Goal: Task Accomplishment & Management: Manage account settings

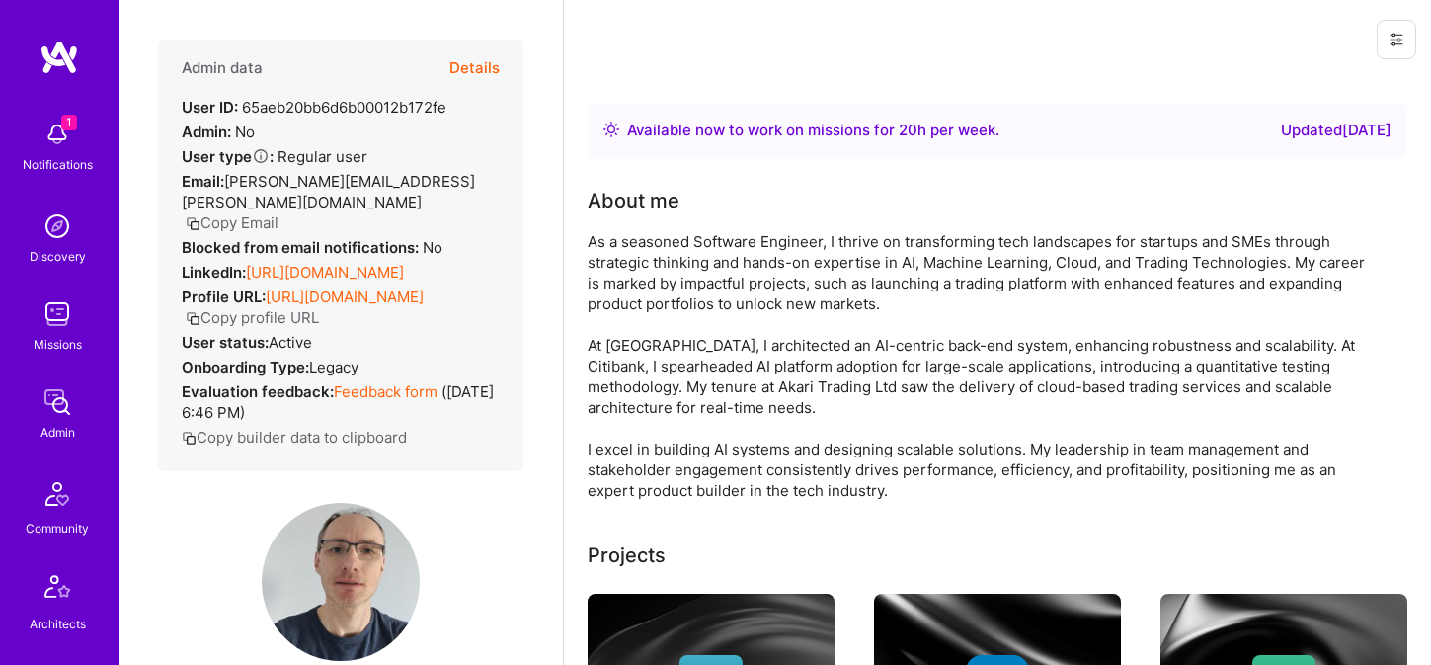
click at [278, 212] on button "Copy Email" at bounding box center [232, 222] width 93 height 21
click at [481, 74] on button "Details" at bounding box center [474, 67] width 50 height 57
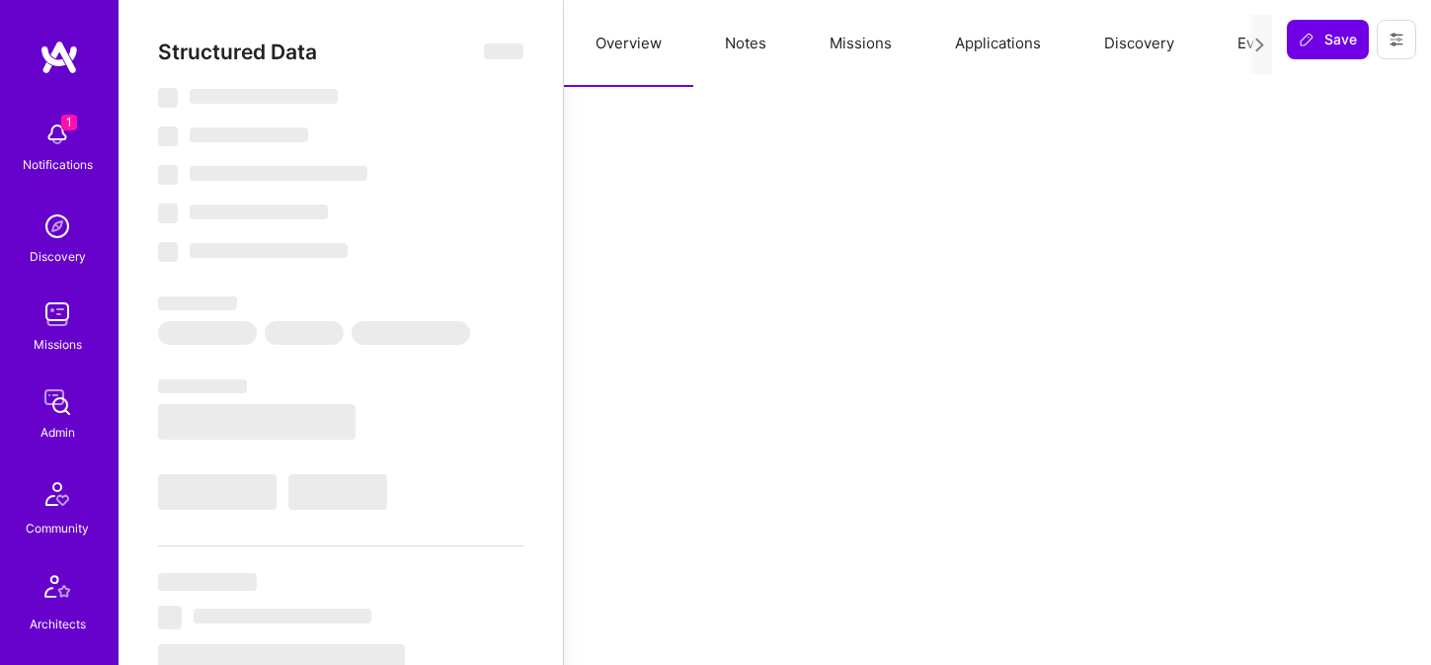
select select "Right Now"
select select "5"
select select "7"
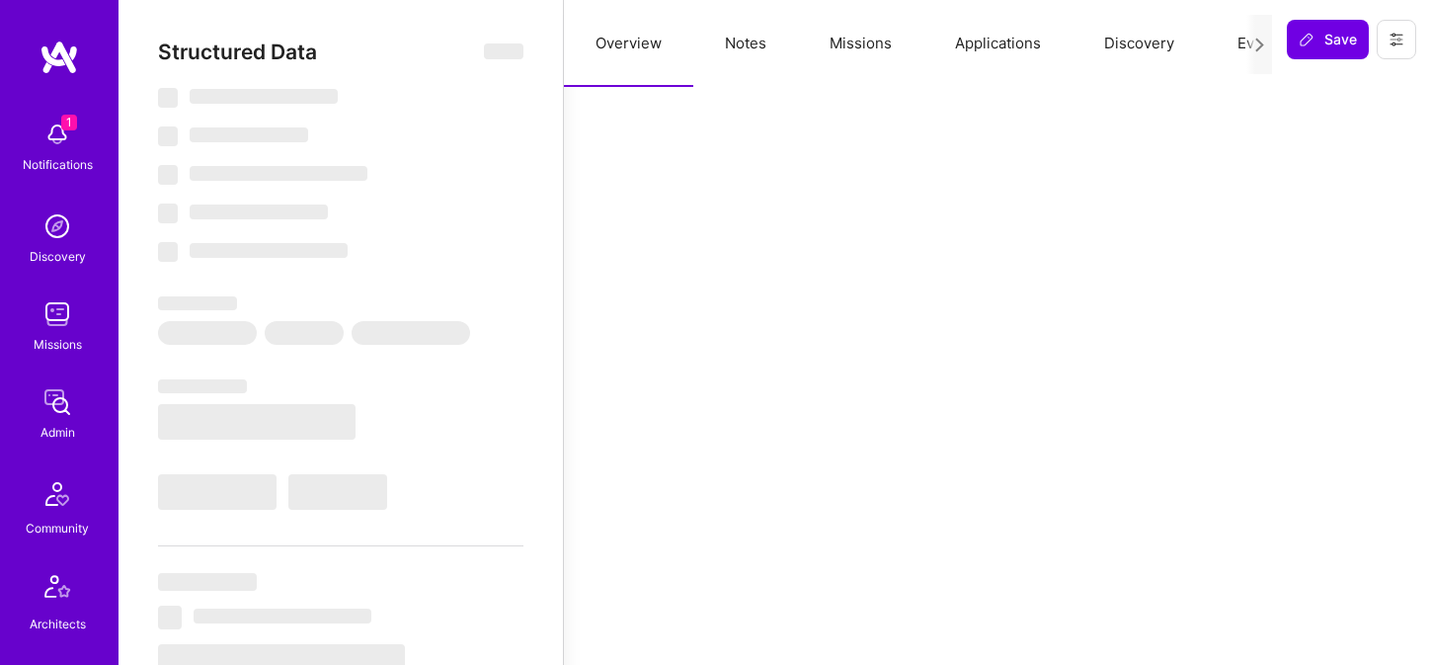
select select "GB"
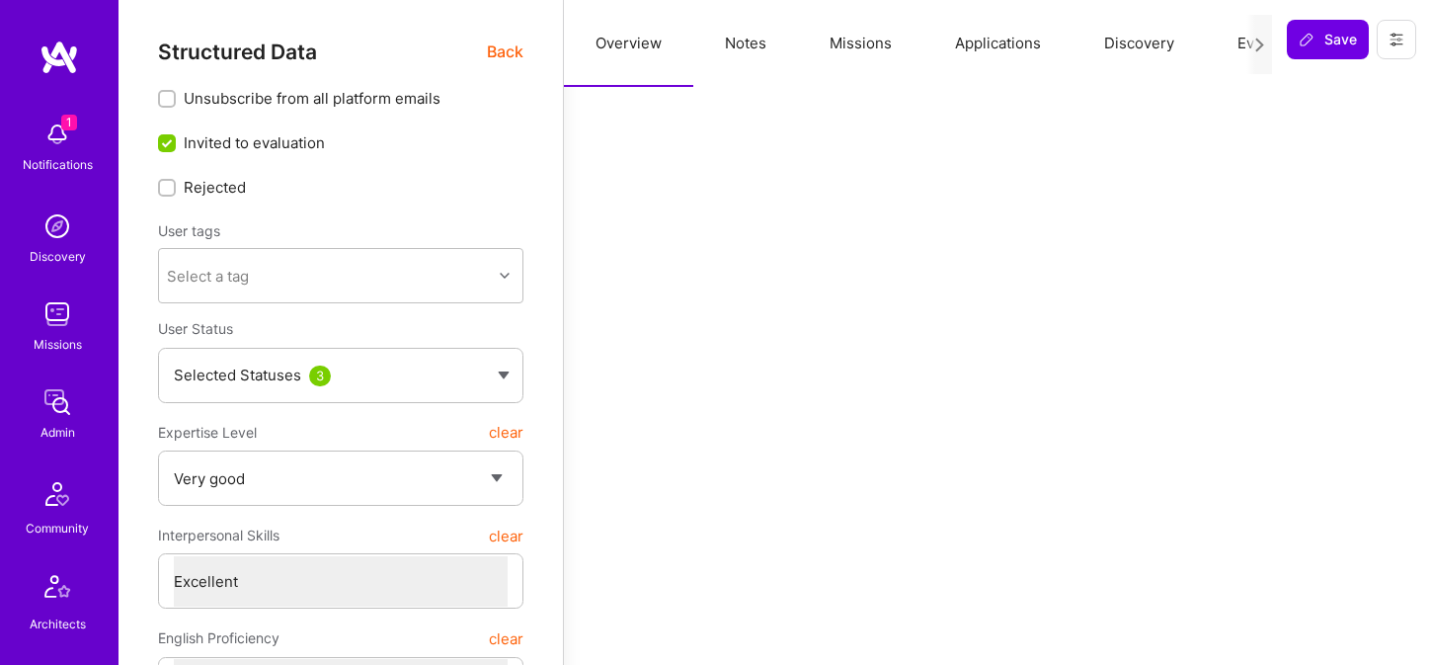
click at [759, 34] on button "Notes" at bounding box center [745, 43] width 105 height 87
type textarea "x"
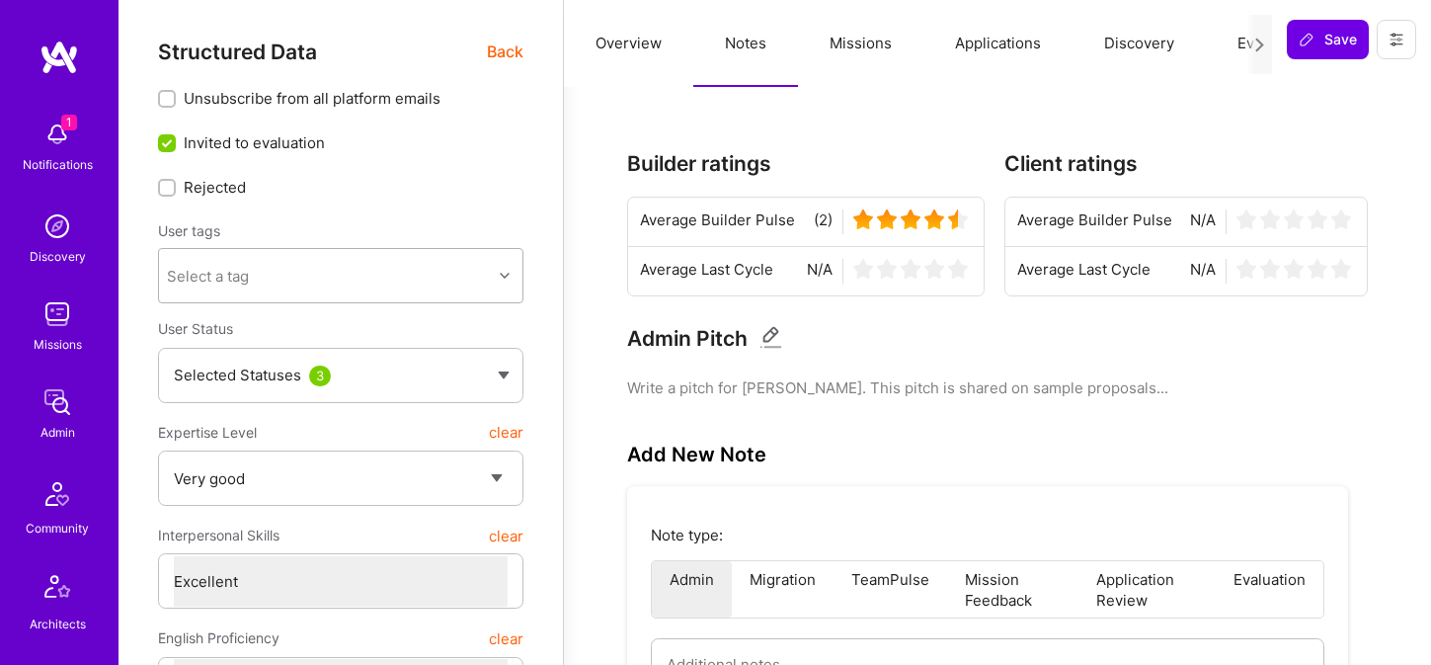
click at [423, 270] on div "Select a tag" at bounding box center [325, 275] width 333 height 39
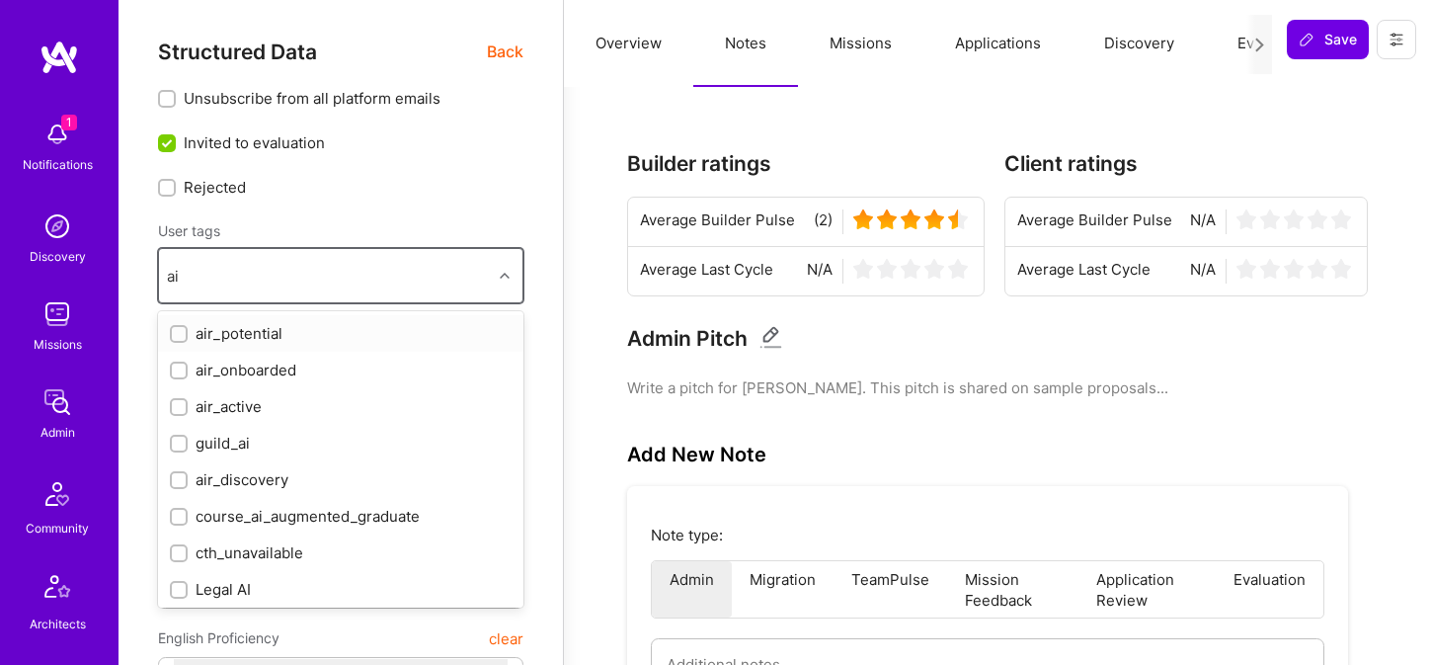
type input "a"
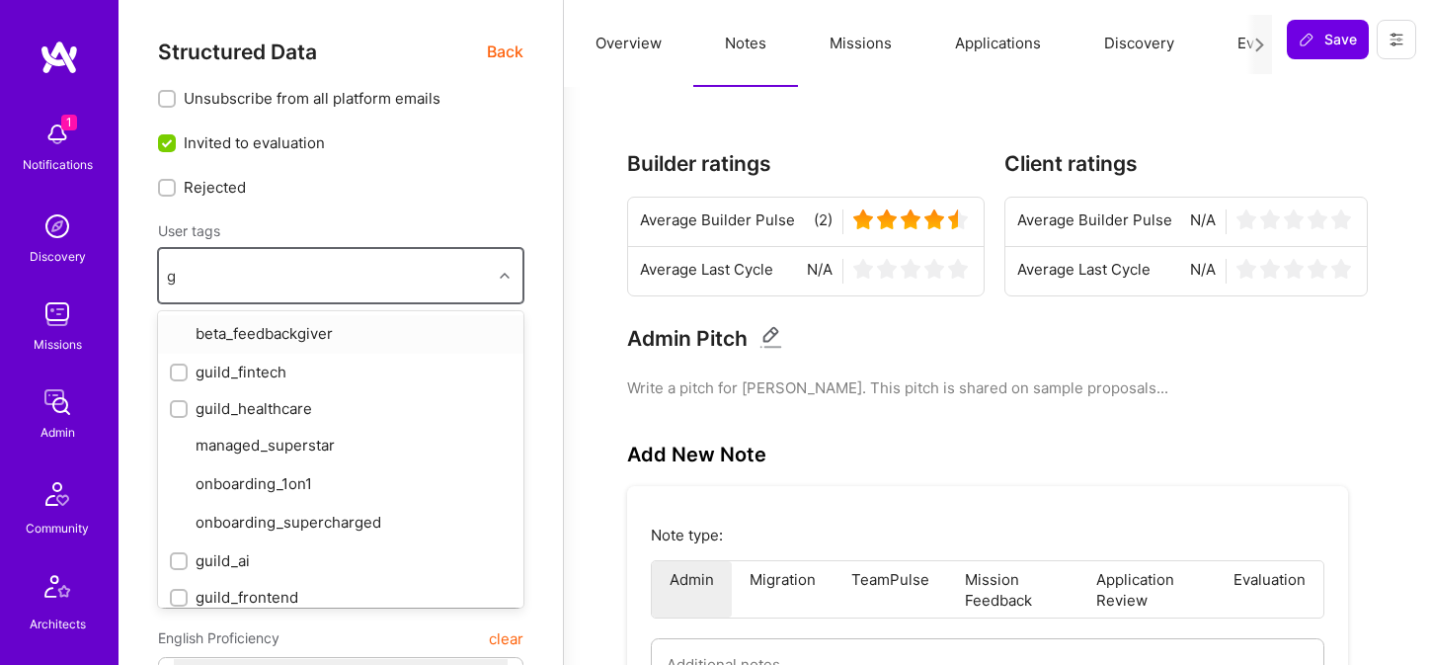
type input "gu"
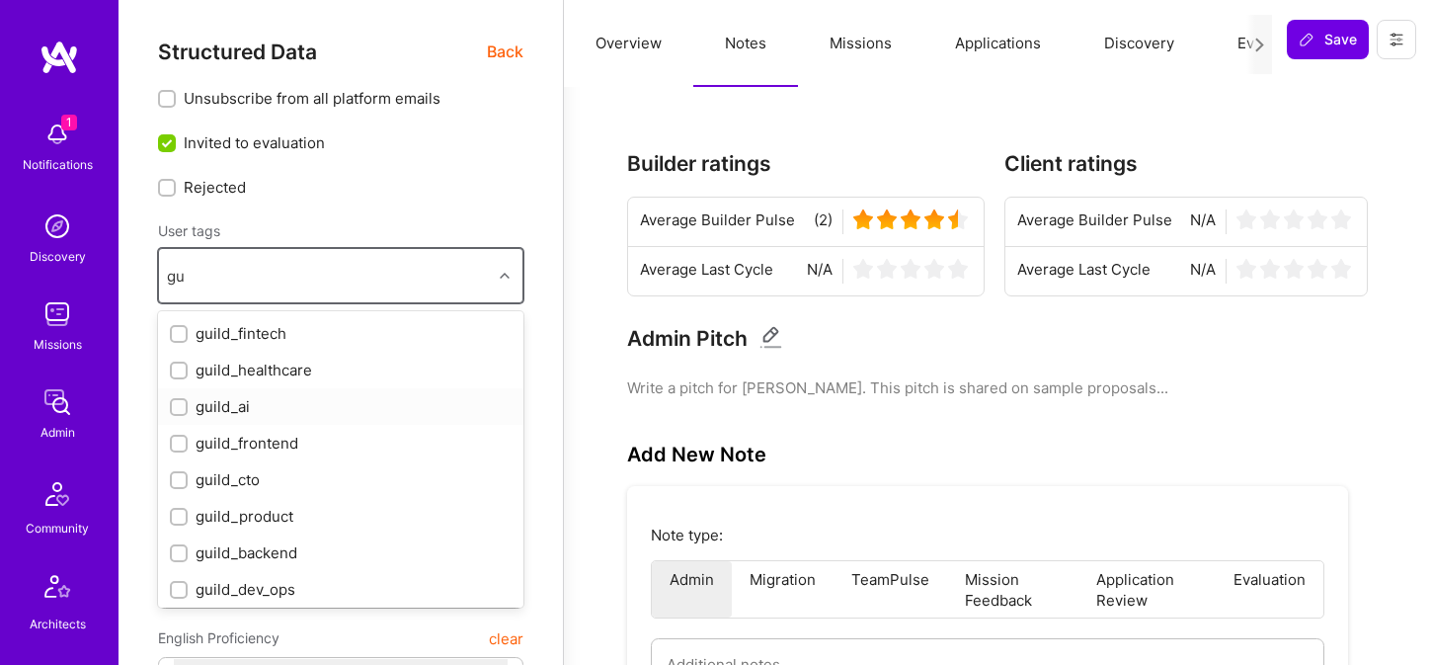
click at [360, 406] on div "guild_ai" at bounding box center [341, 406] width 342 height 21
checkbox input "true"
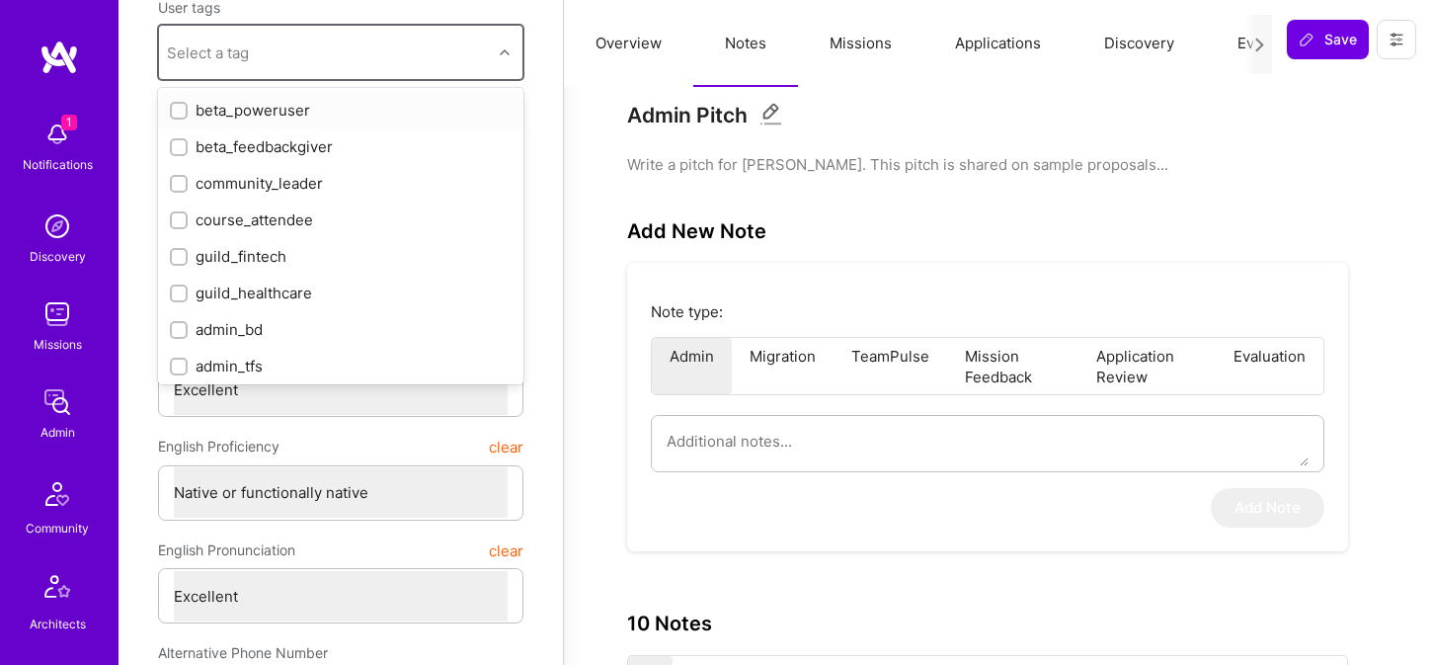
scroll to position [229, 0]
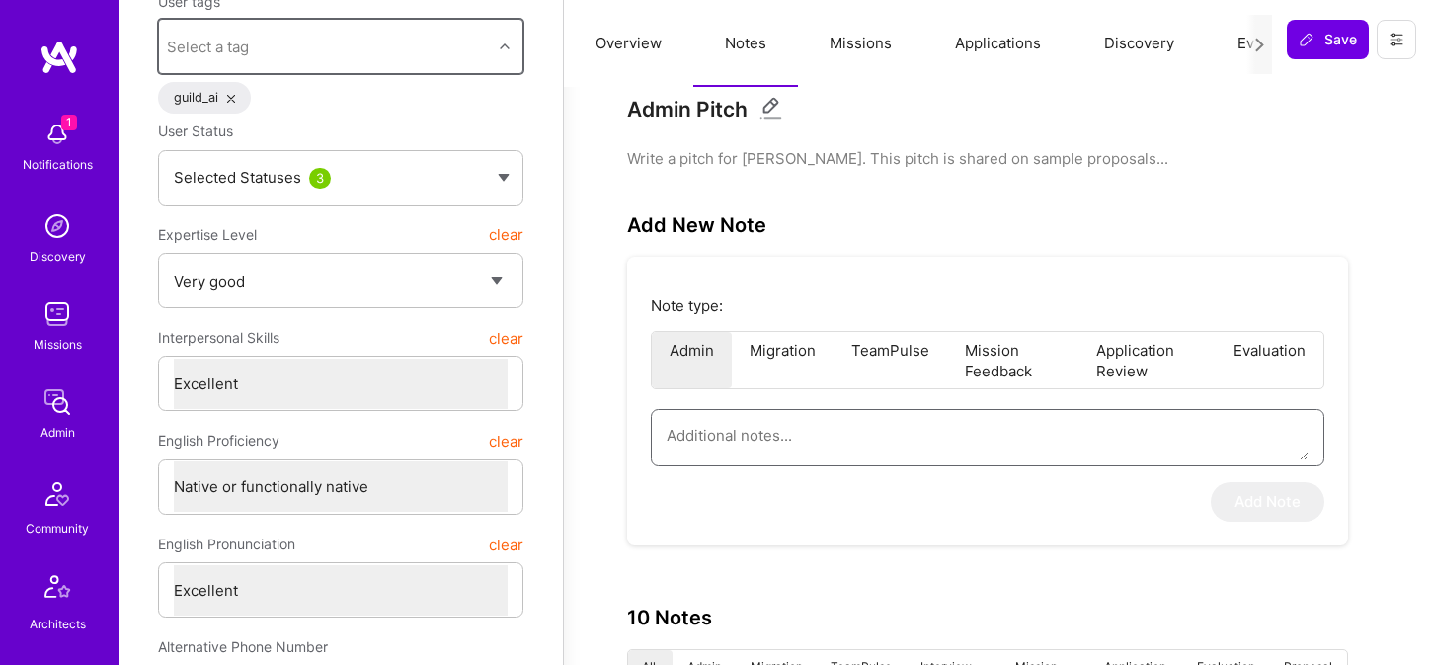
click at [819, 448] on textarea at bounding box center [987, 435] width 642 height 50
paste textarea "This is a summary of the interview of David Mrva for the AI/ML Guild, Fintech C…"
type textarea "x"
type textarea "This is a summary of the interview of David Mrva for the AI/ML Guild, Fintech C…"
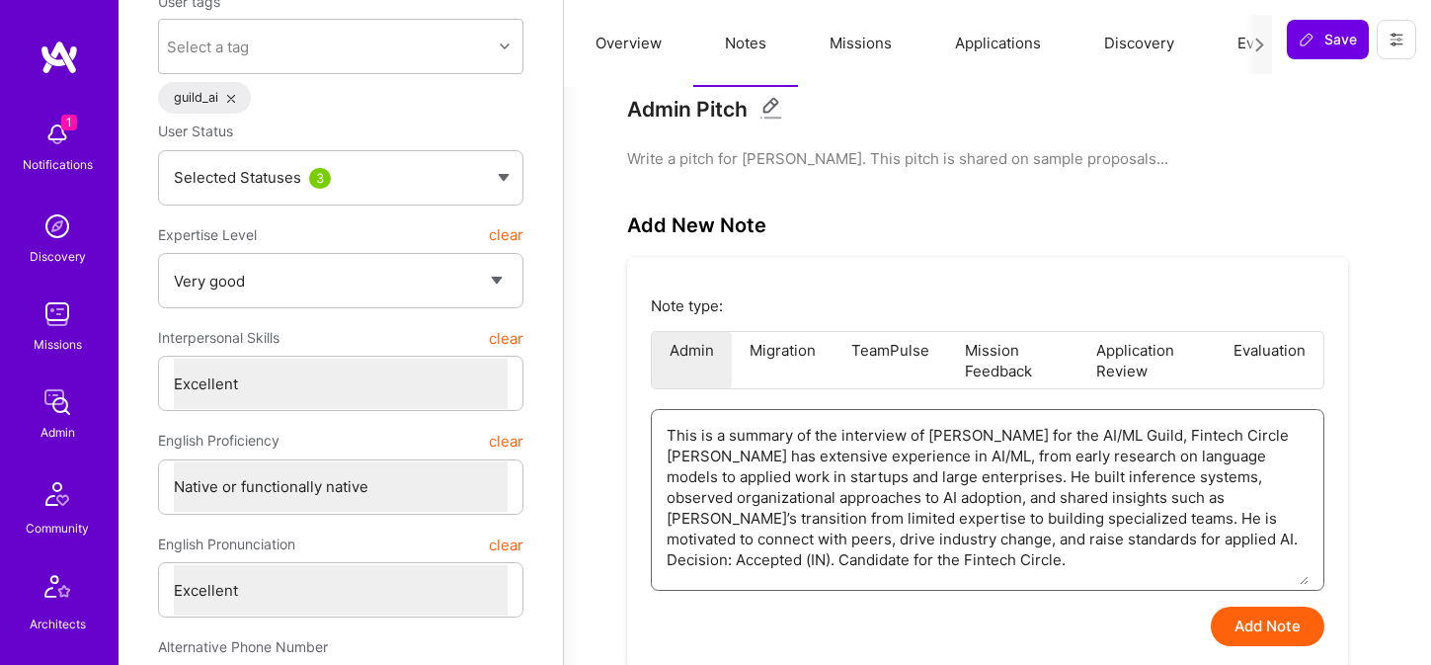
drag, startPoint x: 1148, startPoint y: 431, endPoint x: 1342, endPoint y: 434, distance: 193.5
click at [1337, 431] on div "Note type: Admin Migration TeamPulse Mission Feedback Application Review Evalua…" at bounding box center [987, 463] width 721 height 413
type textarea "x"
type textarea "This is a summary of the interview of David Mrva for the AI/ML Guild, David has…"
type textarea "x"
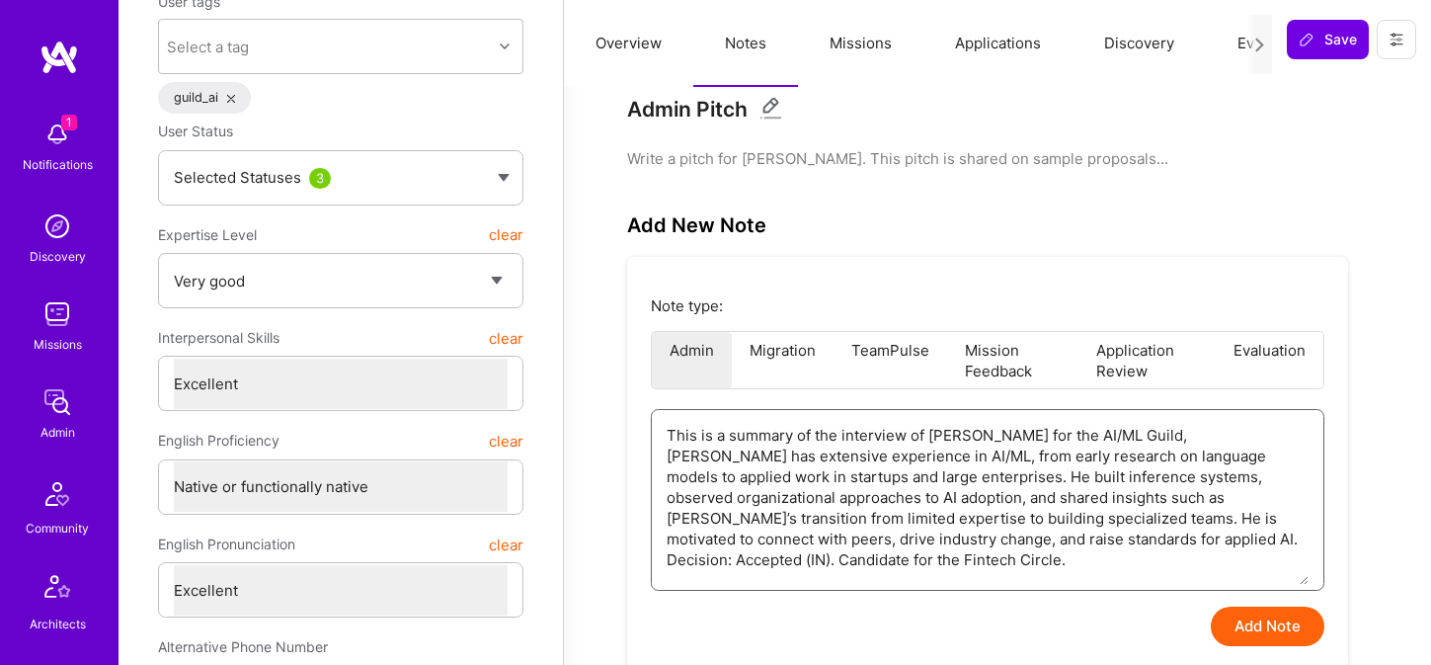
type textarea "This is a summary of the interview of David Mrva for the AI/ML Guild David has …"
type textarea "x"
type textarea "This is a summary of the interview of David Mrva for the AI/ML Guild David has …"
type textarea "x"
type textarea "This is a summary of the interview of David Mrva for the AI/ML Guild n David ha…"
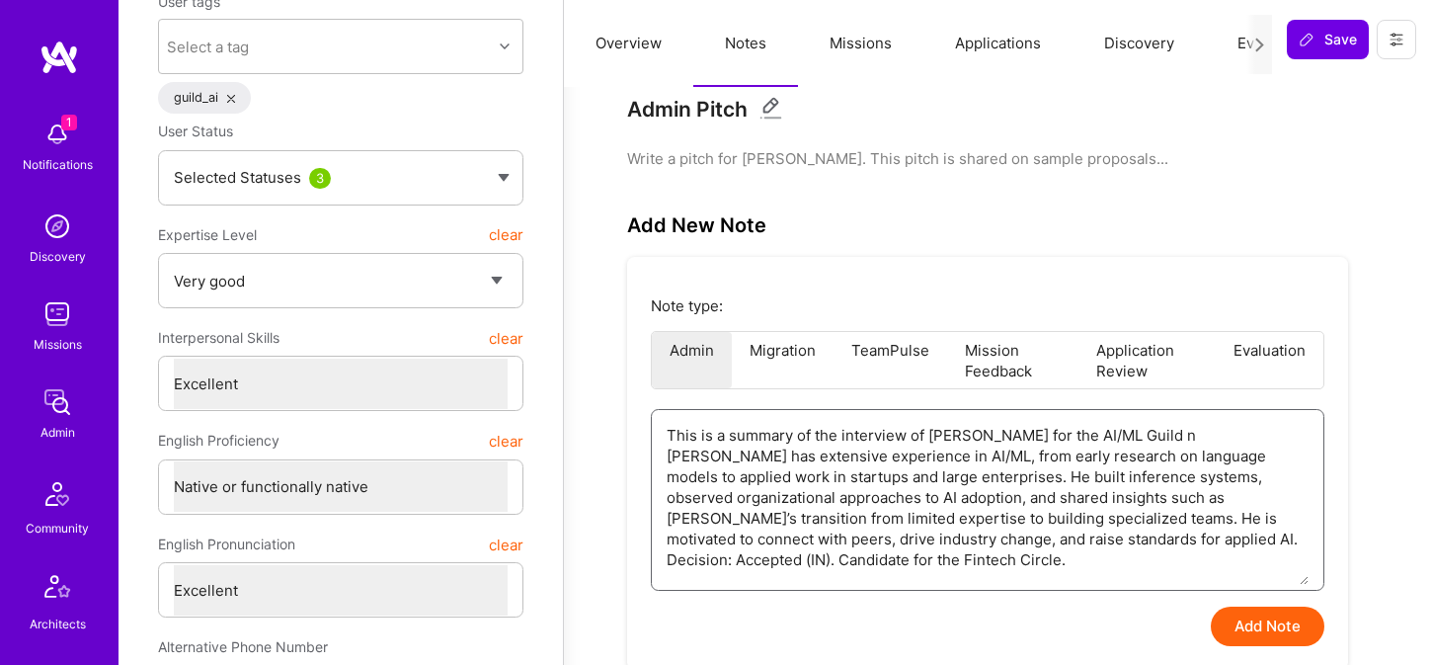
type textarea "x"
type textarea "This is a summary of the interview of David Mrva for the AI/ML Guild nt David h…"
type textarea "x"
type textarea "This is a summary of the interview of David Mrva for the AI/ML Guild n David ha…"
type textarea "x"
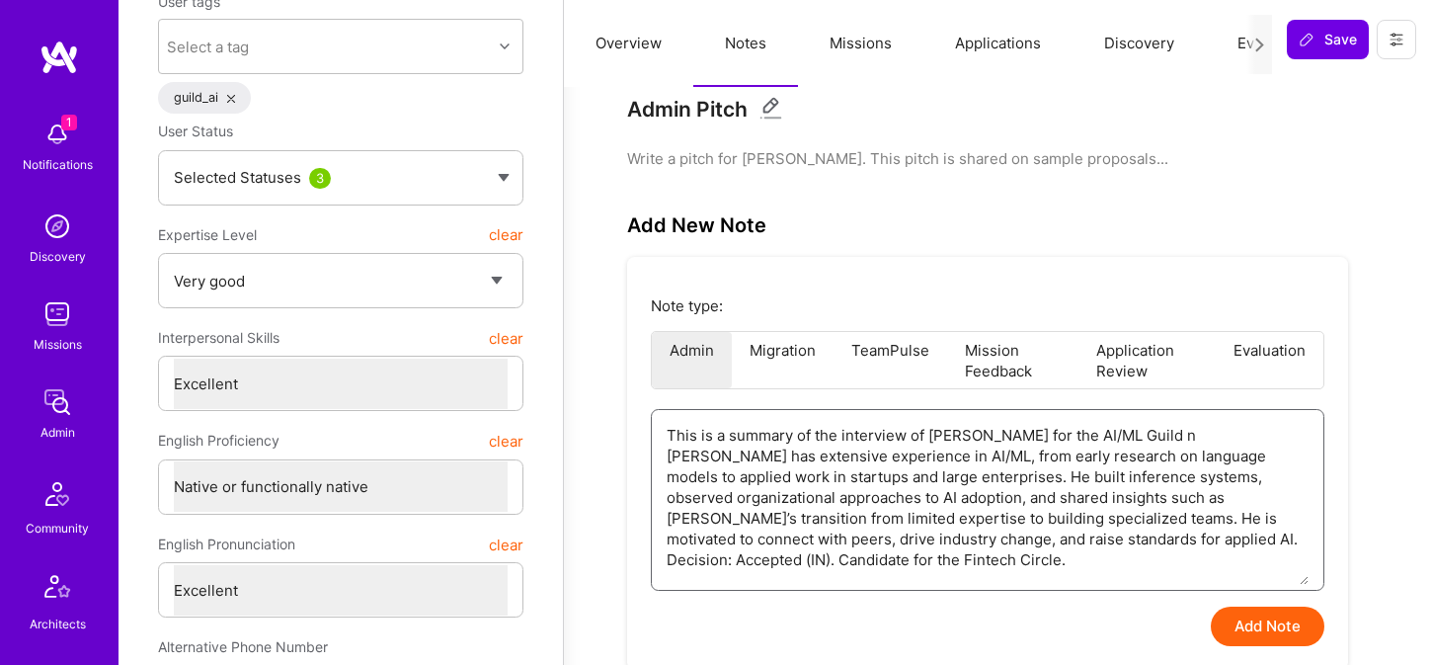
type textarea "This is a summary of the interview of David Mrva for the AI/ML Guild David has …"
type textarea "x"
type textarea "This is a summary of the interview of David Mrva for the AI/ML Guild b David ha…"
type textarea "x"
type textarea "This is a summary of the interview of David Mrva for the AI/ML Guild by David h…"
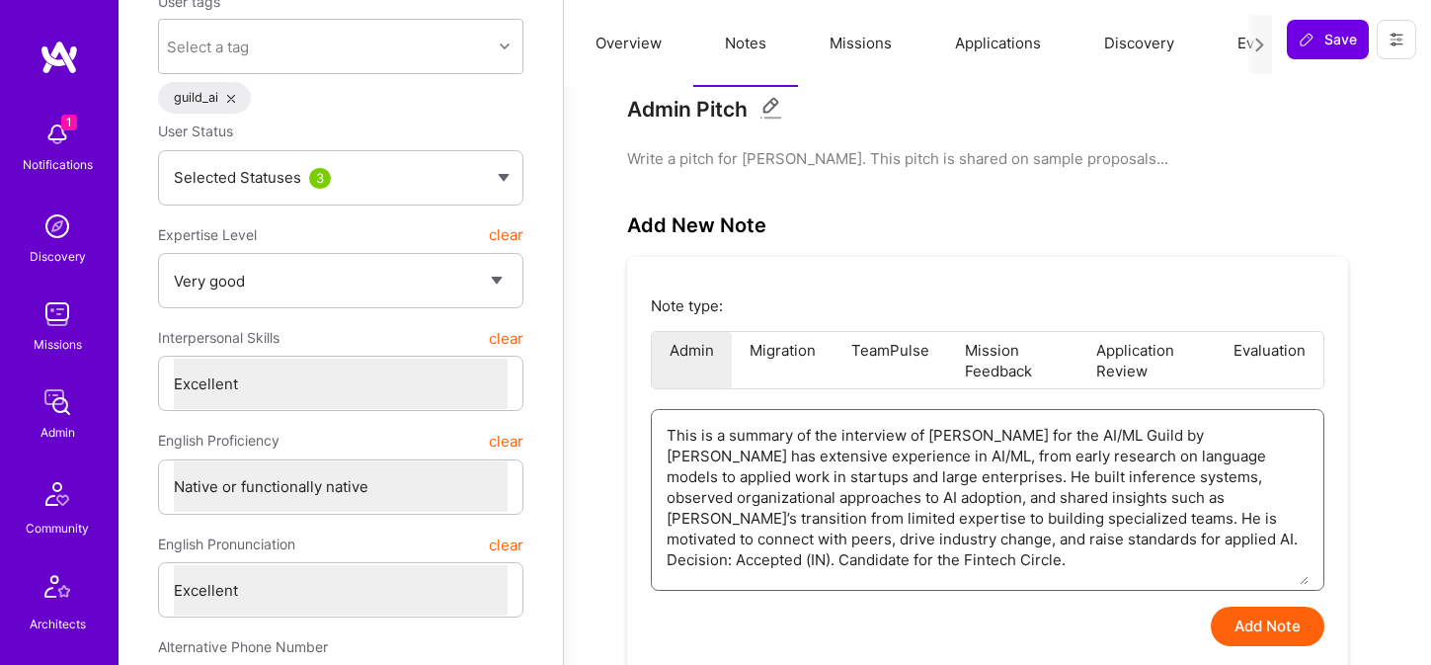
type textarea "x"
type textarea "This is a summary of the interview of David Mrva for the AI/ML Guild by David h…"
type textarea "x"
type textarea "This is a summary of the interview of David Mrva for the AI/ML Guild by T David…"
type textarea "x"
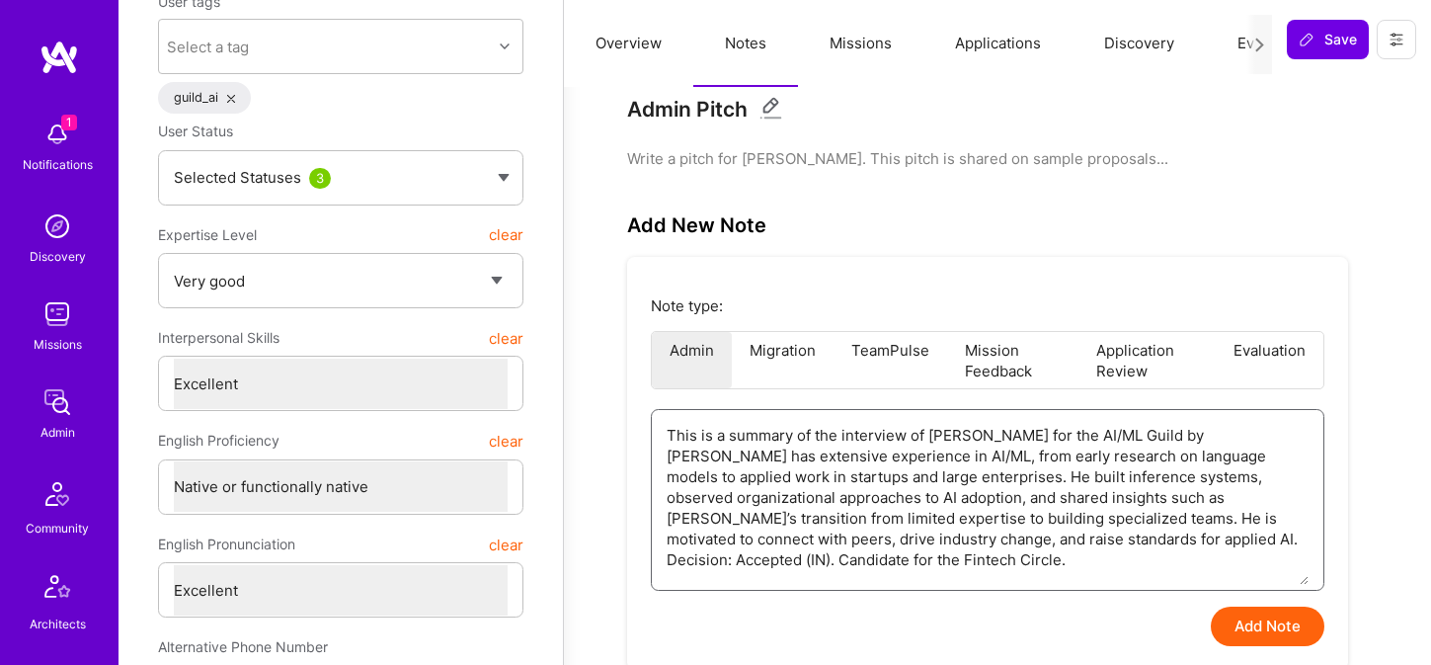
type textarea "This is a summary of the interview of David Mrva for the AI/ML Guild by To Davi…"
type textarea "x"
type textarea "This is a summary of the interview of David Mrva for the AI/ML Guild by Tom Dav…"
type textarea "x"
type textarea "This is a summary of the interview of David Mrva for the AI/ML Guild by Tomi Da…"
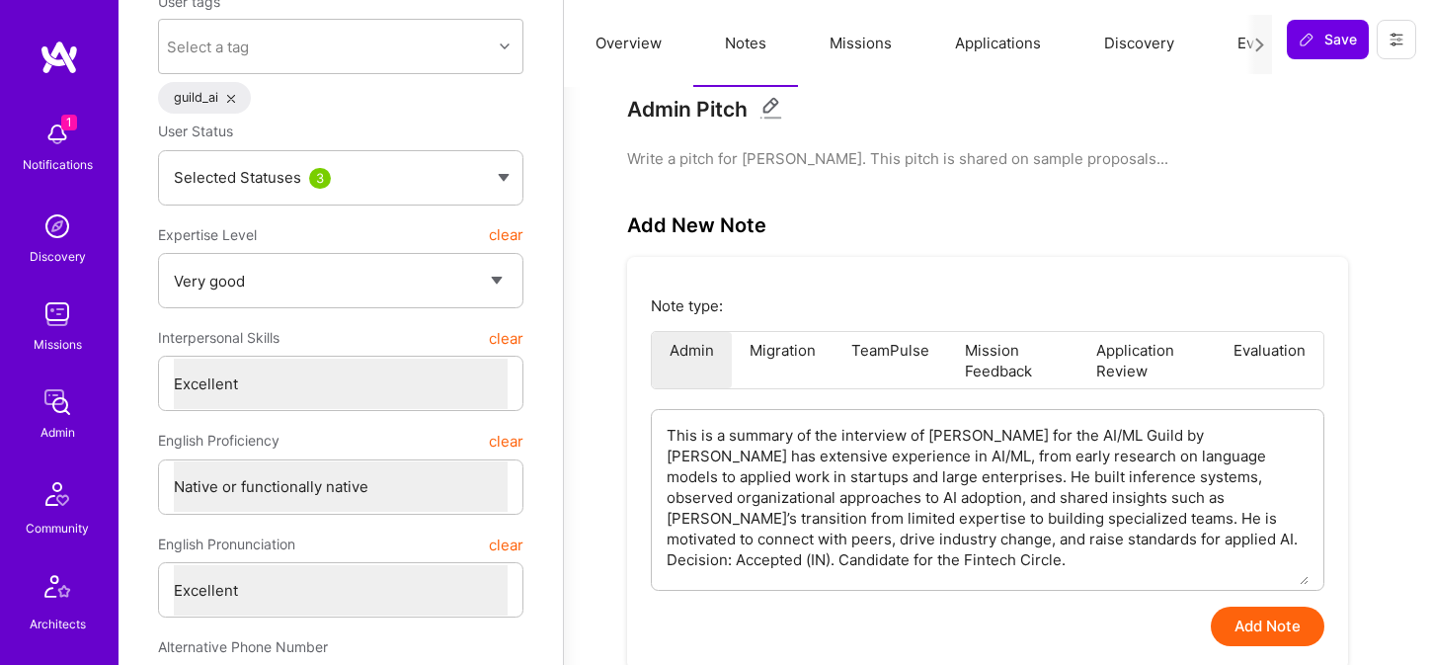
click at [1243, 628] on button "Add Note" at bounding box center [1268, 625] width 114 height 39
type textarea "x"
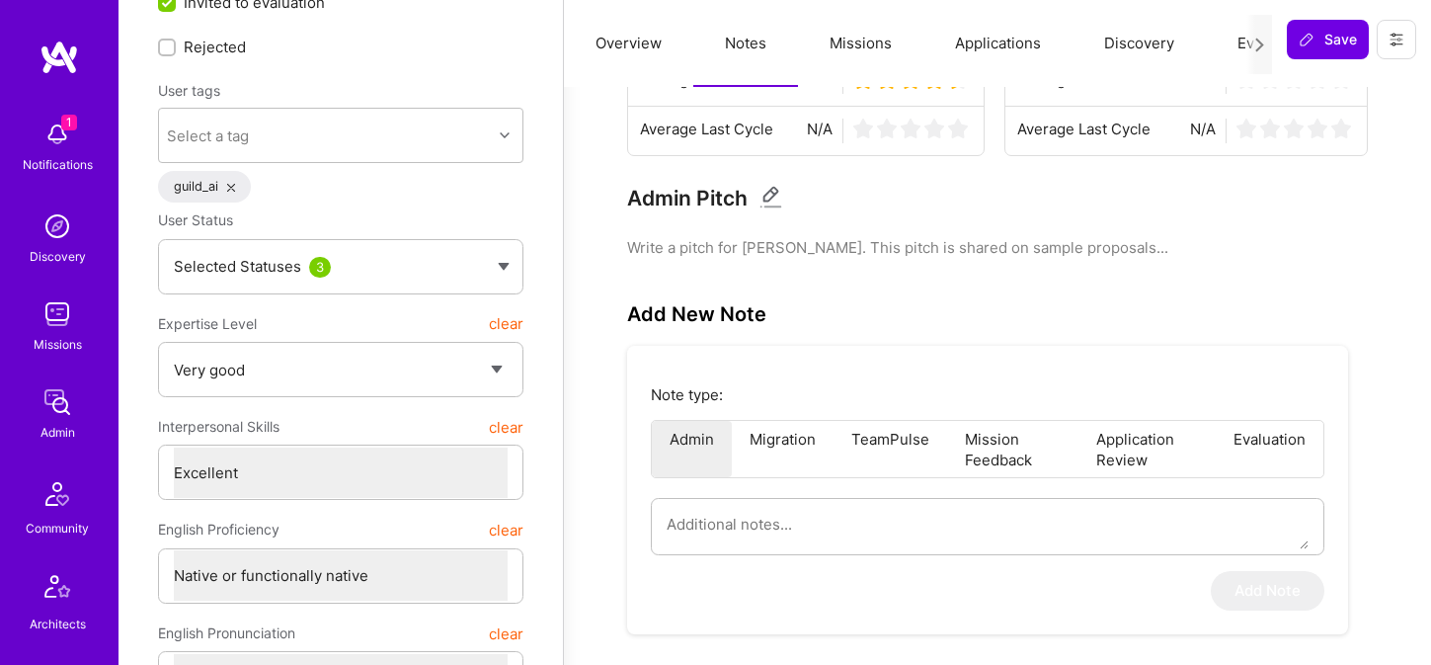
scroll to position [0, 0]
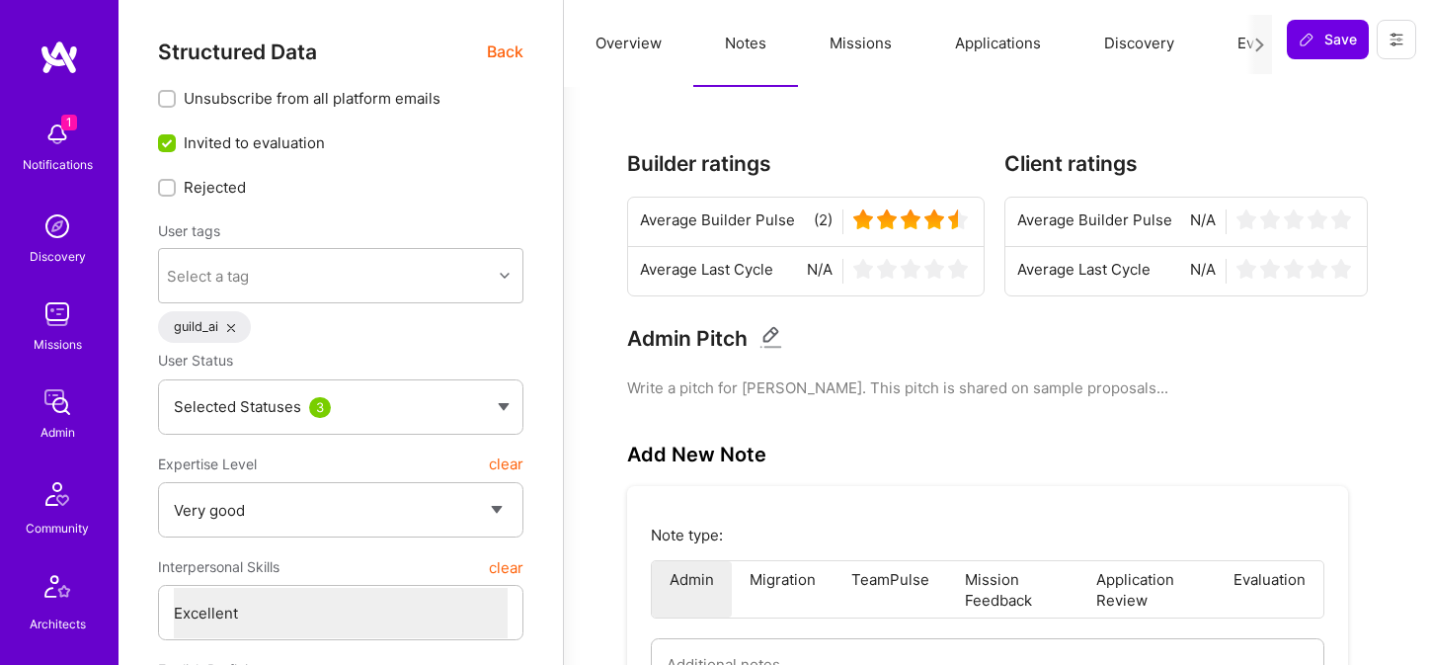
click at [487, 47] on span "Back" at bounding box center [505, 51] width 37 height 25
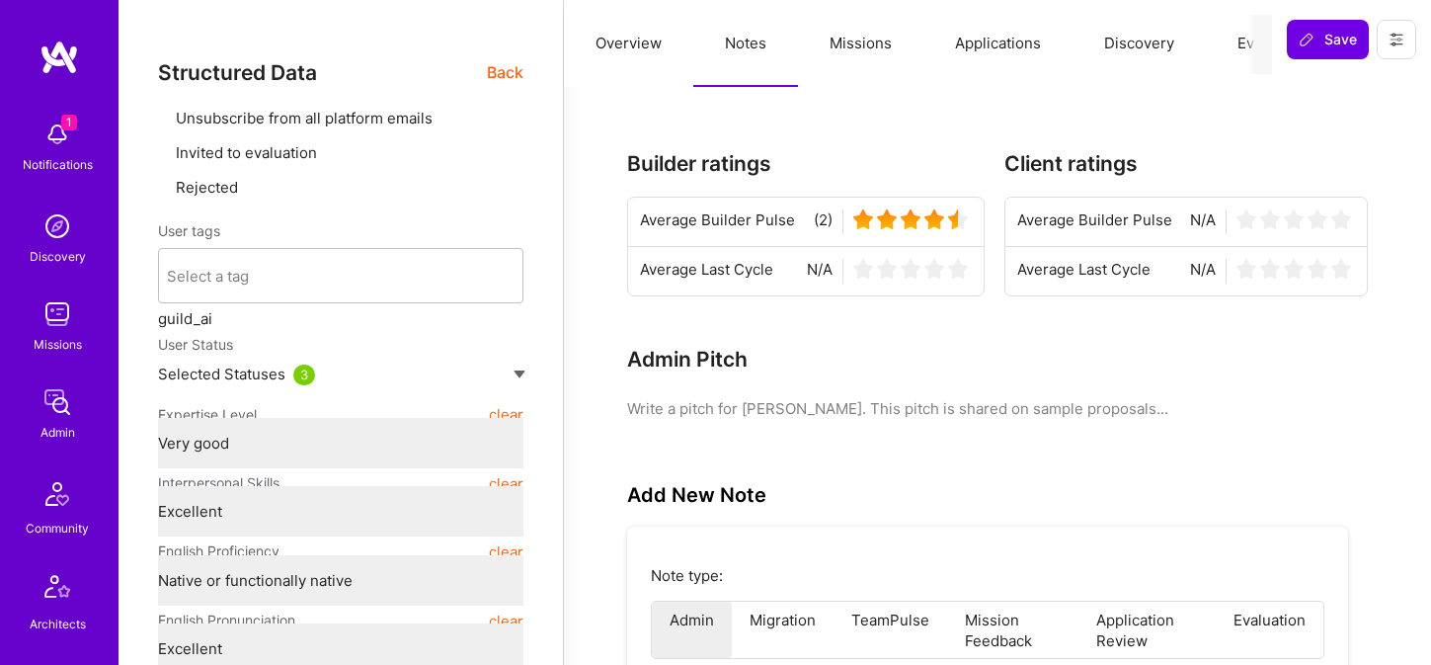
type textarea "x"
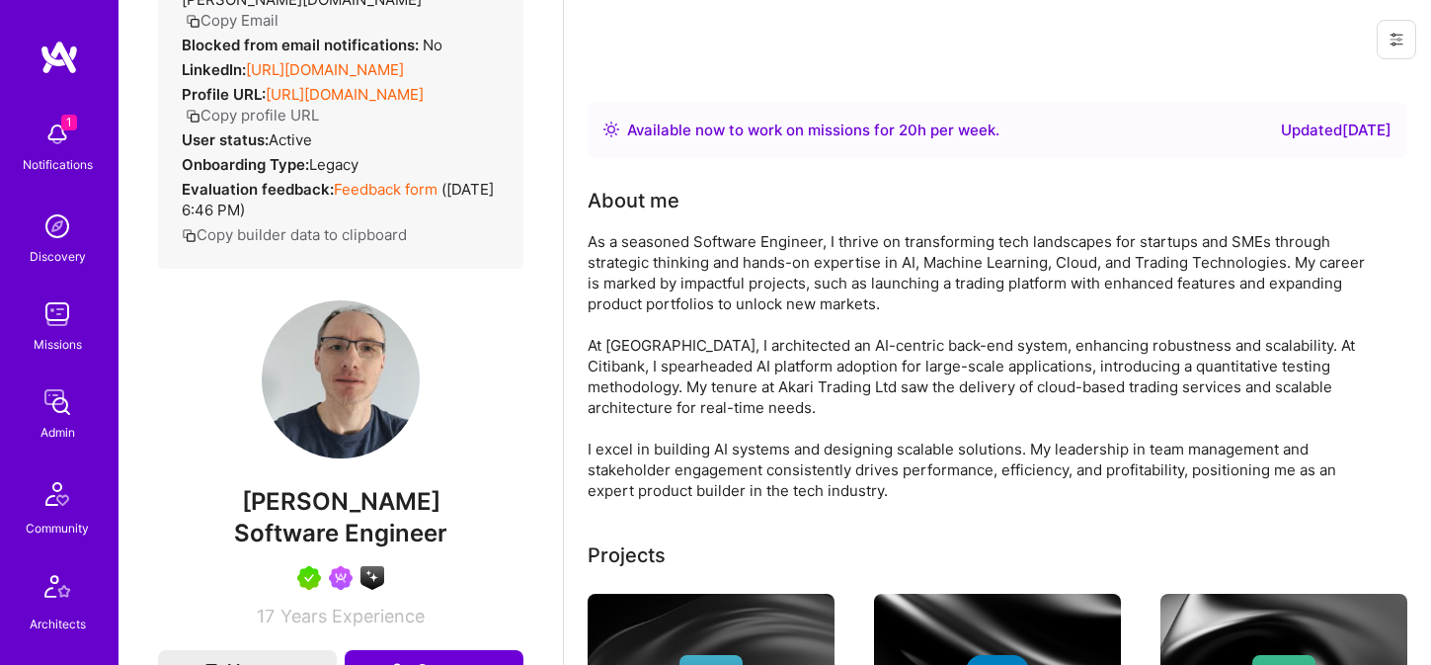
scroll to position [292, 0]
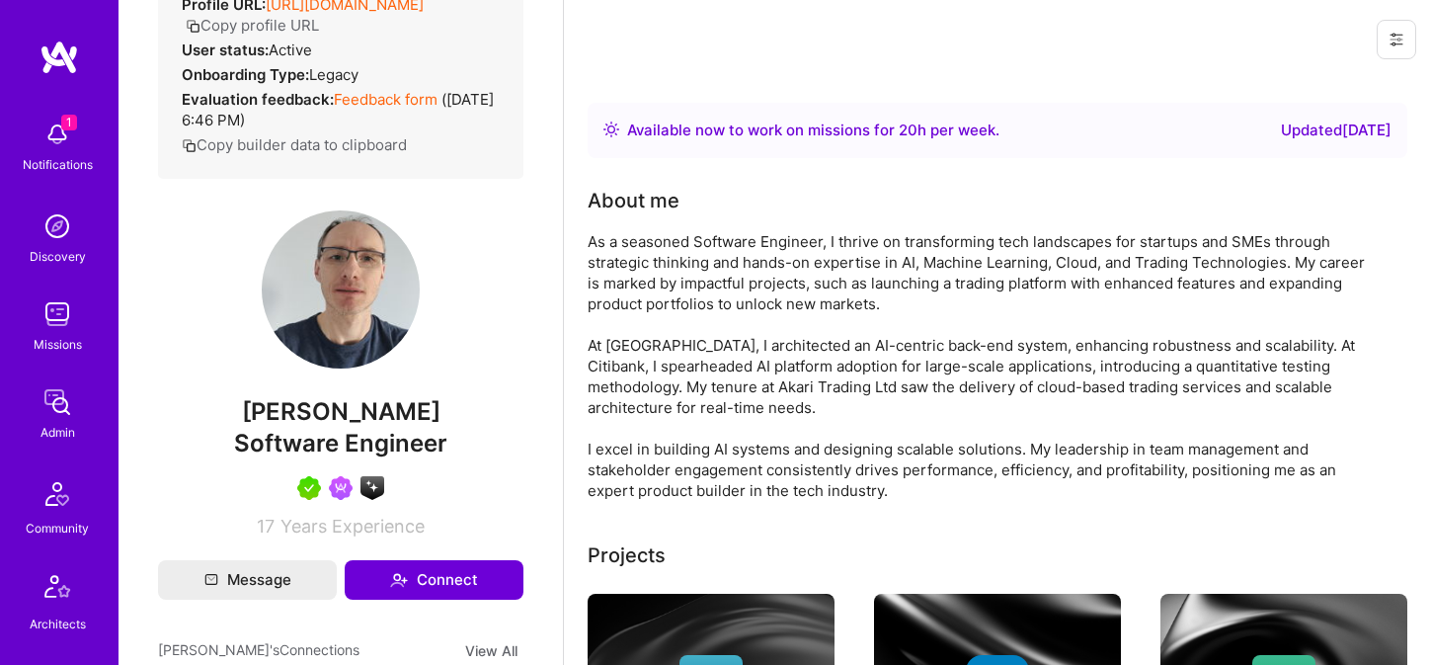
click at [358, 405] on span "David Mrva" at bounding box center [340, 412] width 365 height 30
copy span "David Mrva"
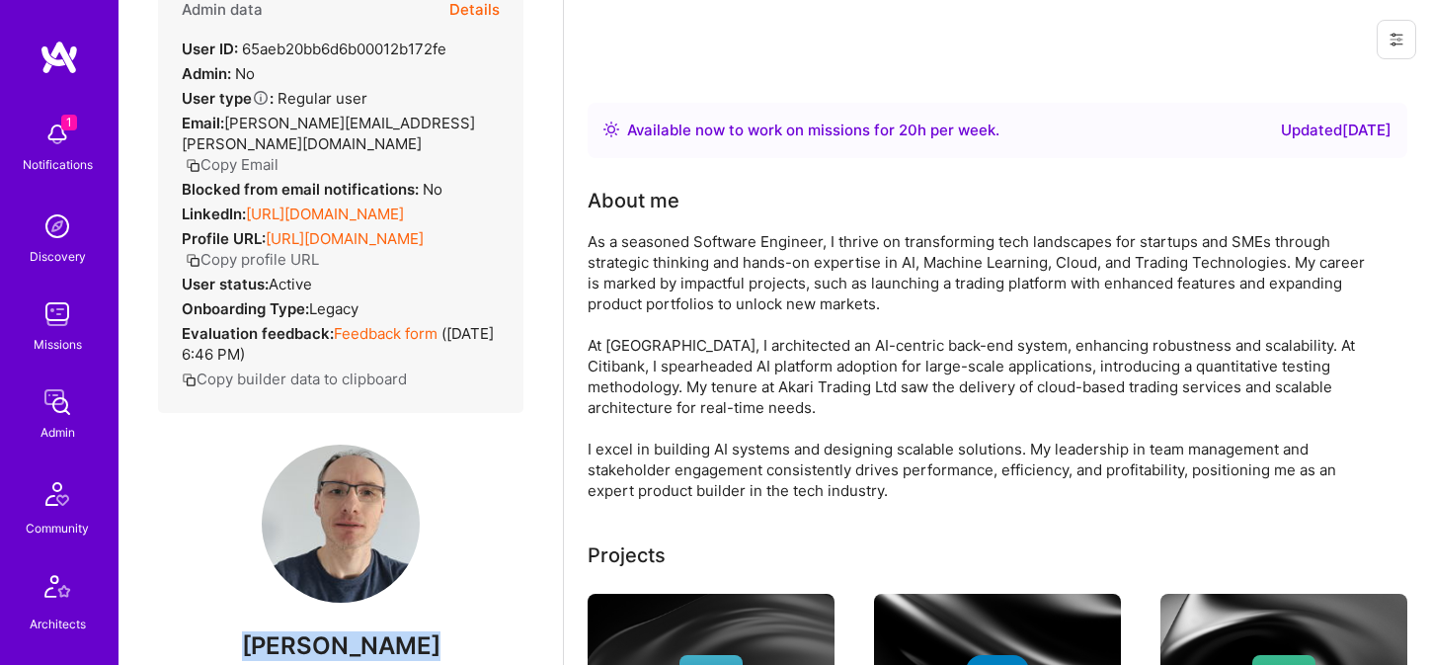
scroll to position [0, 0]
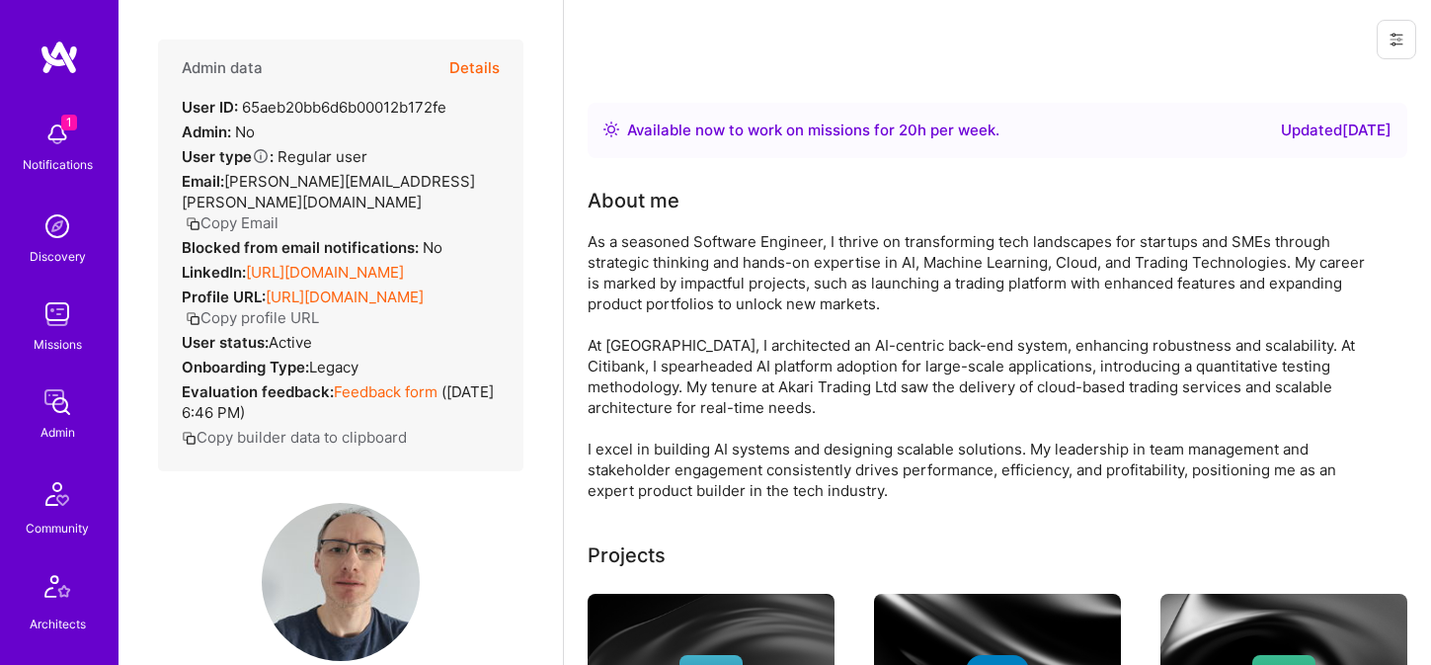
click at [278, 212] on button "Copy Email" at bounding box center [232, 222] width 93 height 21
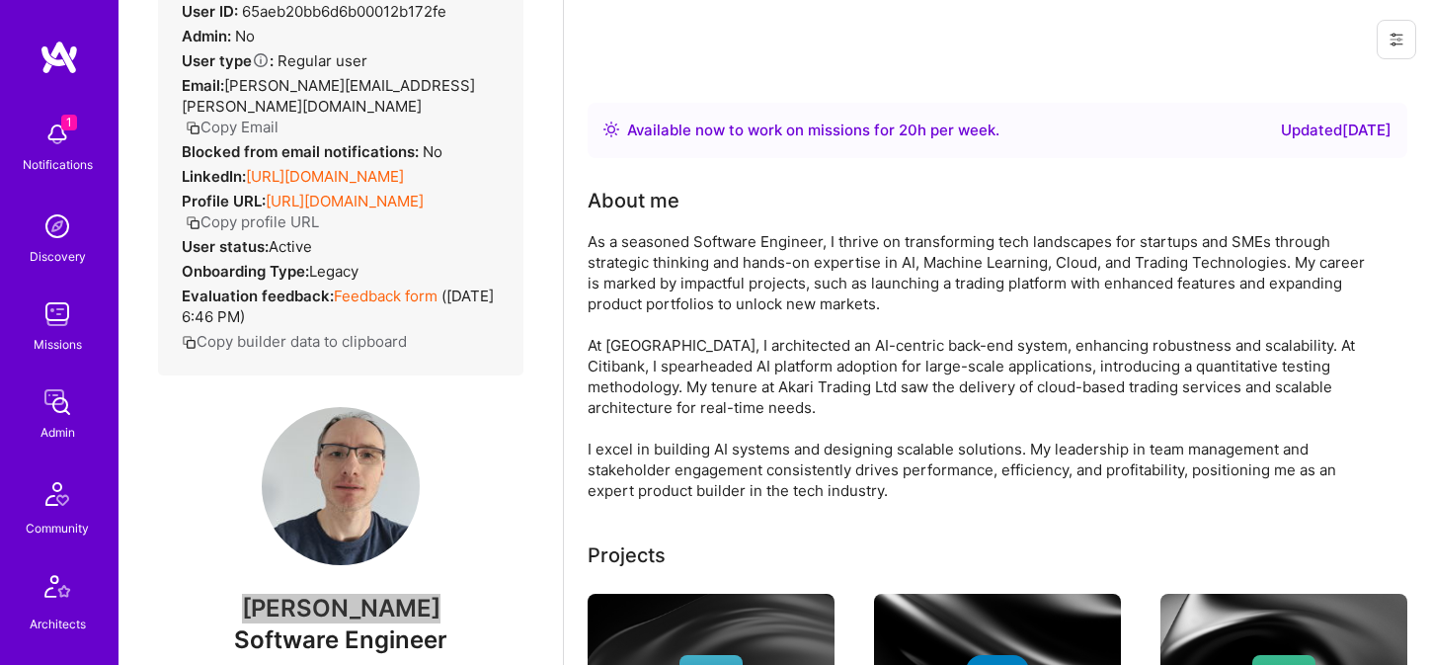
scroll to position [286, 0]
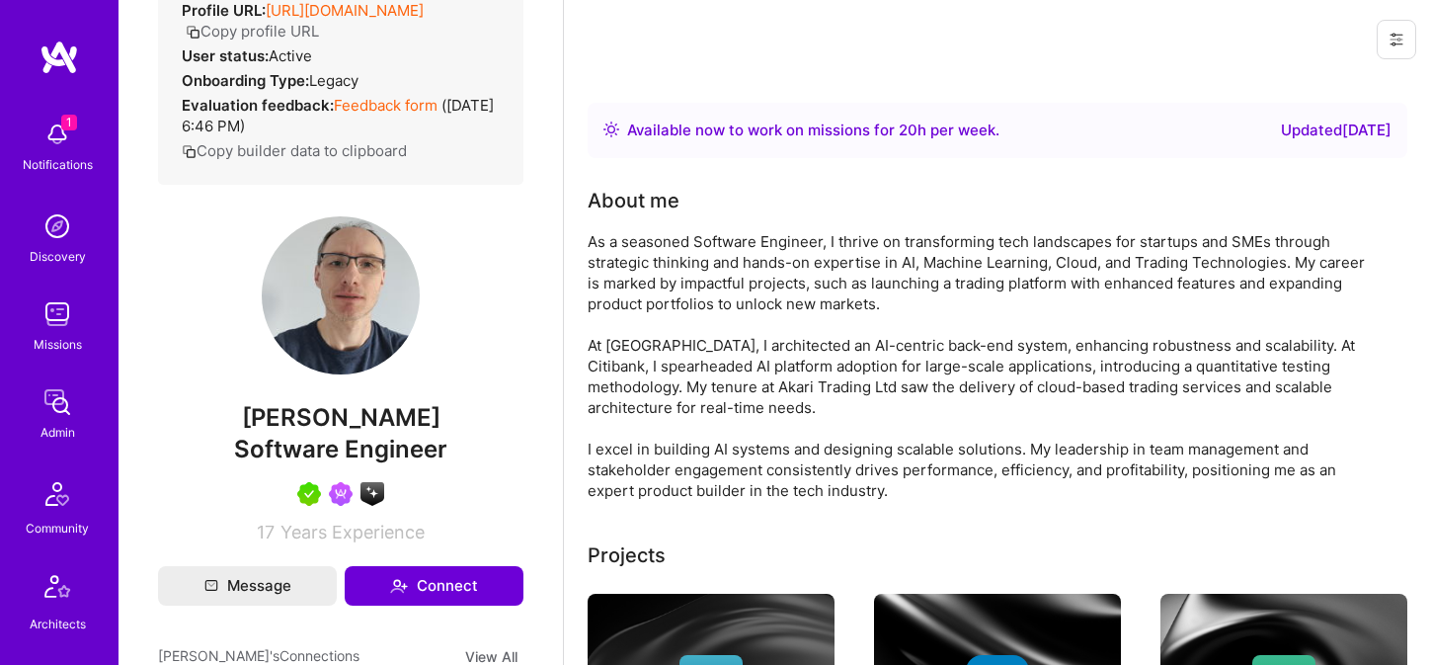
click at [351, 439] on span "Software Engineer" at bounding box center [340, 448] width 213 height 29
copy span "Software Engineer"
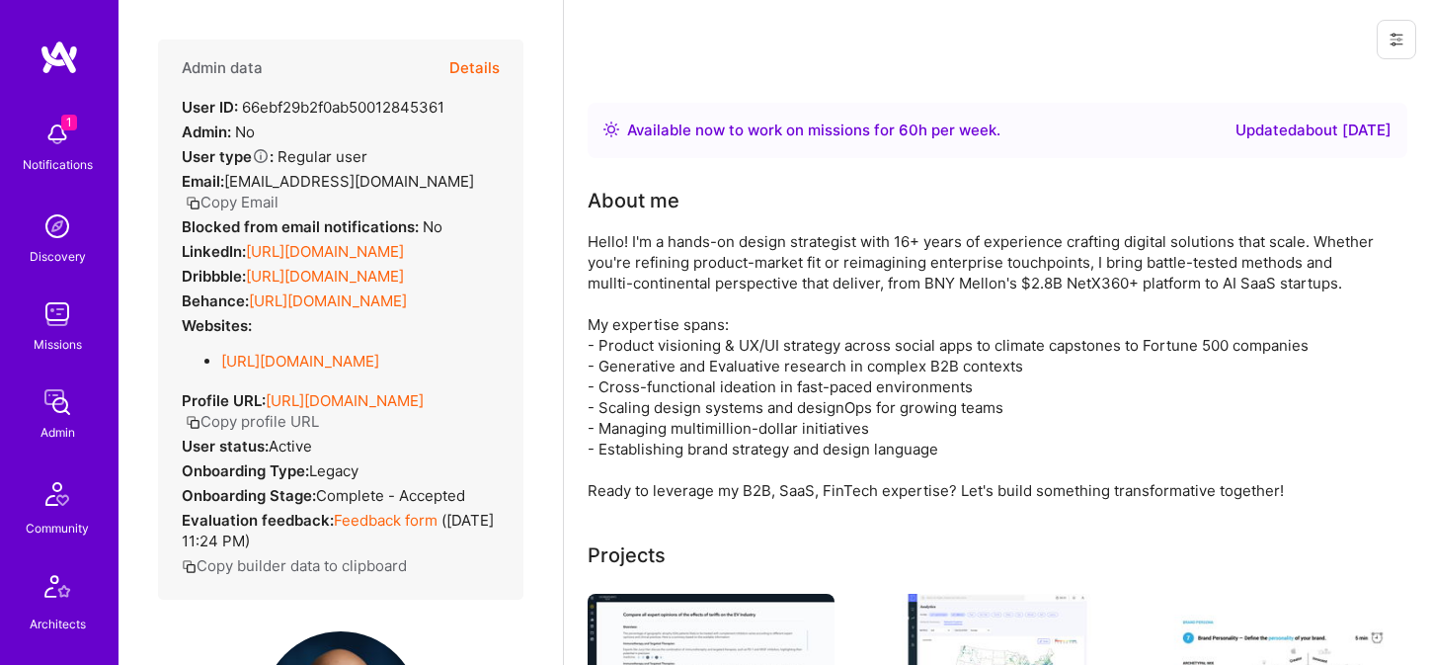
click at [495, 65] on button "Details" at bounding box center [474, 67] width 50 height 57
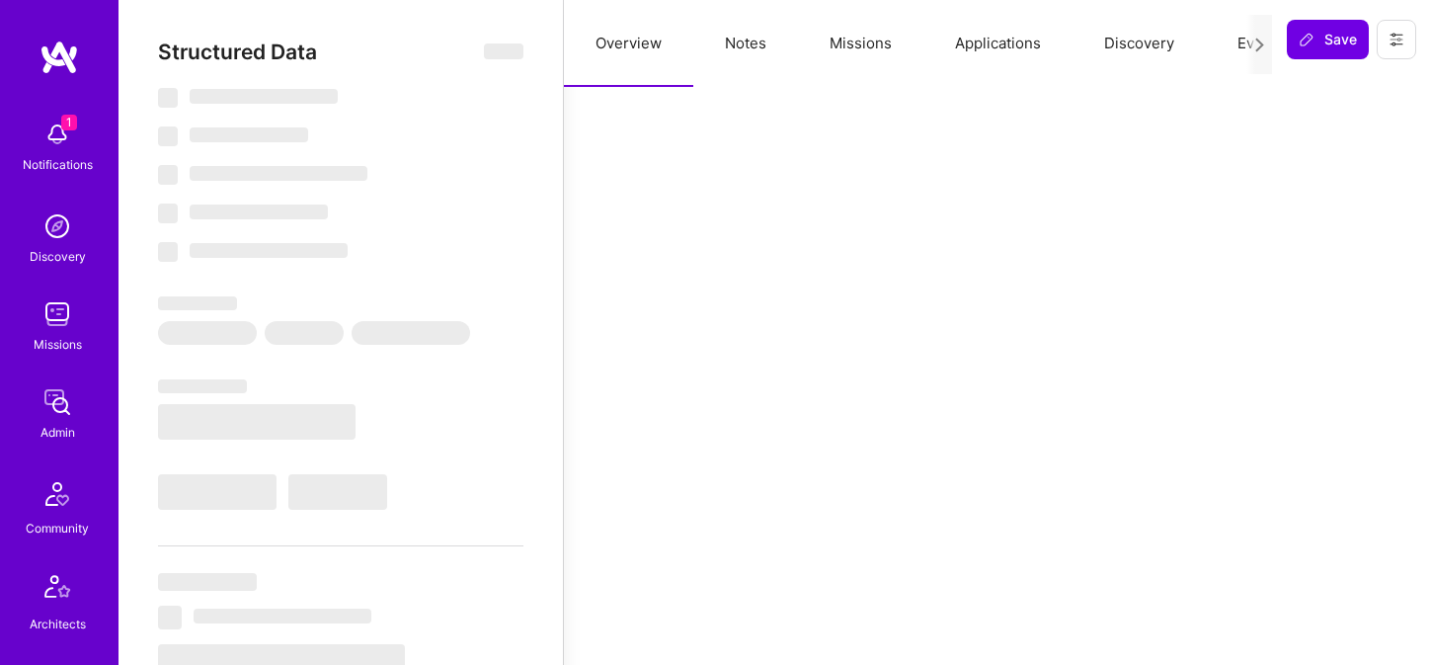
click at [739, 50] on button "Notes" at bounding box center [745, 43] width 105 height 87
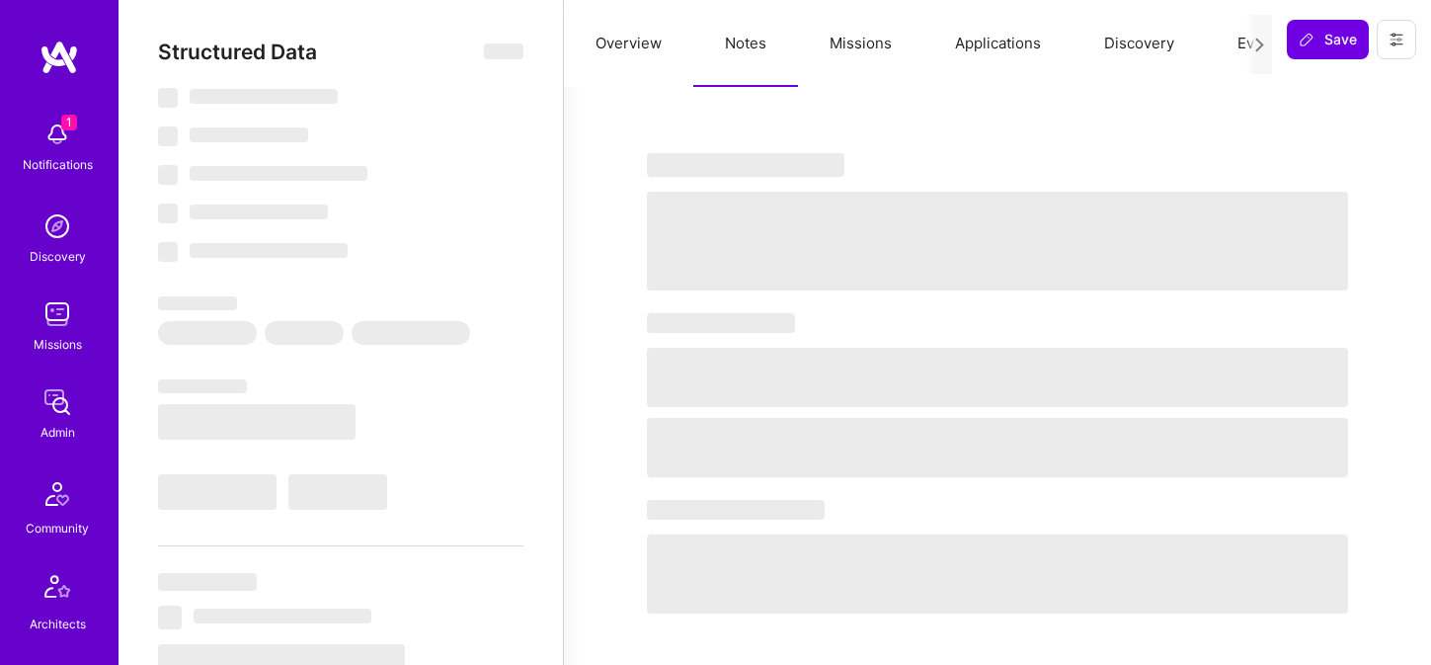
select select "Right Now"
select select "5"
select select "7"
select select "6"
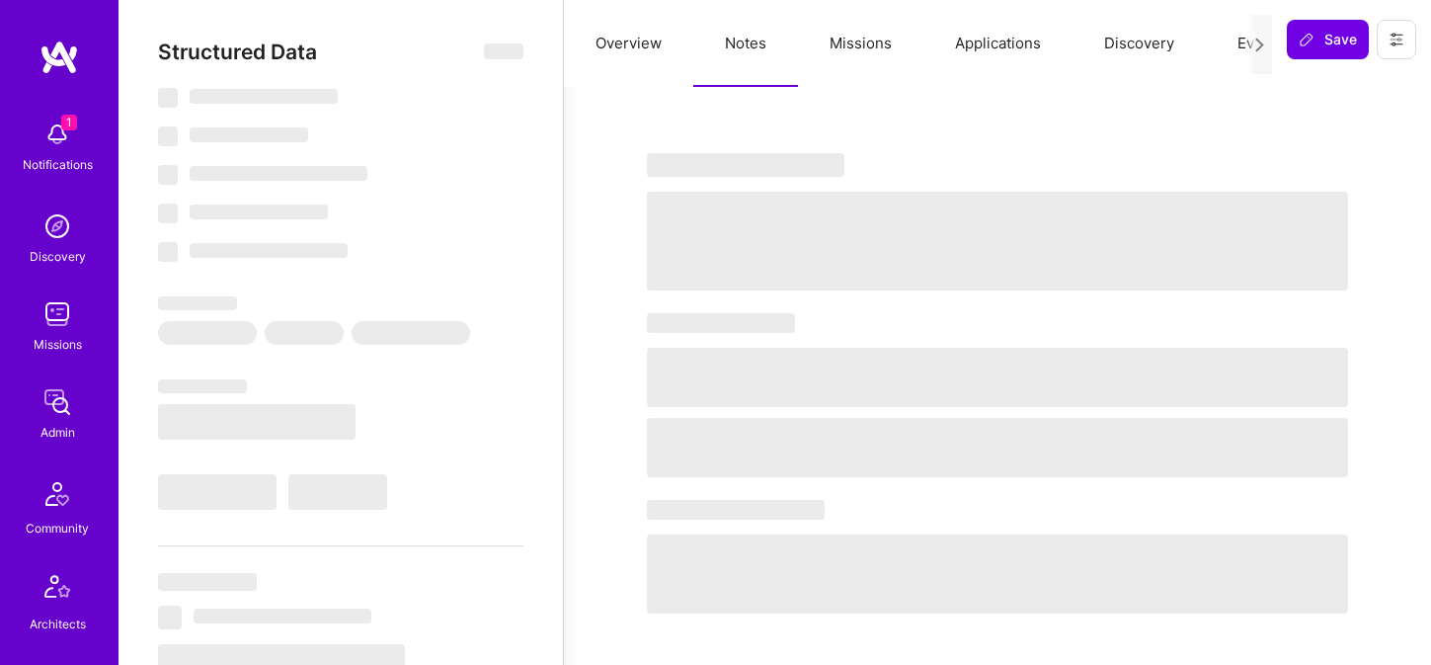
select select "SE"
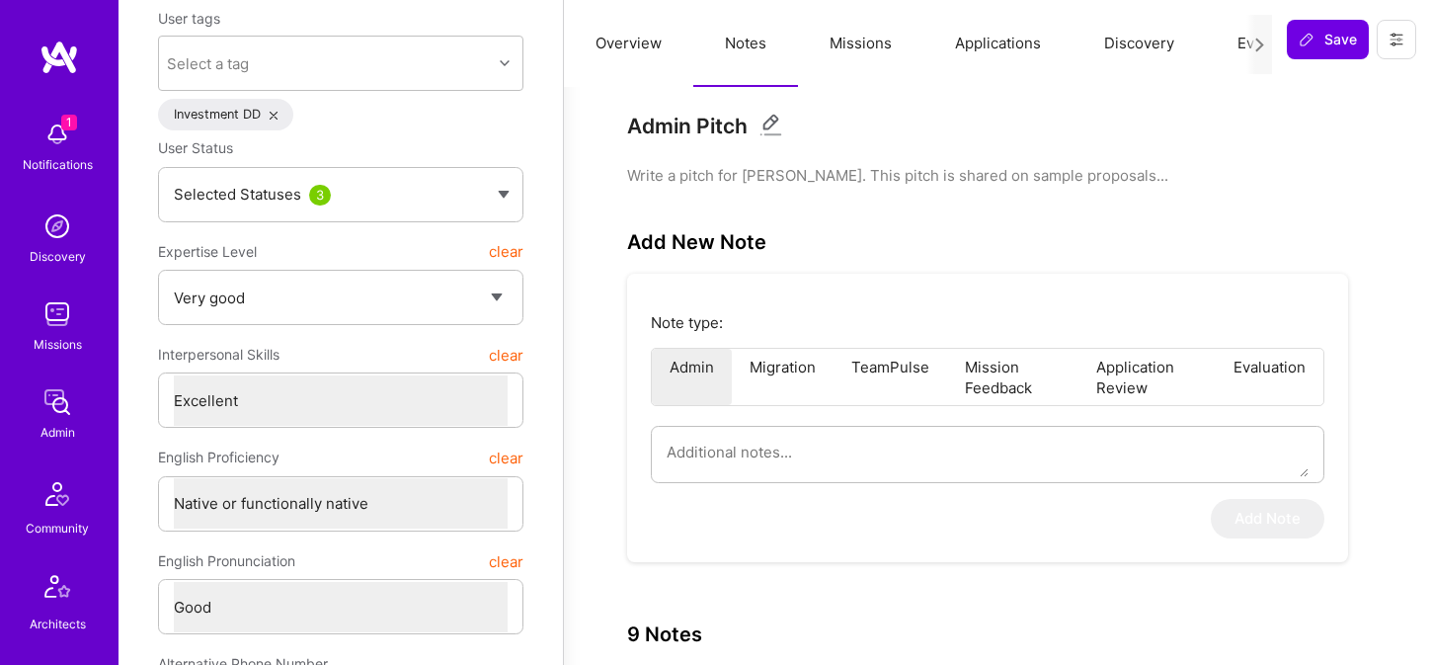
scroll to position [156, 0]
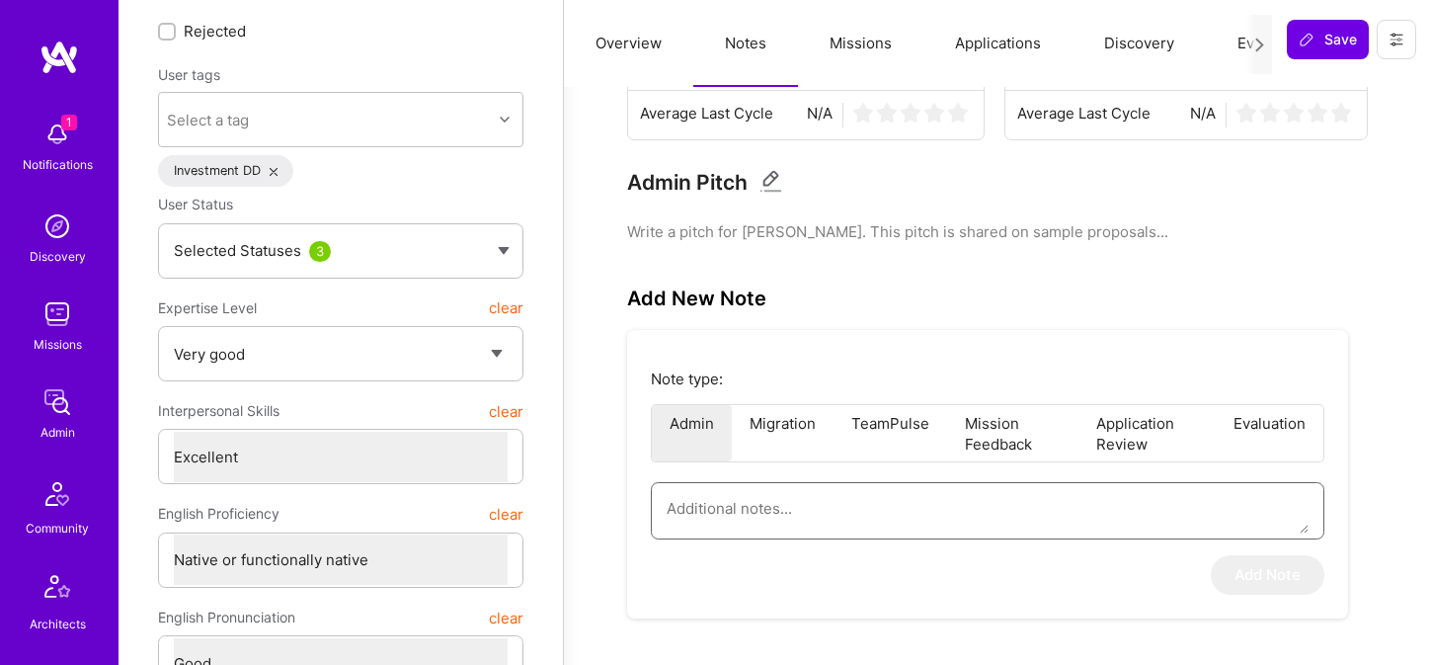
click at [764, 513] on textarea at bounding box center [987, 508] width 642 height 50
paste textarea "This is a summary of the interview of Jeff Narucki for the AI/ML Guild, Fintech…"
type textarea "x"
type textarea "This is a summary of the interview of Jeff Narucki for the AI/ML Guild, Fintech…"
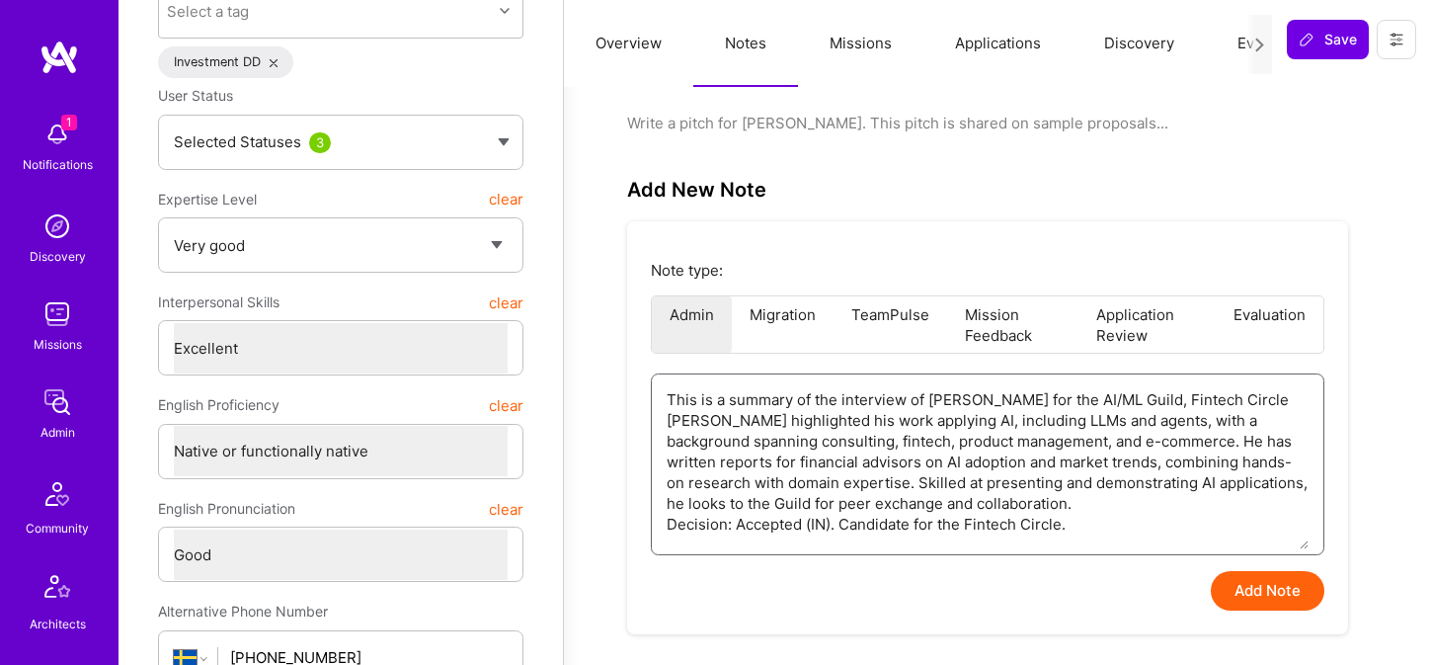
scroll to position [278, 0]
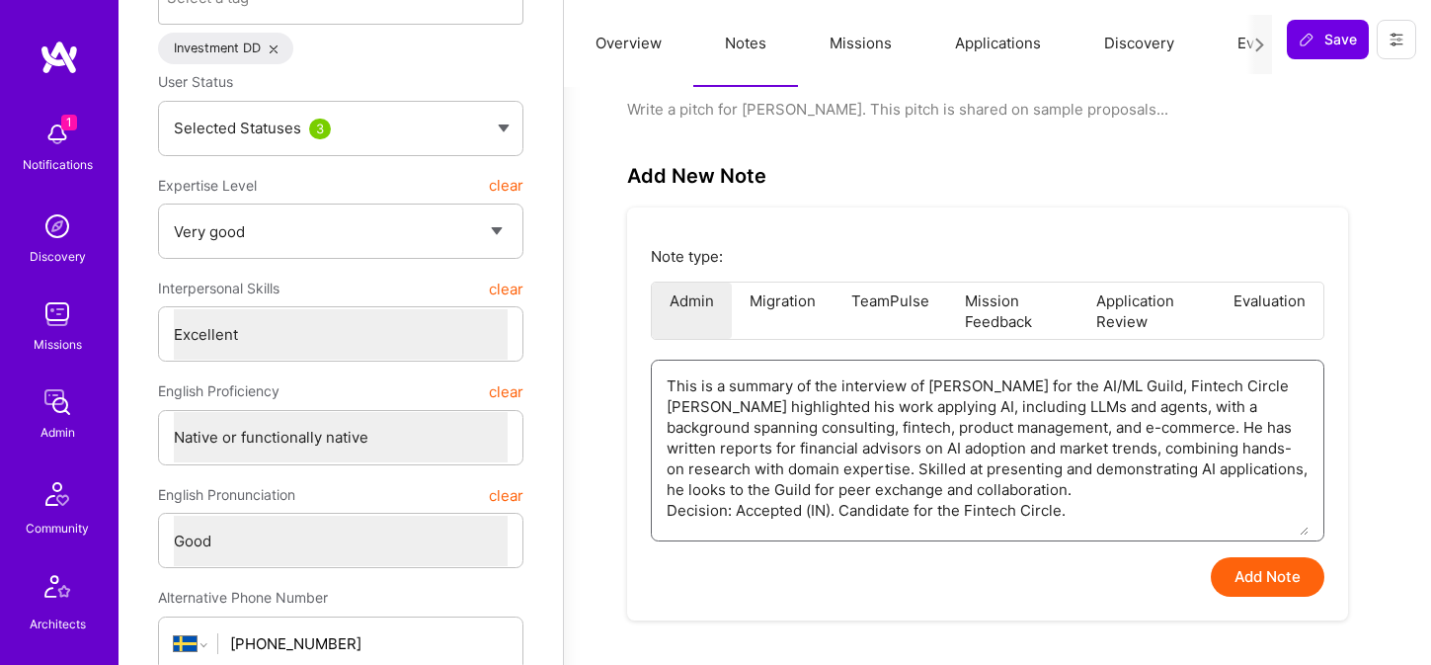
drag, startPoint x: 1161, startPoint y: 386, endPoint x: 1270, endPoint y: 385, distance: 108.6
click at [1270, 385] on textarea "This is a summary of the interview of Jeff Narucki for the AI/ML Guild, Fintech…" at bounding box center [987, 447] width 642 height 175
type textarea "x"
type textarea "This is a summary of the interview with Jeff Narucki for the AI/ML Guild, Jeff …"
type textarea "x"
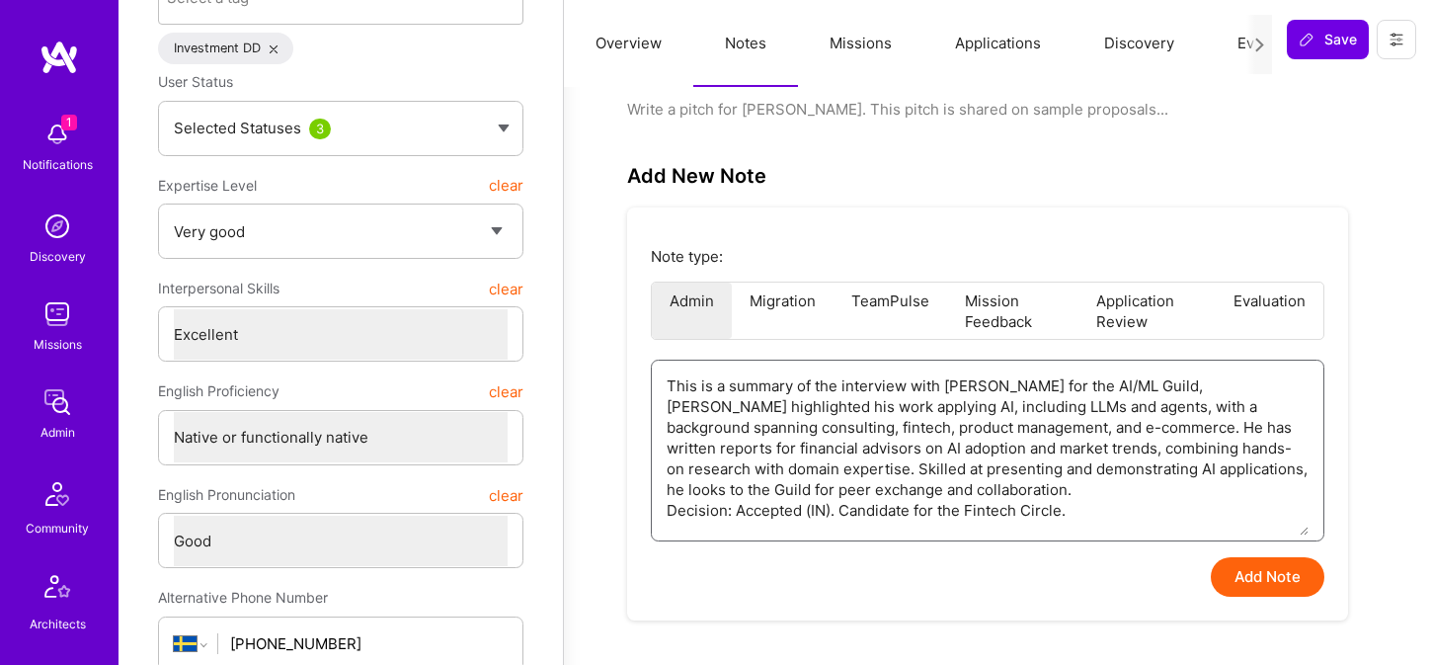
type textarea "This is a summary of the interview with Jeff Narucki for the AI/ML Guild. Jeff …"
click at [1257, 390] on textarea "This is a summary of the interview with Jeff Narucki for the AI/ML Guild. Jeff …" at bounding box center [987, 447] width 642 height 175
type textarea "x"
type textarea "This is a summary of the interview with Jeff Narucki for the AI/ML Guild. Jeff …"
type textarea "x"
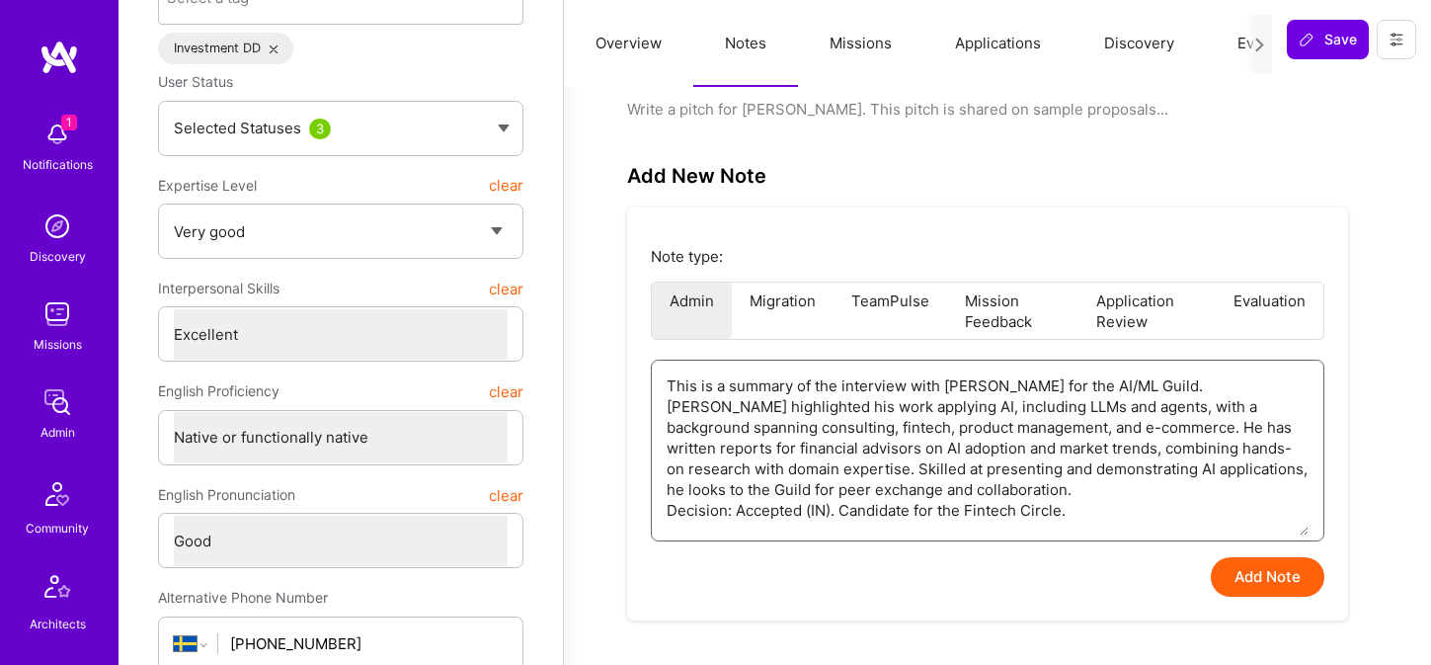
type textarea "This is a summary of the interview with Jeff Narucki for the AI/ML Guild Jeff h…"
type textarea "x"
type textarea "This is a summary of the interview with Jeff Narucki for the AI/ML Guild Jeff h…"
type textarea "x"
type textarea "This is a summary of the interview with Jeff Narucki for the AI/ML Guild נ Jeff…"
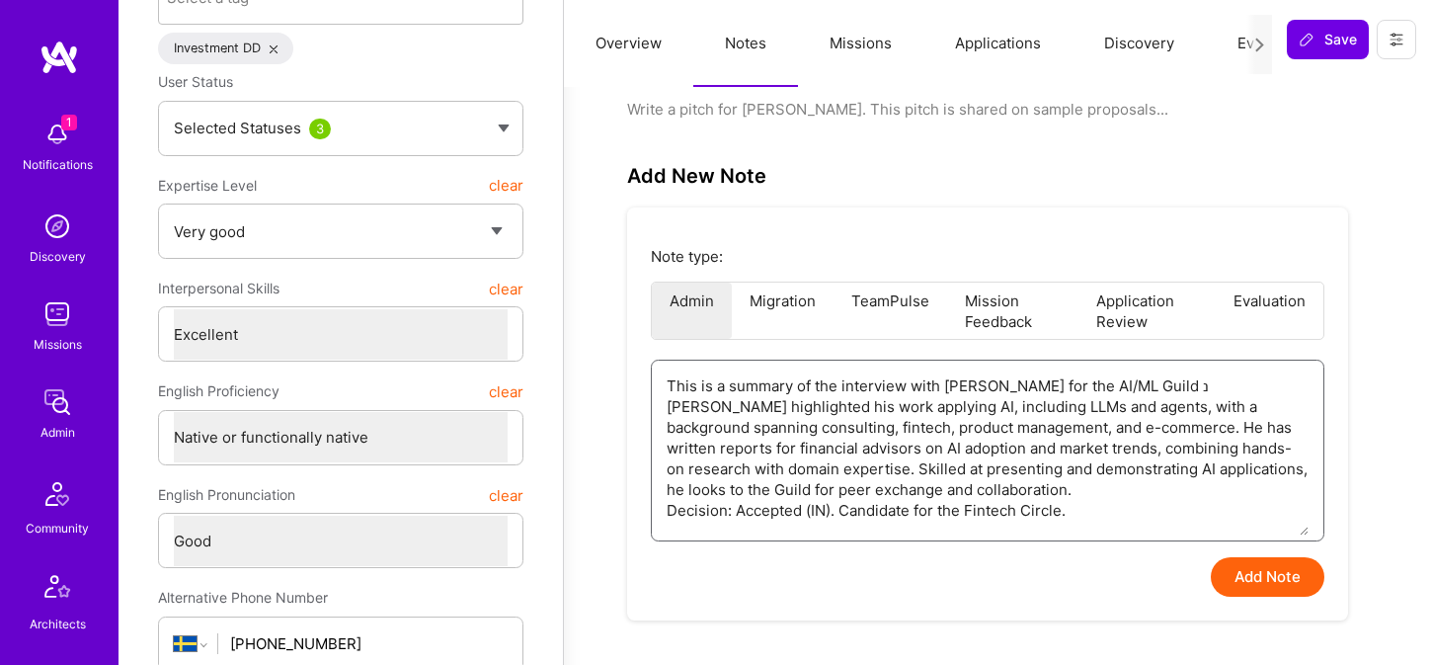
type textarea "x"
type textarea "This is a summary of the interview with Jeff Narucki for the AI/ML Guild נט Jef…"
type textarea "x"
type textarea "This is a summary of the interview with Jeff Narucki for the AI/ML Guild נט Jef…"
type textarea "x"
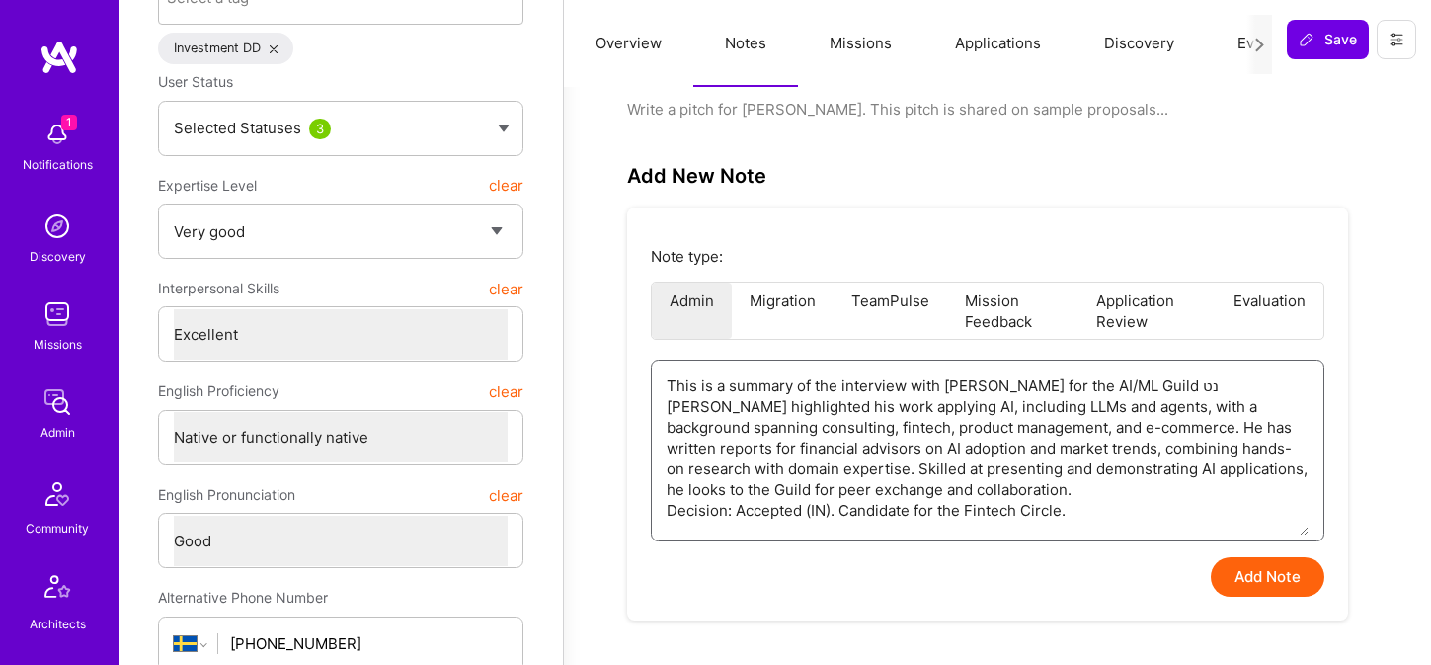
type textarea "This is a summary of the interview with Jeff Narucki for the AI/ML Guild נט Jef…"
type textarea "x"
type textarea "This is a summary of the interview with Jeff Narucki for the AI/ML Guild נ Jeff…"
type textarea "x"
type textarea "This is a summary of the interview with Jeff Narucki for the AI/ML Guild Jeff h…"
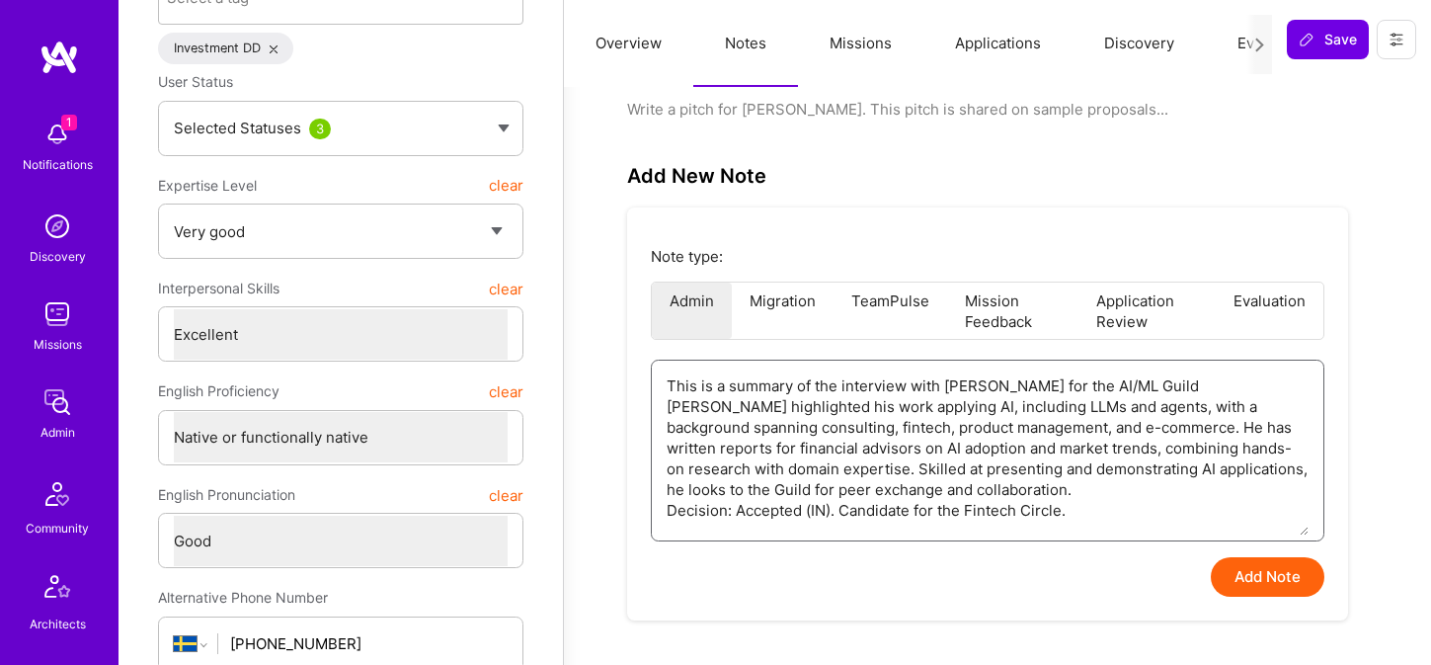
type textarea "x"
type textarea "This is a summary of the interview with Jeff Narucki for the AI/ML Guild n Jeff…"
type textarea "x"
type textarea "This is a summary of the interview with Jeff Narucki for the AI/ML Guild Jeff h…"
type textarea "x"
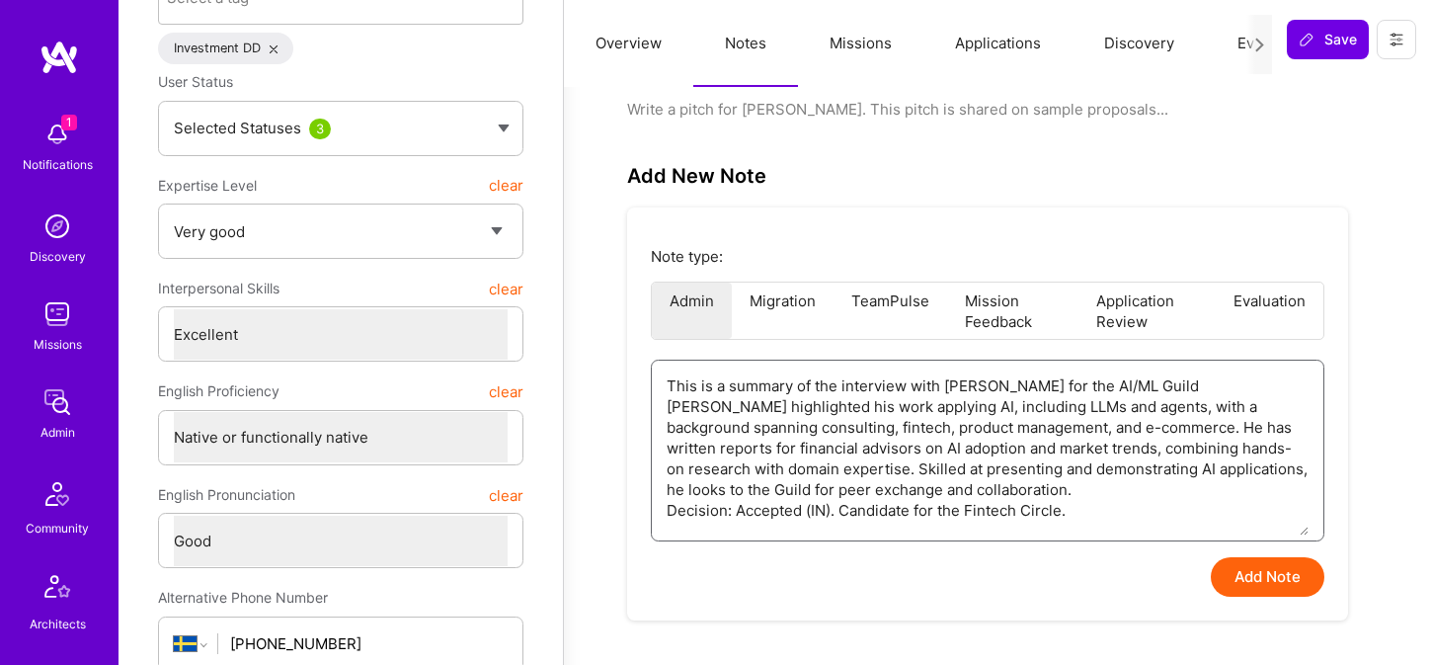
type textarea "This is a summary of the interview with Jeff Narucki for the AI/ML Guild b Jeff…"
type textarea "x"
type textarea "This is a summary of the interview with Jeff Narucki for the AI/ML Guild by Jef…"
type textarea "x"
type textarea "This is a summary of the interview with Jeff Narucki for the AI/ML Guild by Jef…"
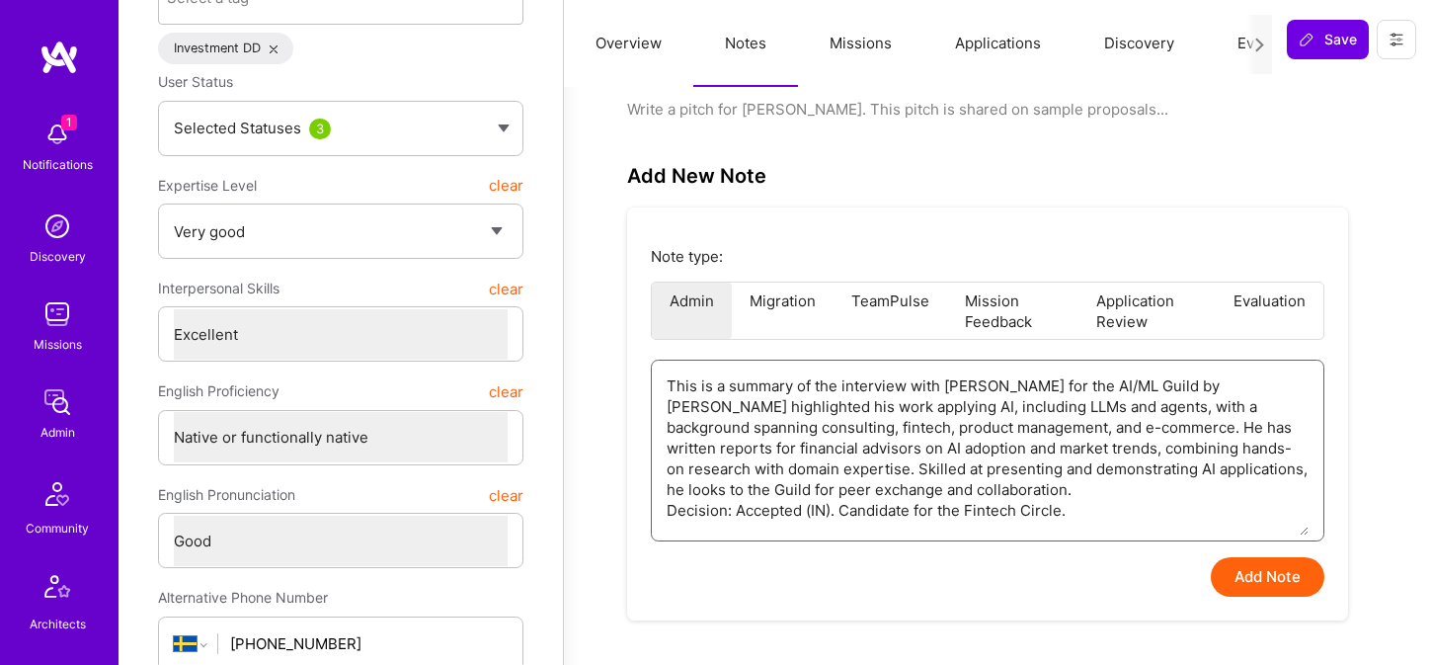
type textarea "x"
type textarea "This is a summary of the interview with Jeff Narucki for the AI/ML Guild by T J…"
type textarea "x"
type textarea "This is a summary of the interview with Jeff Narucki for the AI/ML Guild by To …"
type textarea "x"
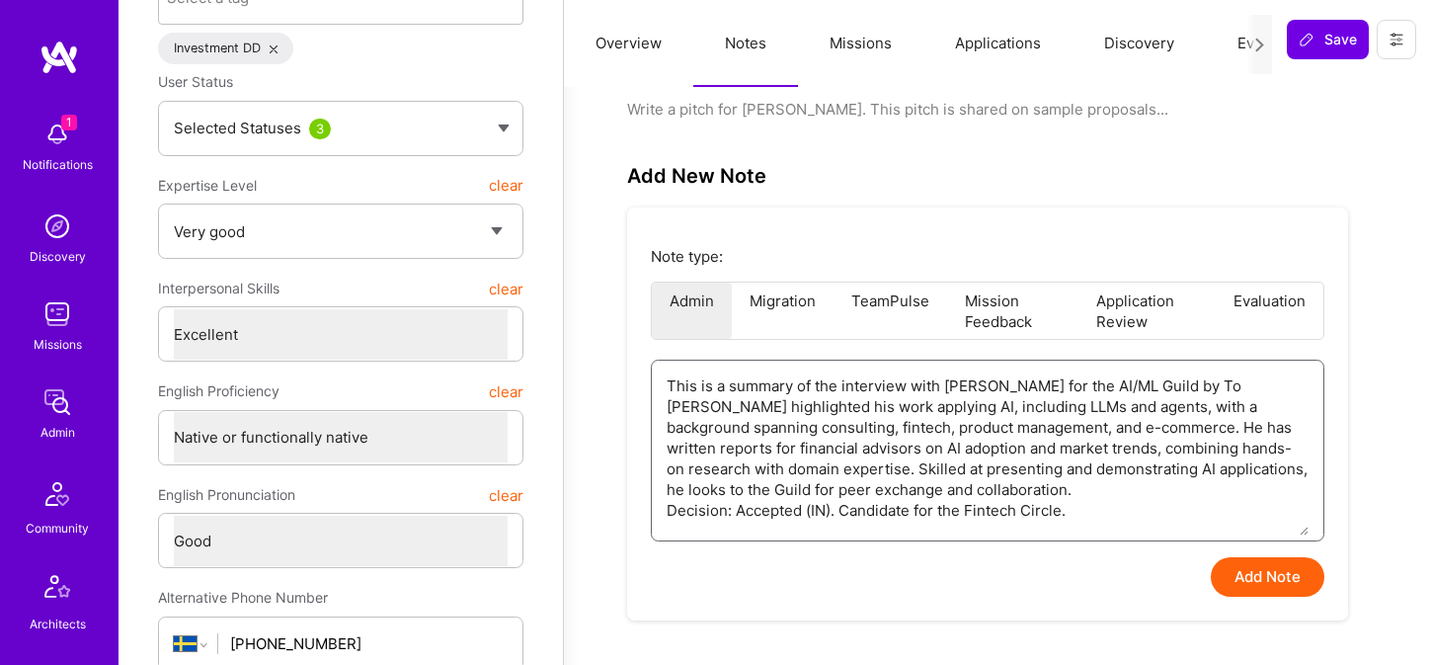
type textarea "This is a summary of the interview with Jeff Narucki for the AI/ML Guild by Tom…"
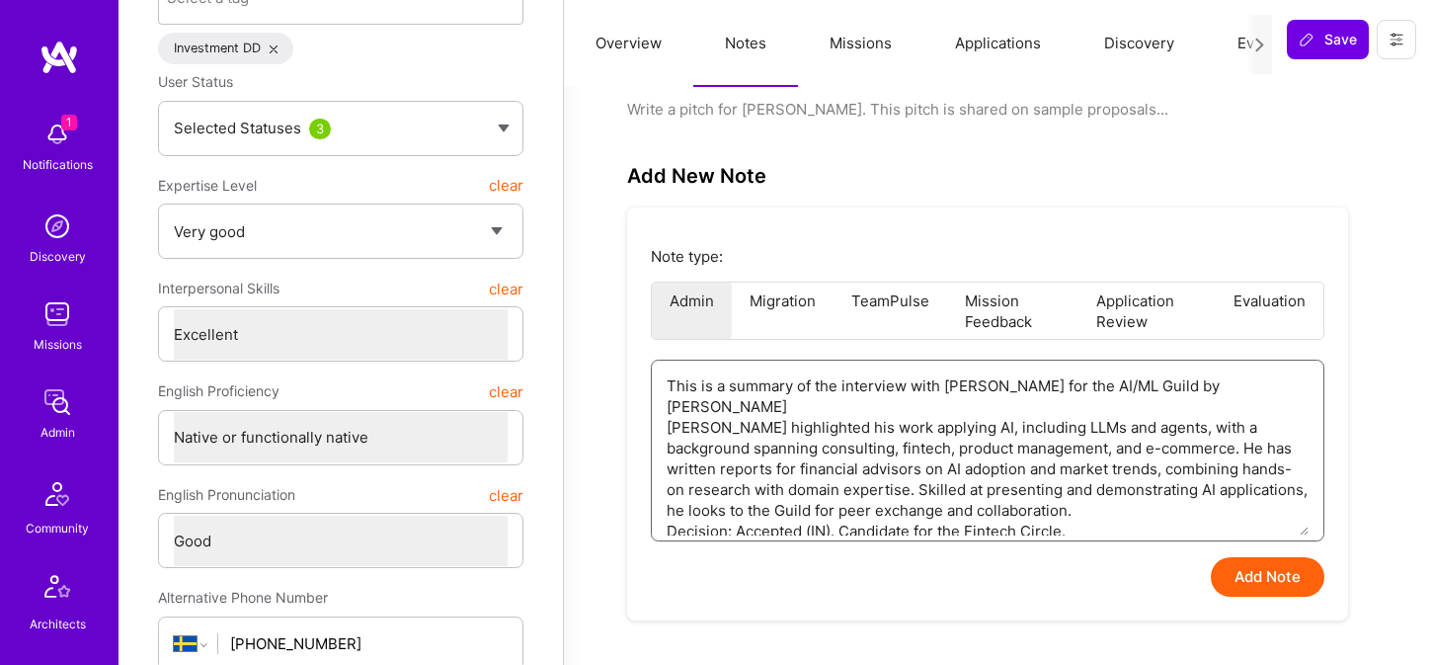
type textarea "x"
type textarea "This is a summary of the interview with Jeff Narucki for the AI/ML Guild by Tom…"
click at [1263, 594] on button "Add Note" at bounding box center [1268, 576] width 114 height 39
click at [1267, 578] on button "Add Note" at bounding box center [1268, 576] width 114 height 39
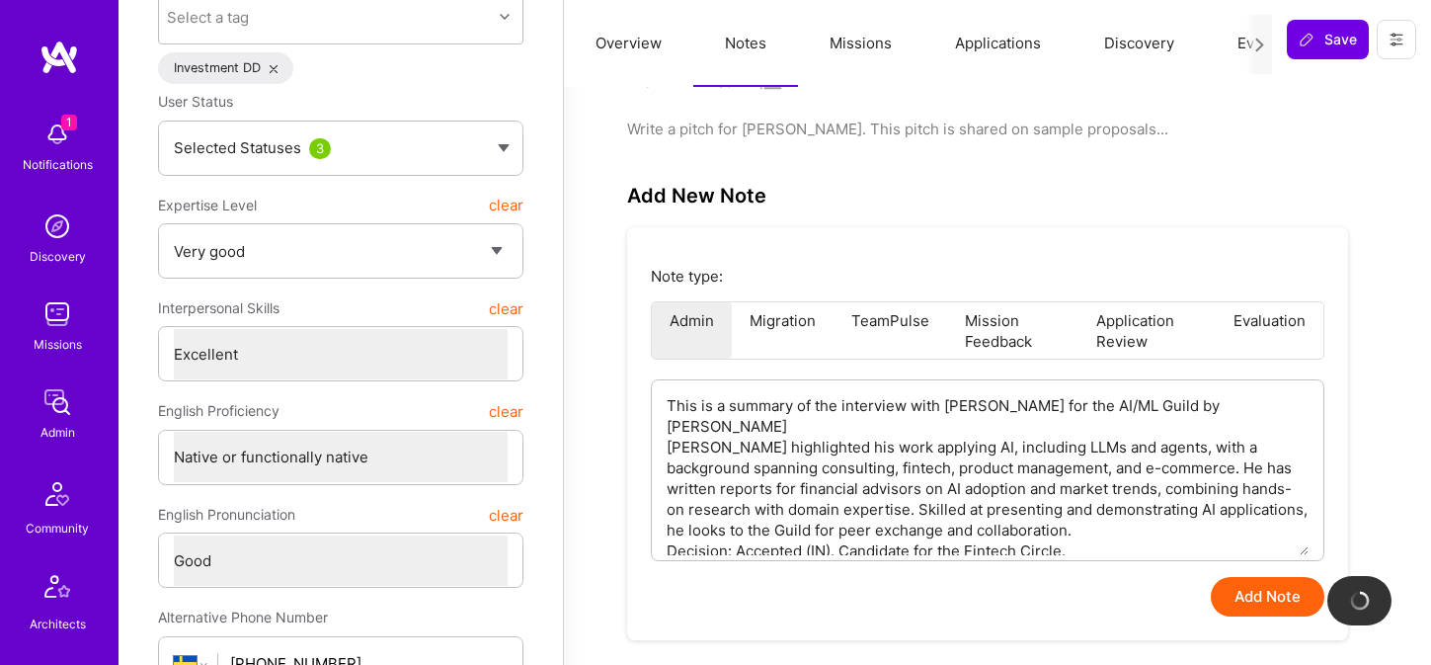
scroll to position [252, 0]
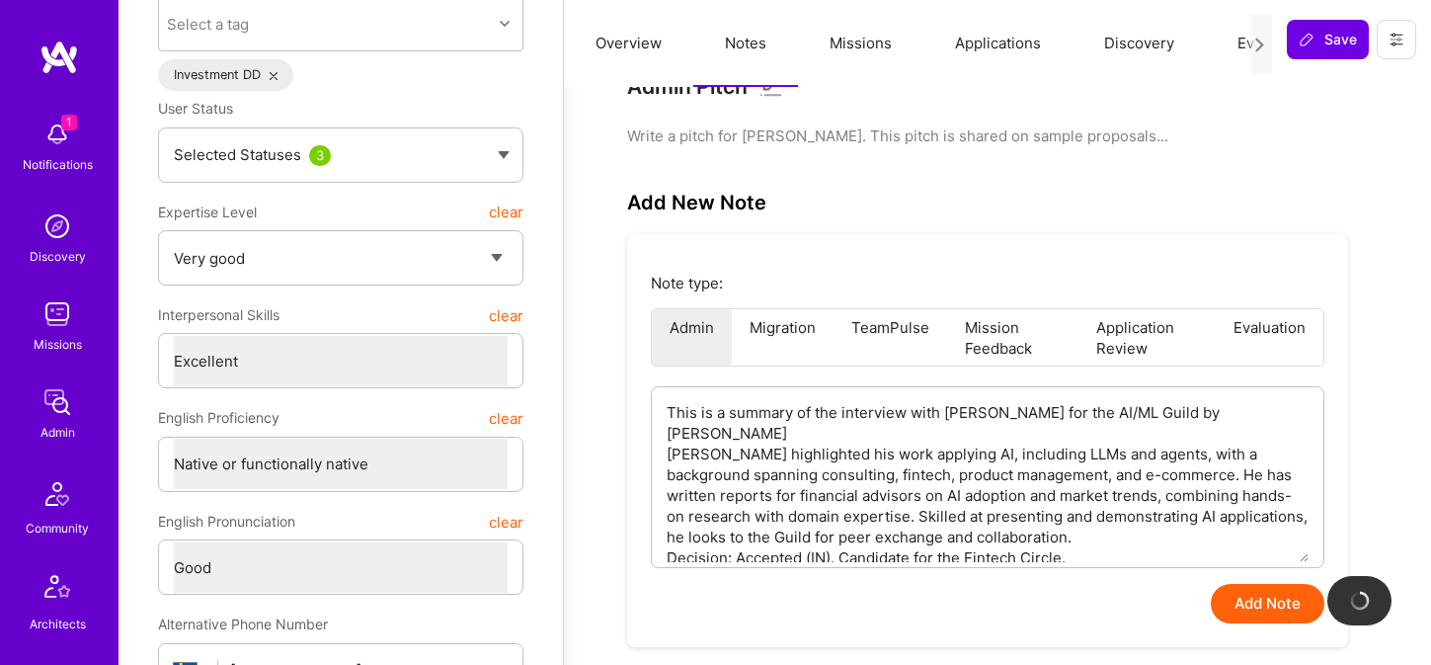
type textarea "x"
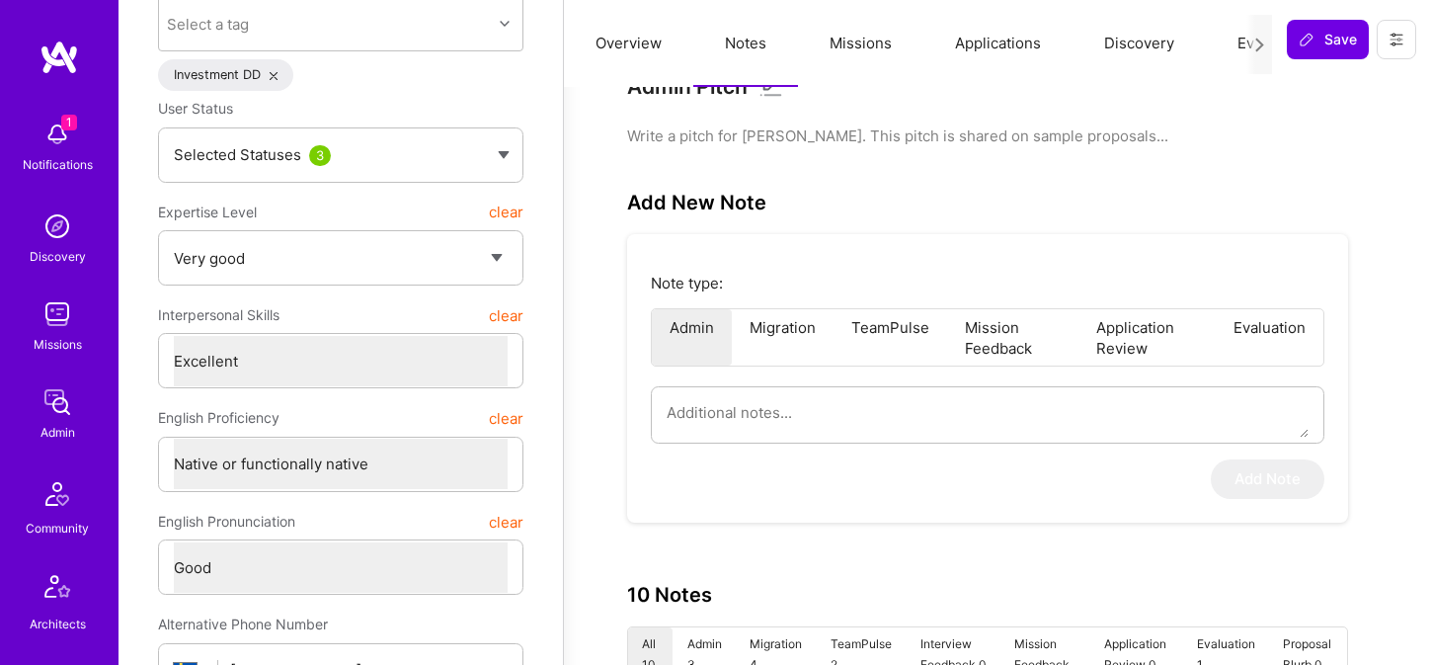
scroll to position [0, 0]
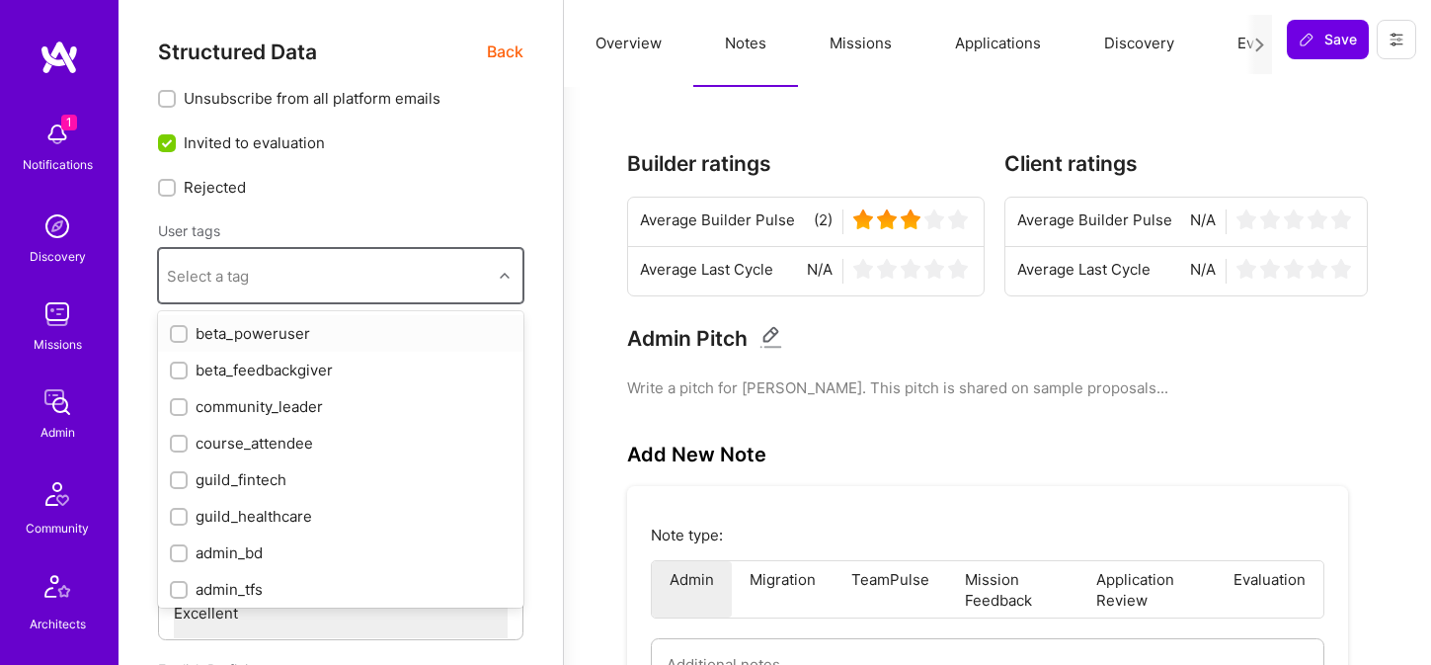
click at [325, 271] on div "Select a tag" at bounding box center [325, 275] width 333 height 39
type textarea "x"
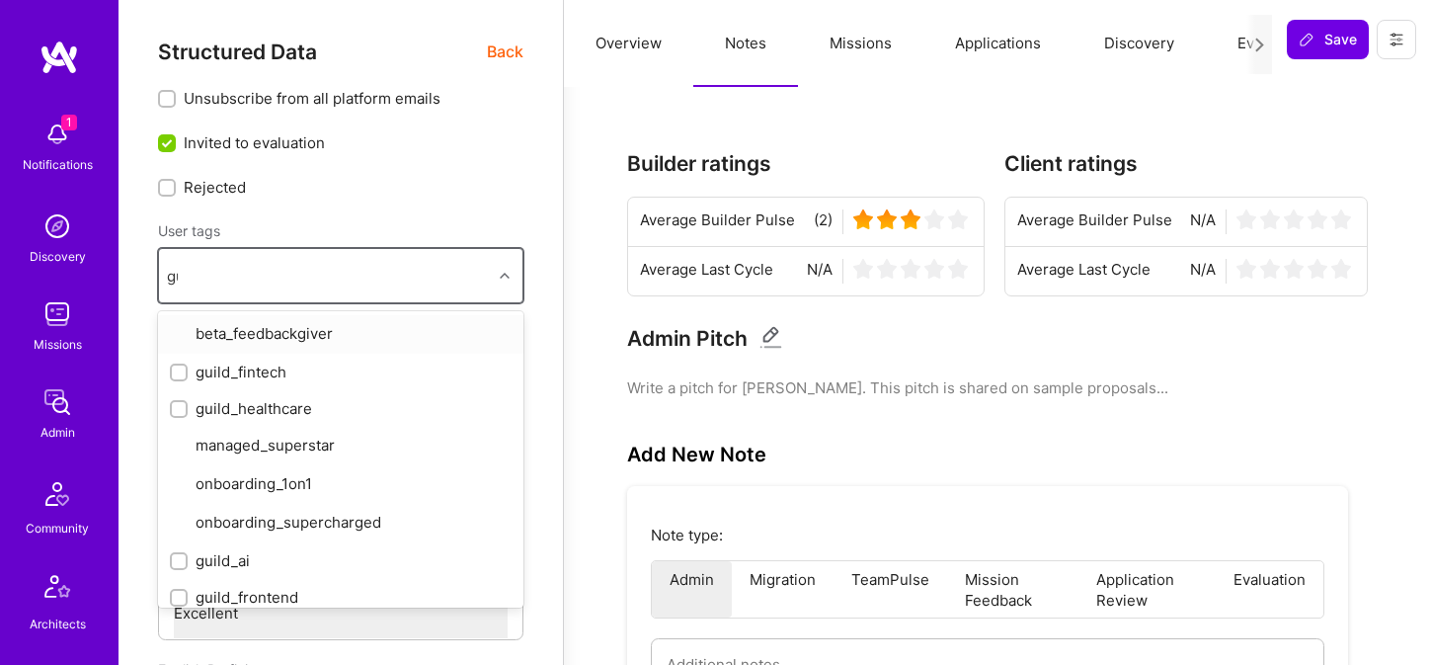
type input "gui"
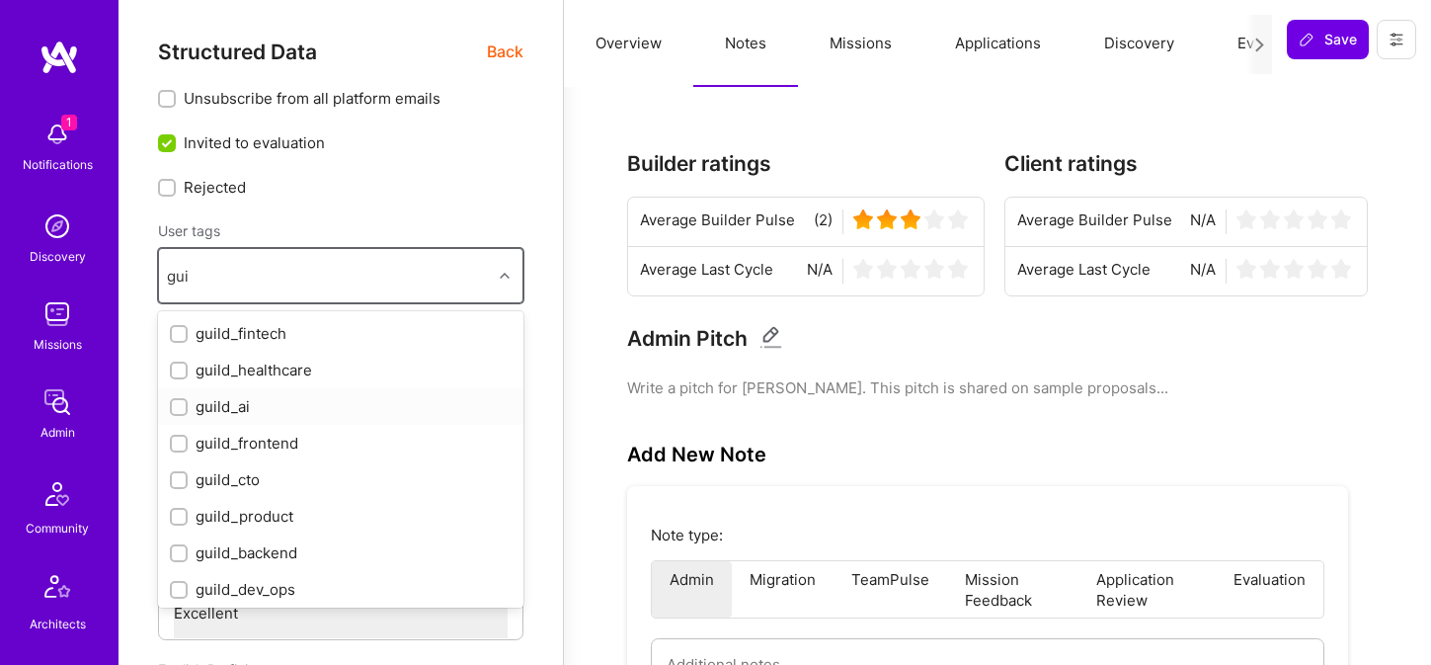
click at [276, 402] on div "guild_ai" at bounding box center [341, 406] width 342 height 21
checkbox input "true"
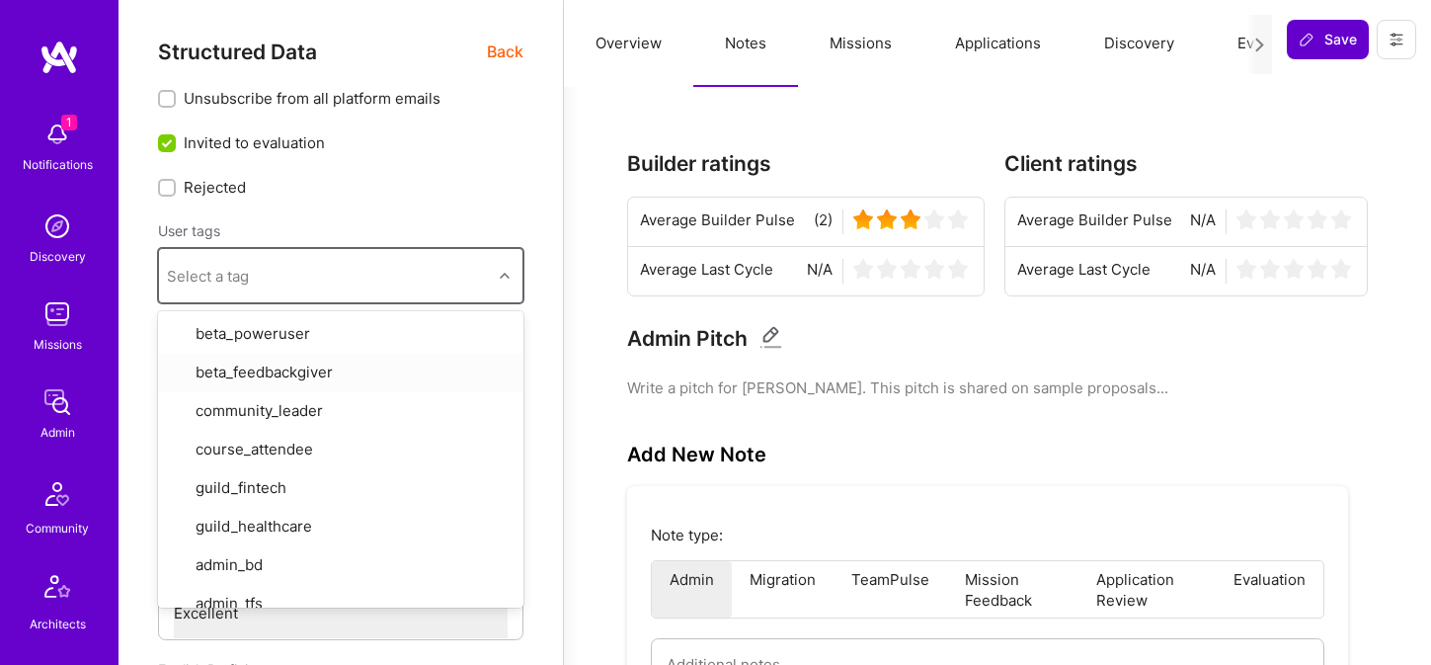
click at [1340, 36] on span "Save" at bounding box center [1327, 40] width 58 height 20
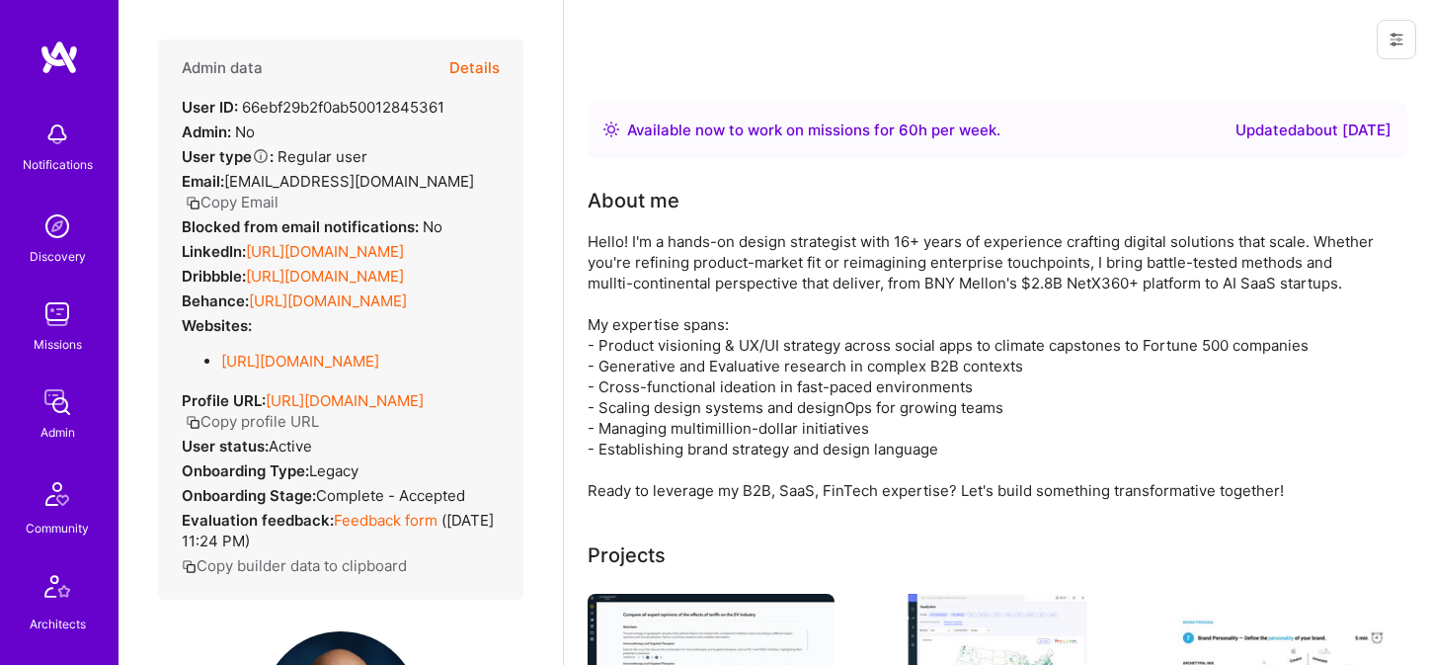
scroll to position [322, 0]
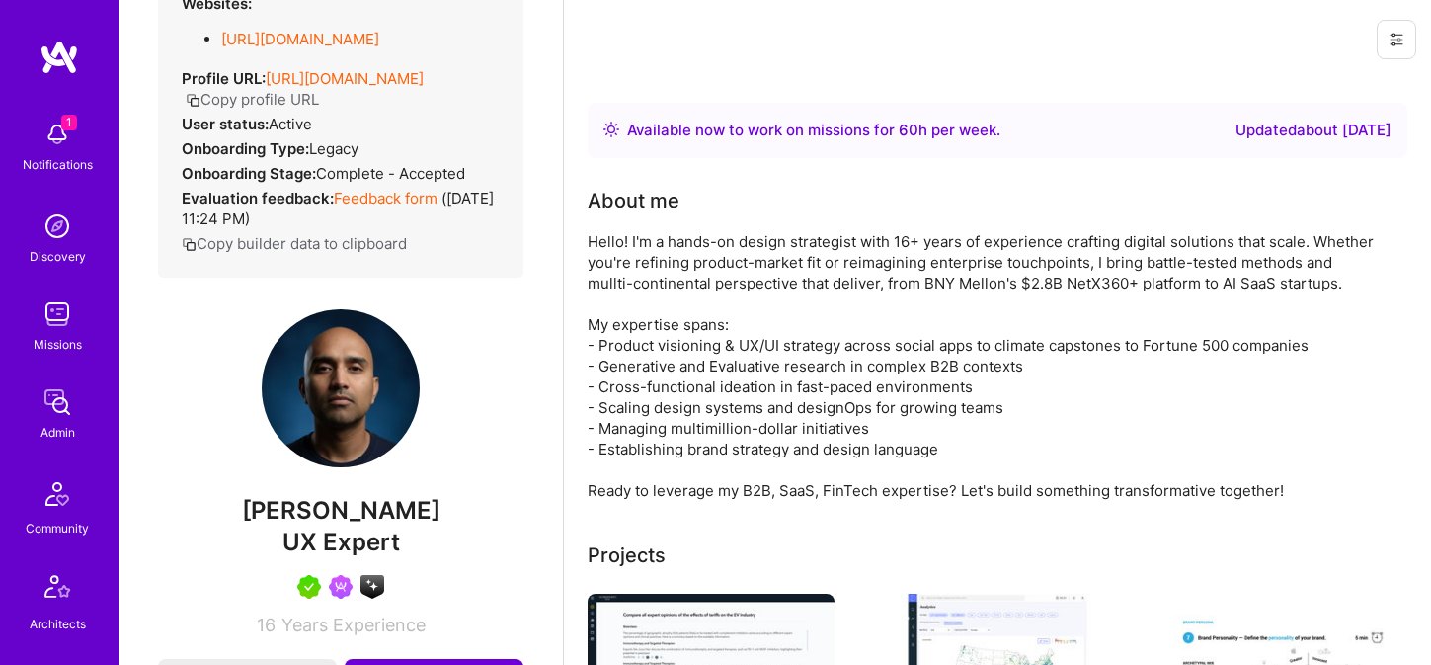
click at [327, 525] on span "[PERSON_NAME]" at bounding box center [340, 511] width 365 height 30
copy span "[PERSON_NAME]"
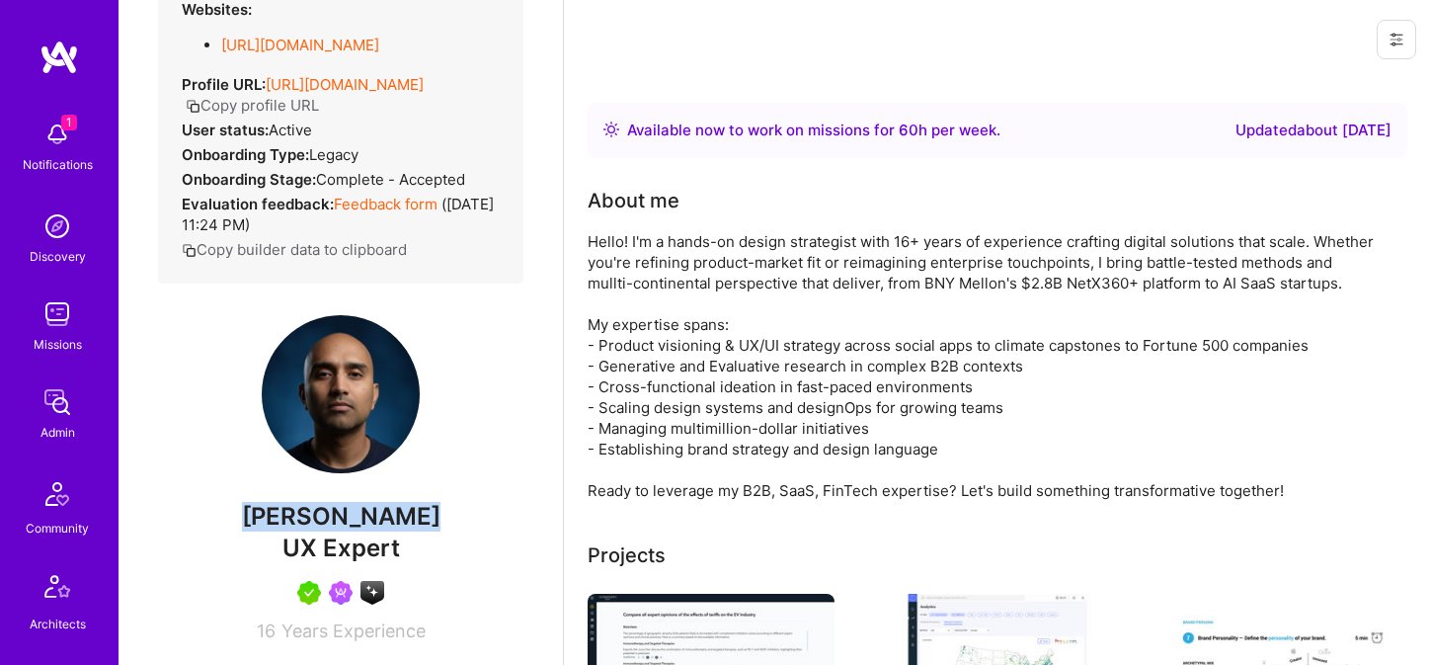
scroll to position [0, 0]
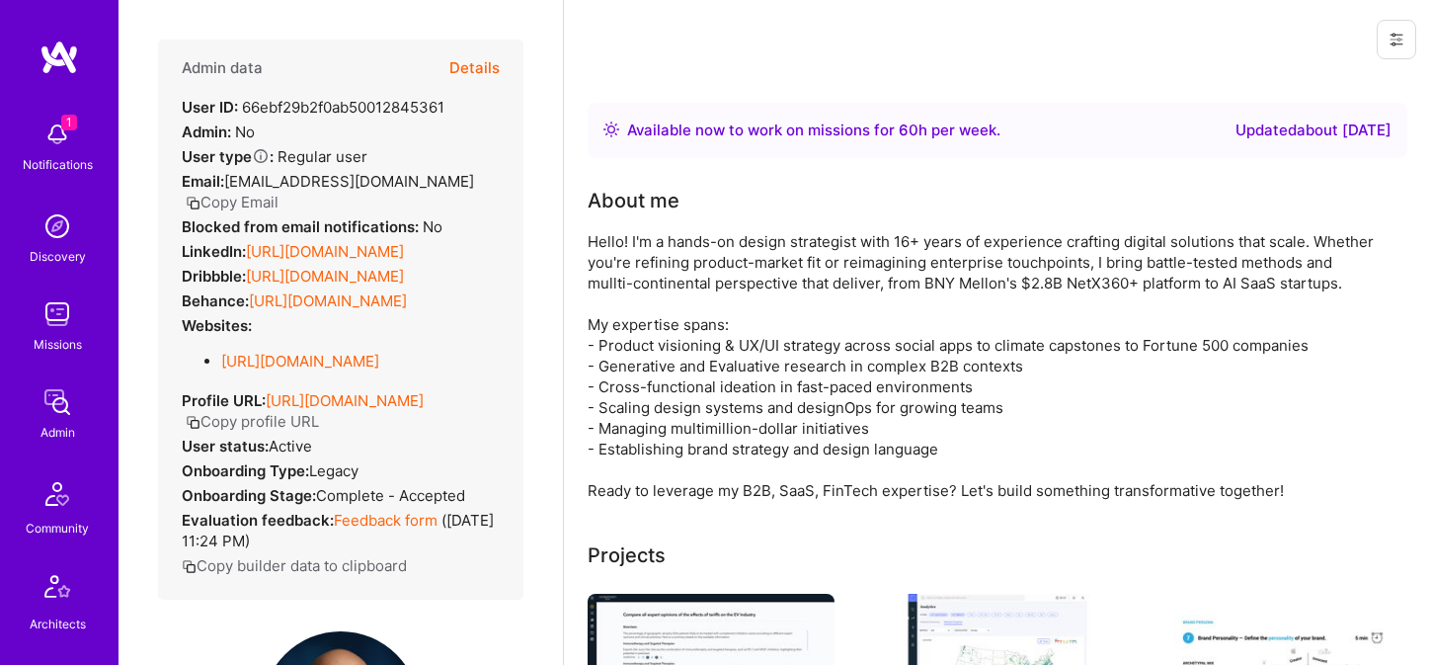
click at [278, 192] on button "Copy Email" at bounding box center [232, 202] width 93 height 21
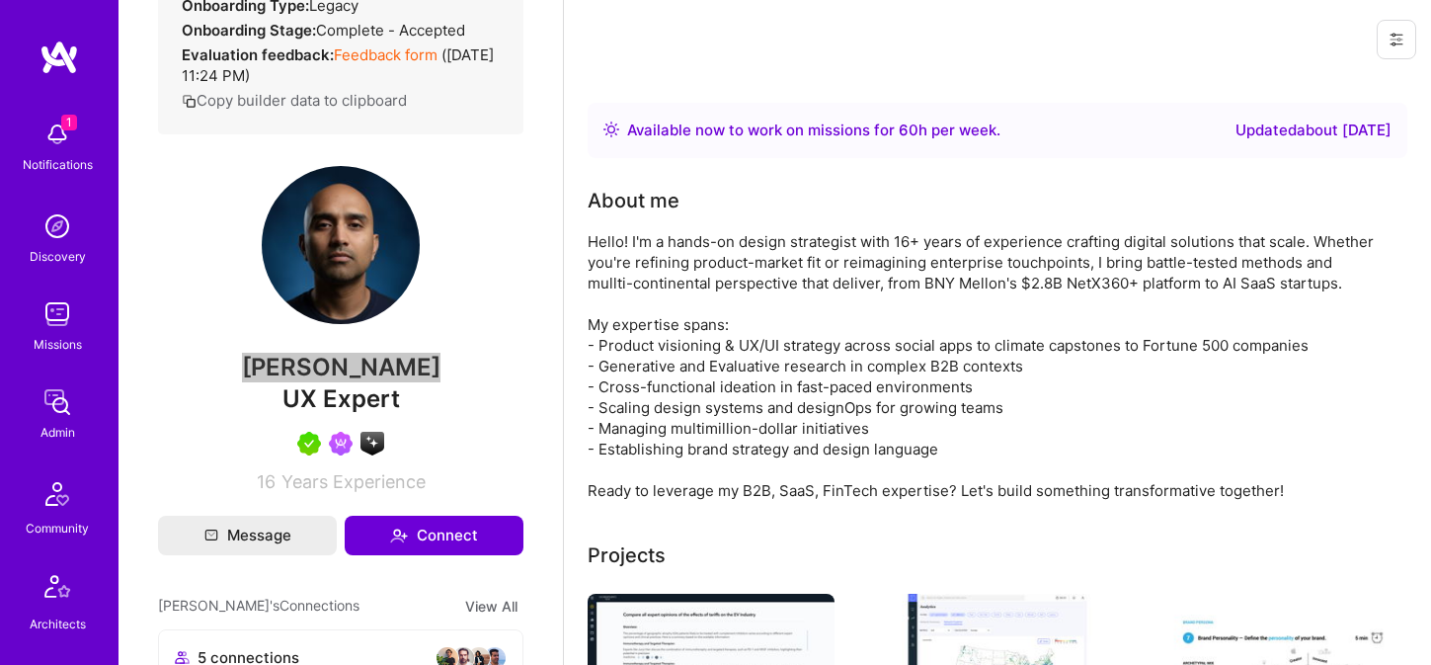
scroll to position [479, 0]
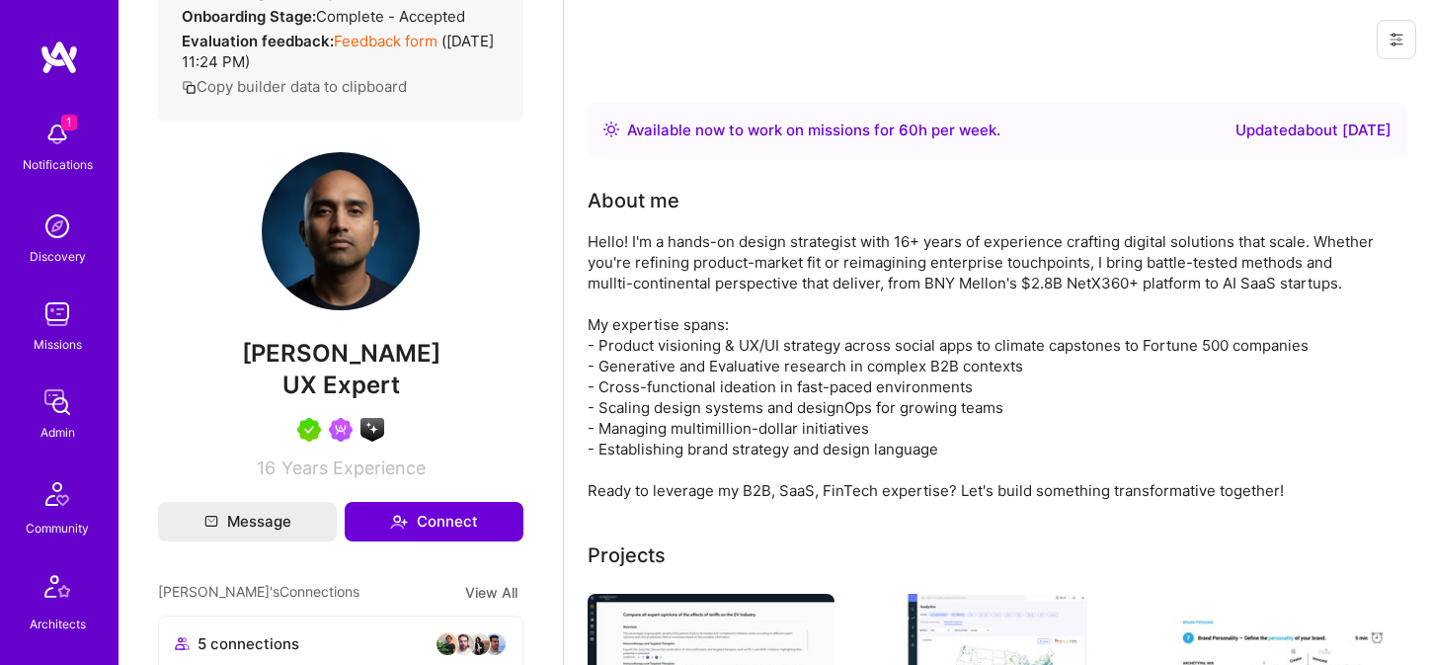
click at [357, 399] on span "UX Expert" at bounding box center [340, 384] width 117 height 29
copy span "UX Expert"
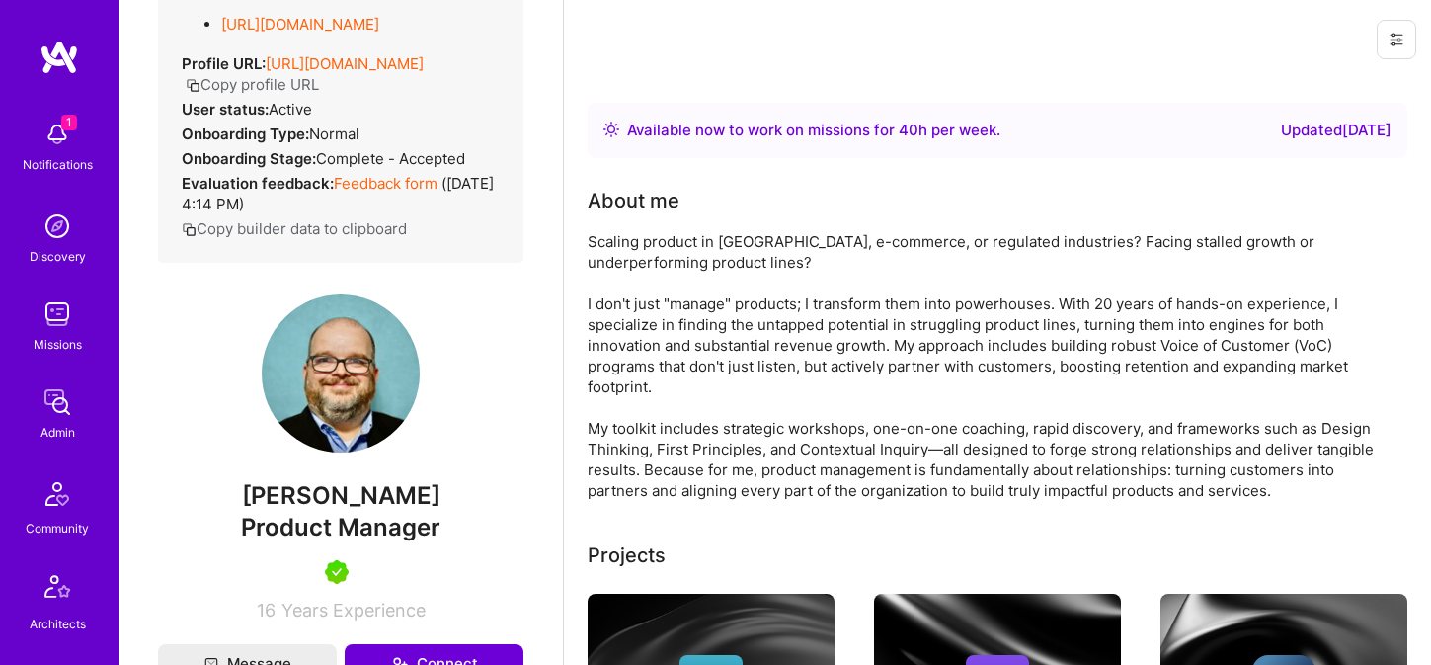
scroll to position [307, 0]
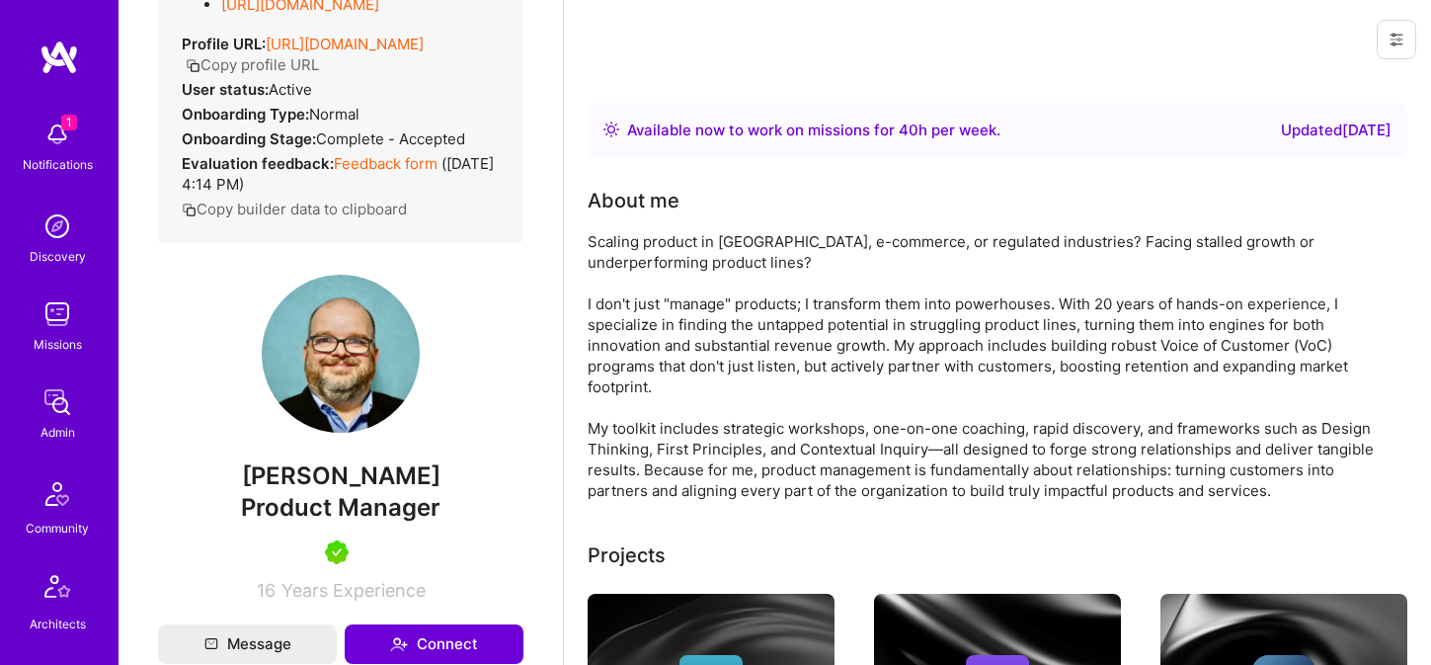
click at [337, 481] on span "Jeff Narucki" at bounding box center [340, 476] width 365 height 30
copy span "Jeff Narucki"
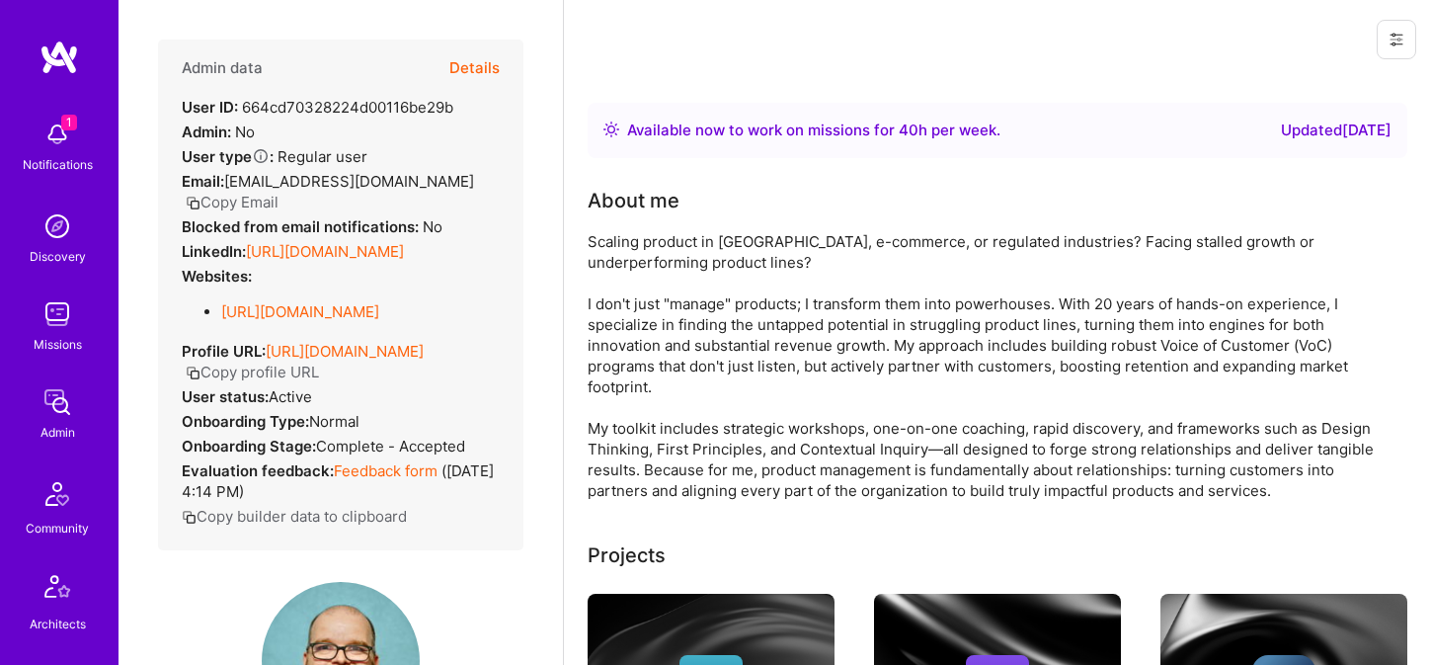
click at [278, 192] on button "Copy Email" at bounding box center [232, 202] width 93 height 21
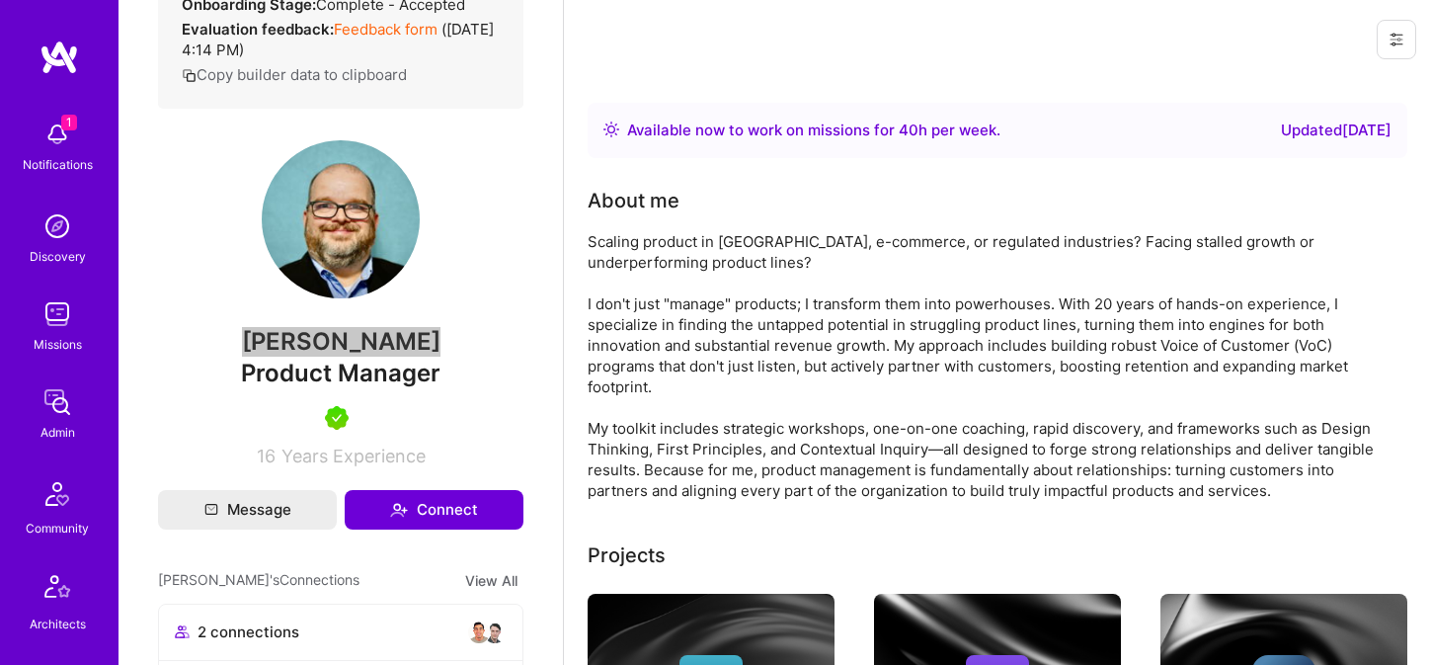
scroll to position [459, 0]
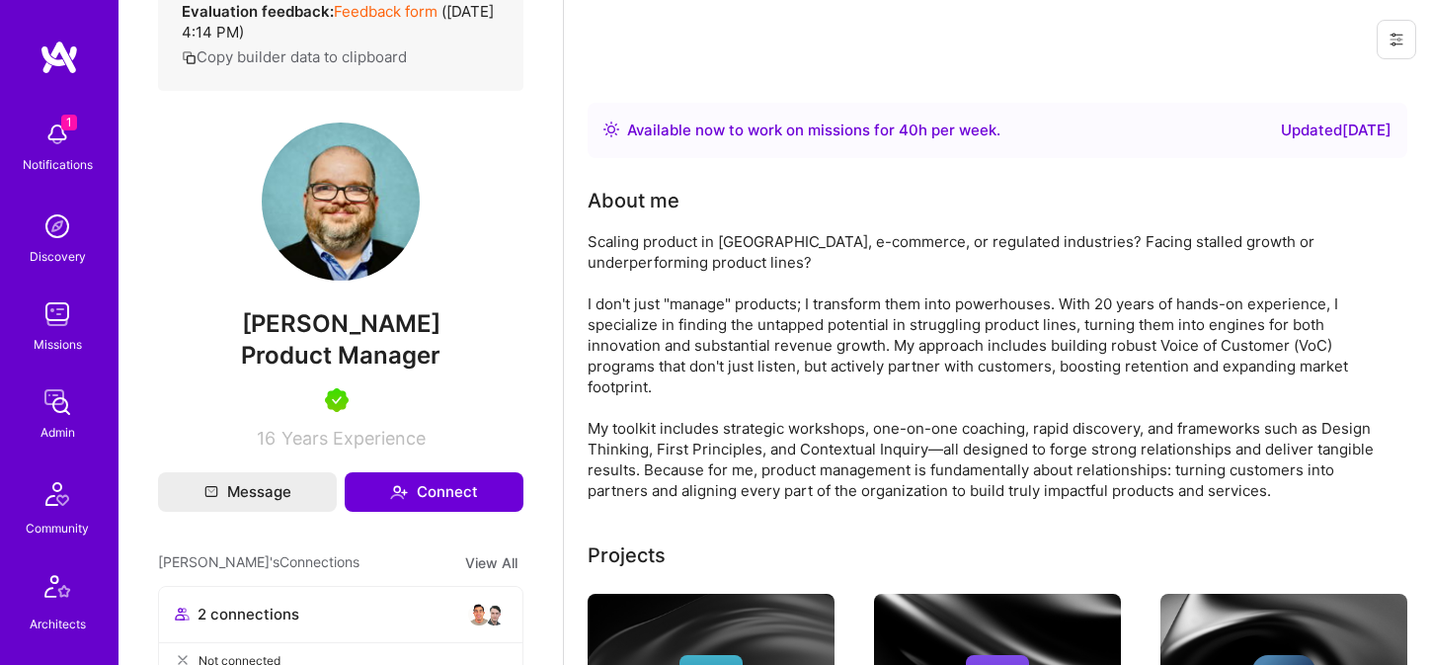
click at [343, 351] on span "Product Manager" at bounding box center [340, 355] width 199 height 29
copy span "Product Manager"
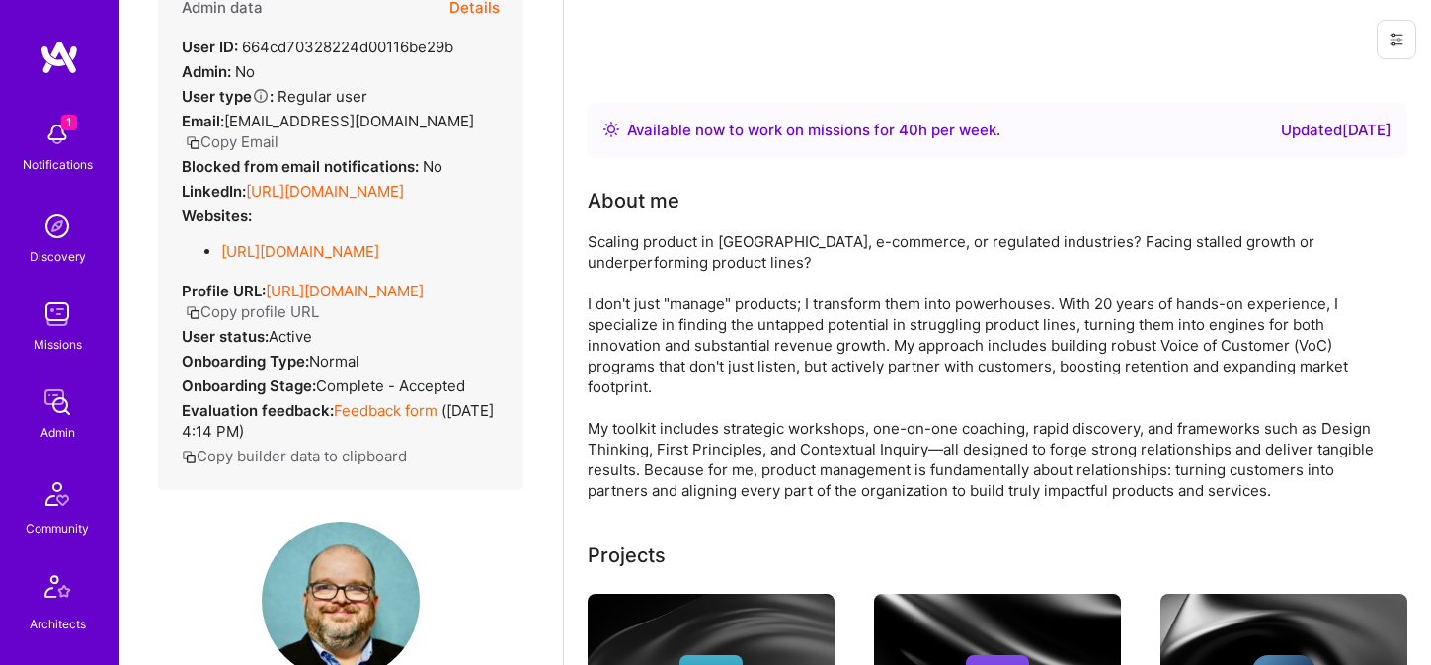
scroll to position [0, 0]
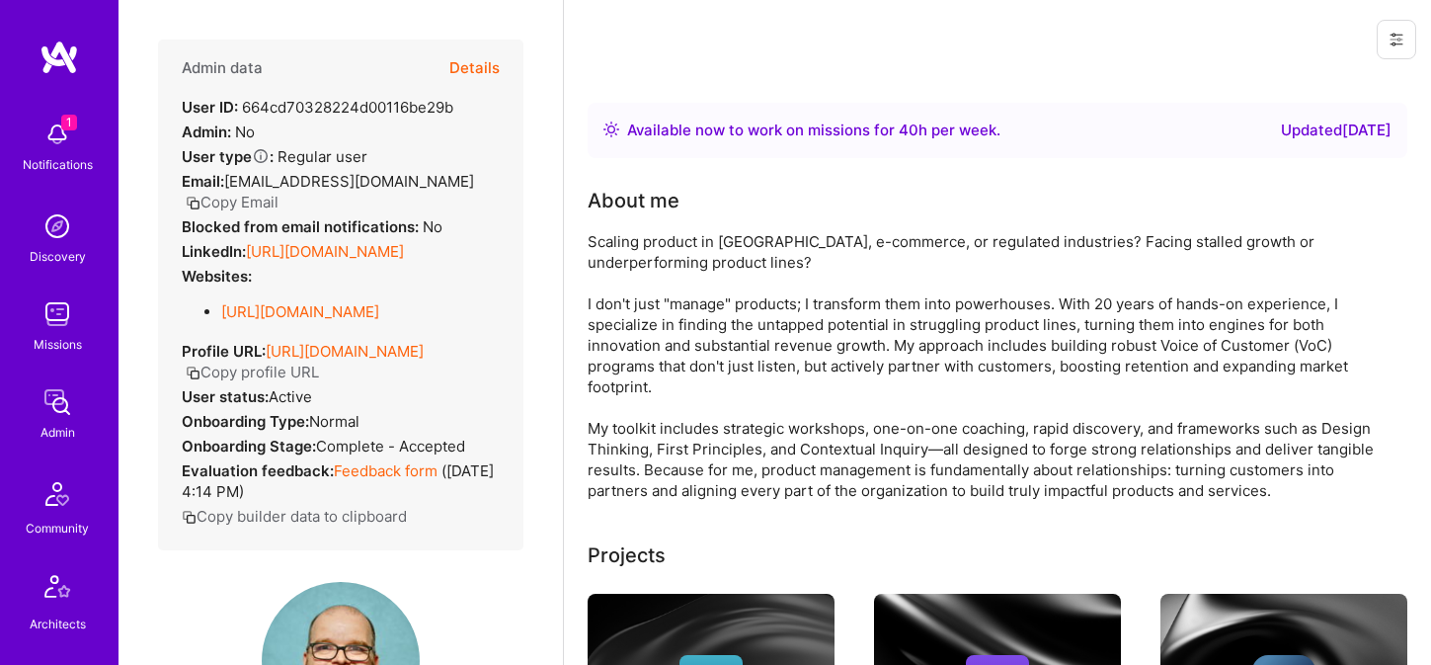
click at [493, 53] on button "Details" at bounding box center [474, 67] width 50 height 57
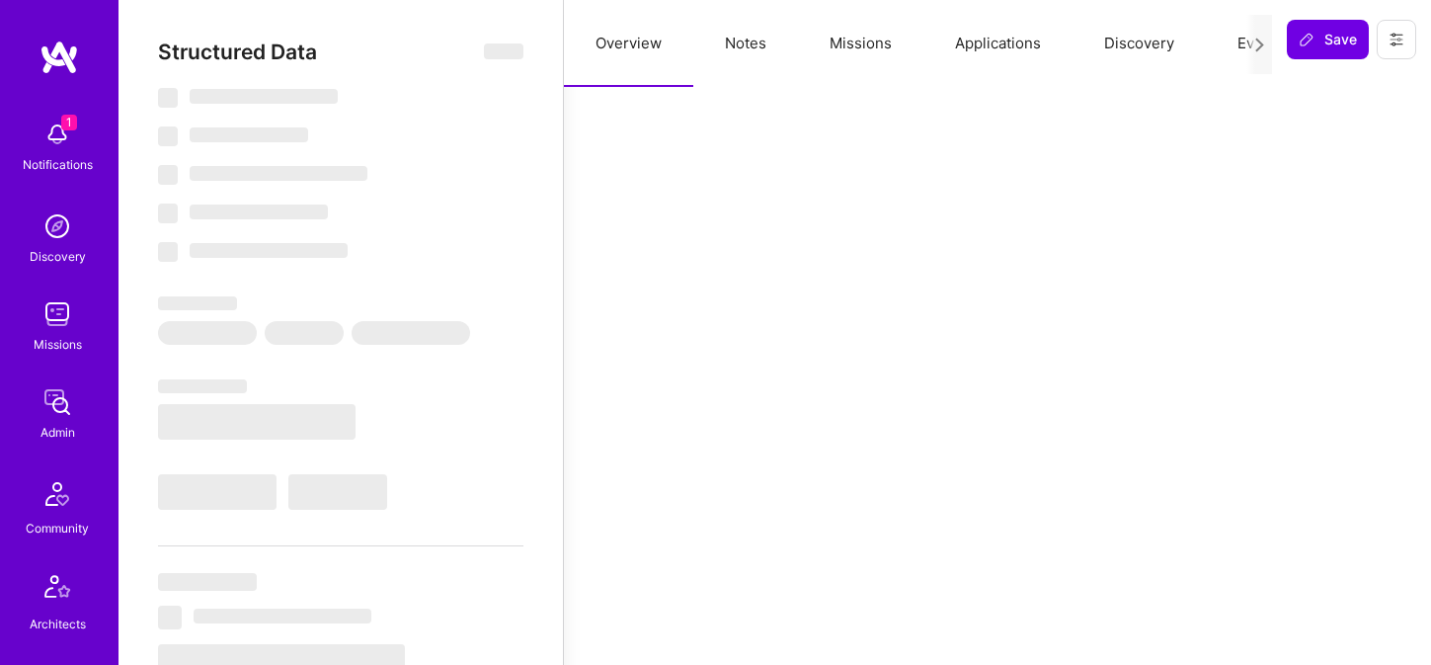
select select "Right Now"
select select "5"
select select "7"
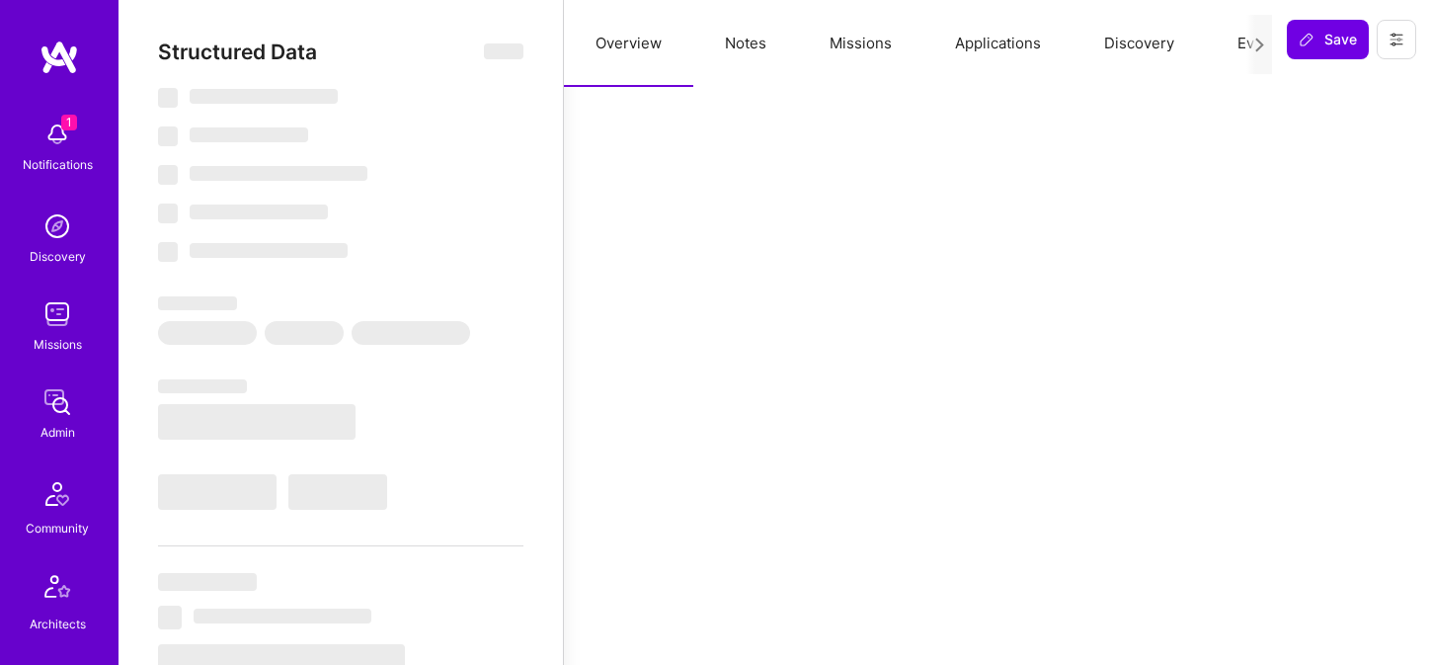
select select "US"
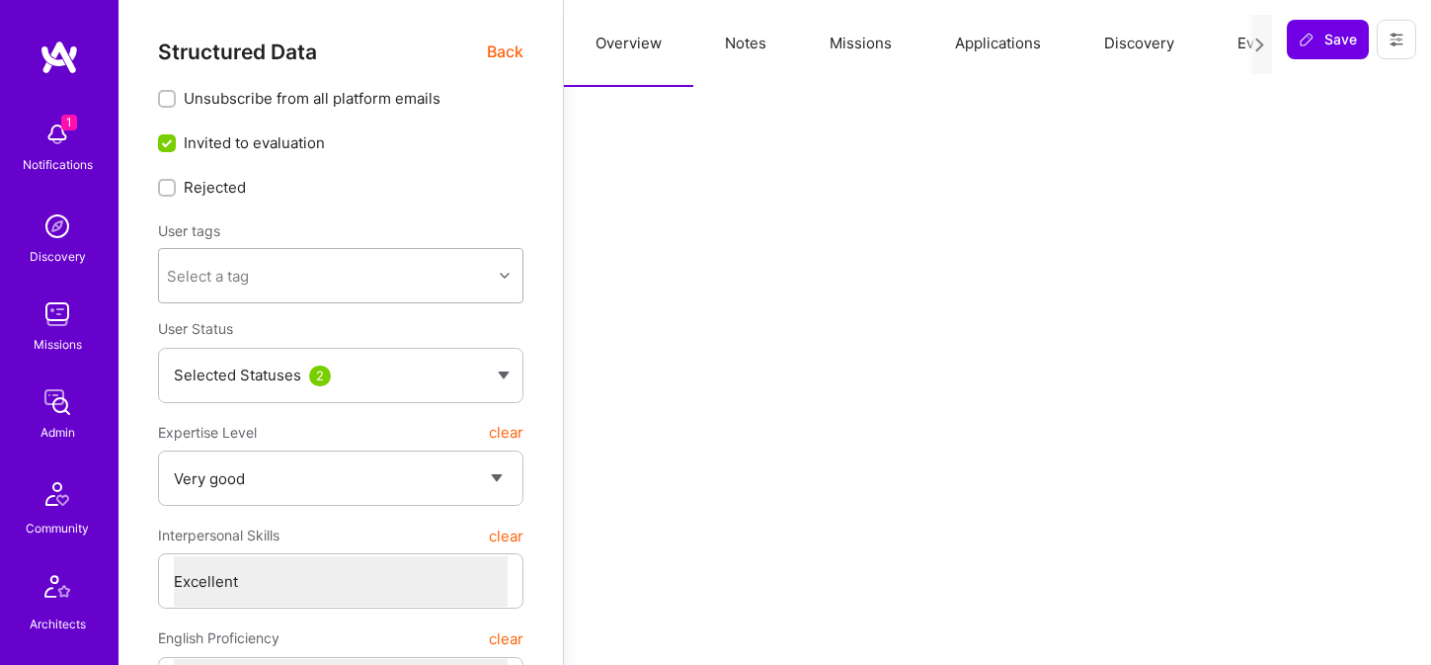
click at [311, 271] on div "Select a tag" at bounding box center [325, 275] width 333 height 39
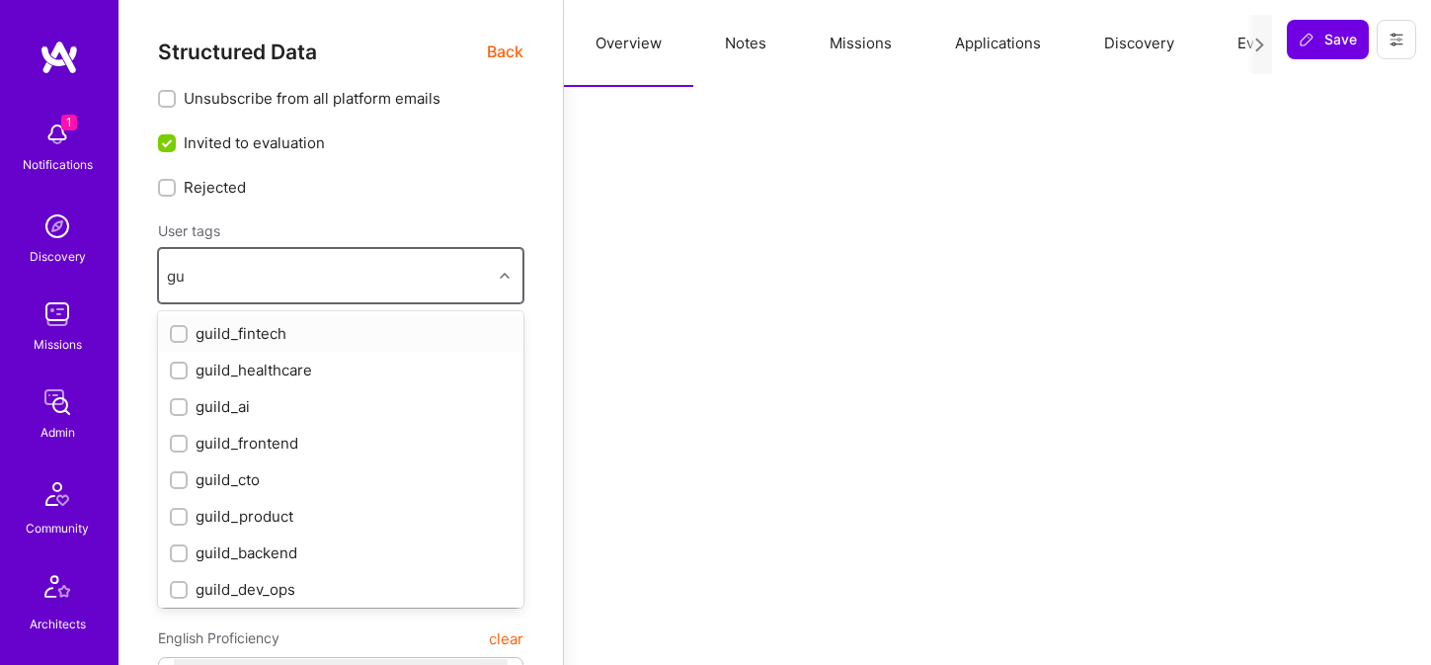
type input "gui"
click at [228, 400] on div "guild_ai" at bounding box center [341, 406] width 342 height 21
checkbox input "true"
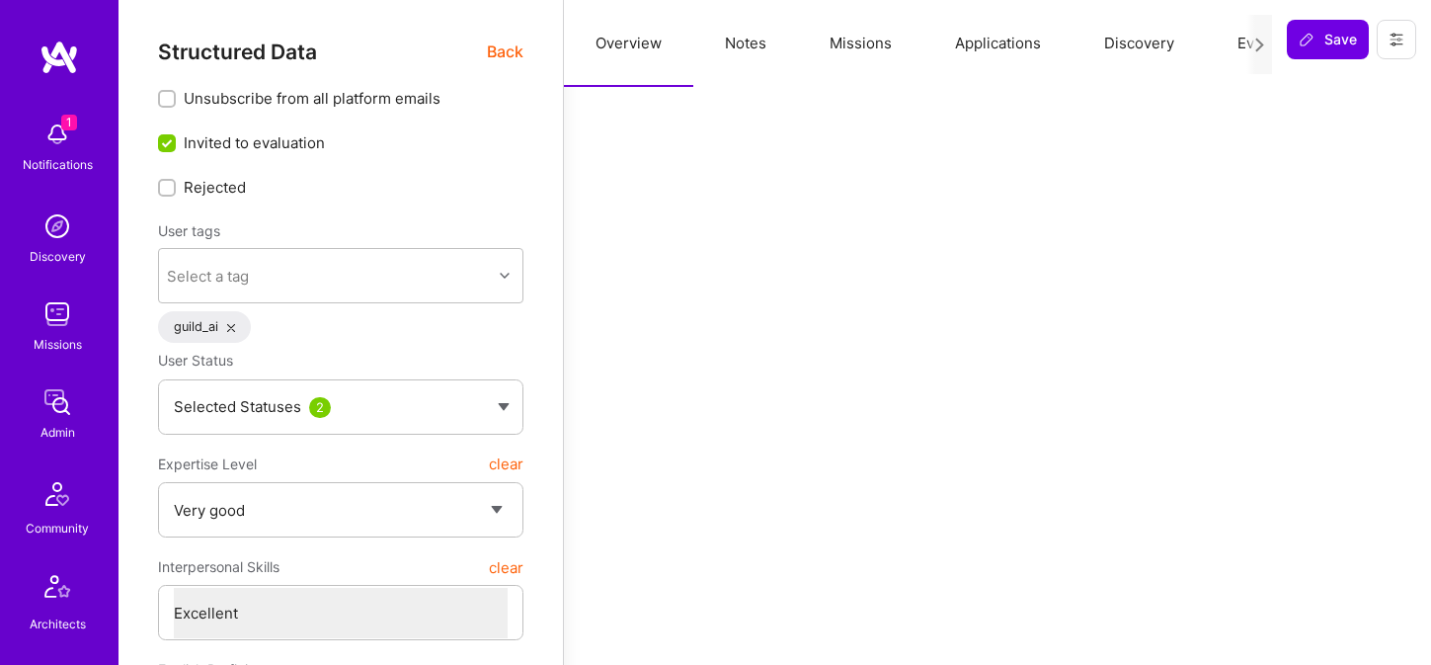
click at [753, 52] on button "Notes" at bounding box center [745, 43] width 105 height 87
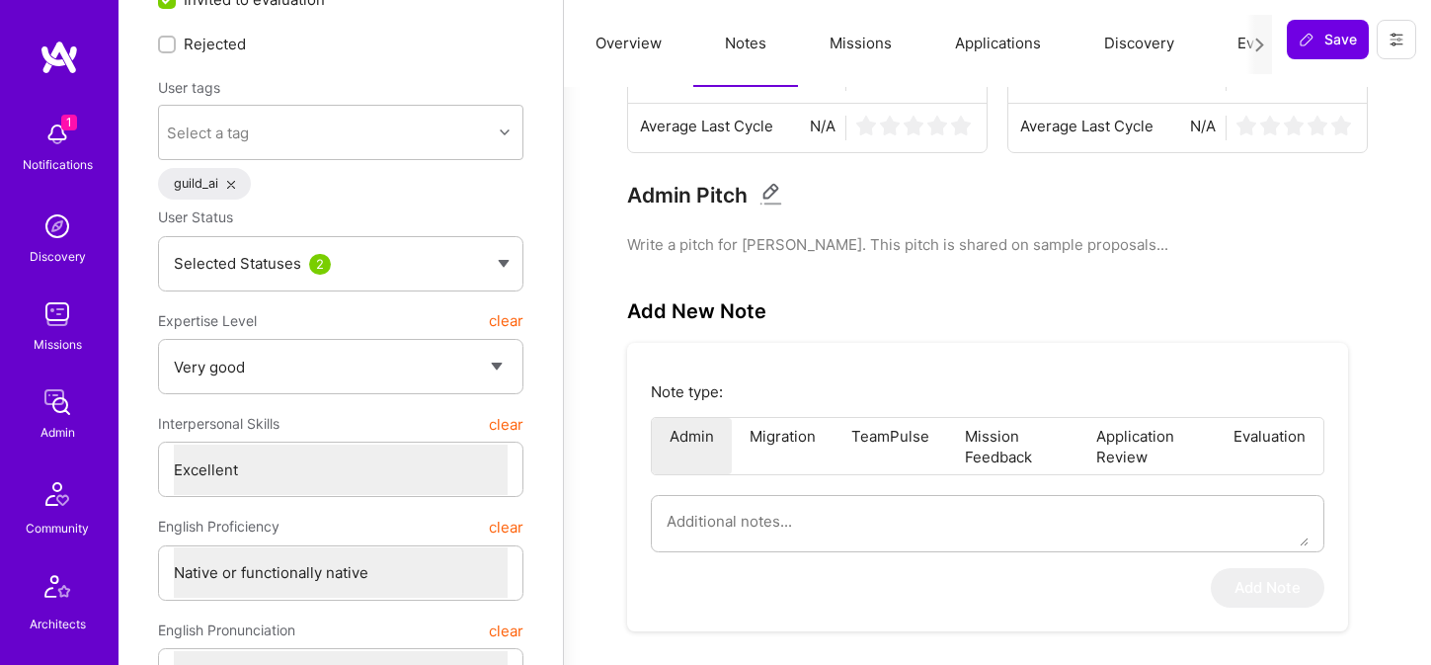
scroll to position [228, 0]
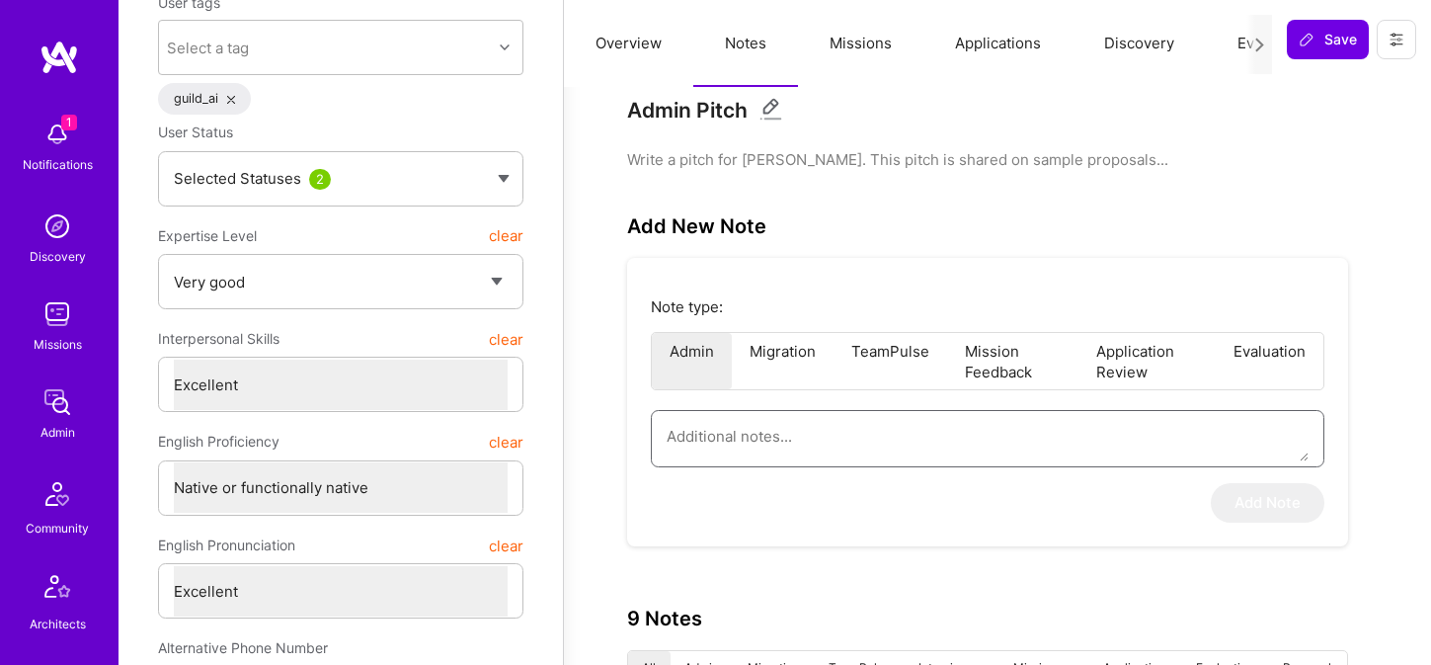
click at [764, 433] on textarea at bounding box center [987, 436] width 642 height 50
paste textarea "This is a summary of the interview of [PERSON_NAME] for the AI/ML Guild, Fintec…"
type textarea "x"
type textarea "This is a summary of the interview of [PERSON_NAME] for the AI/ML Guild, Fintec…"
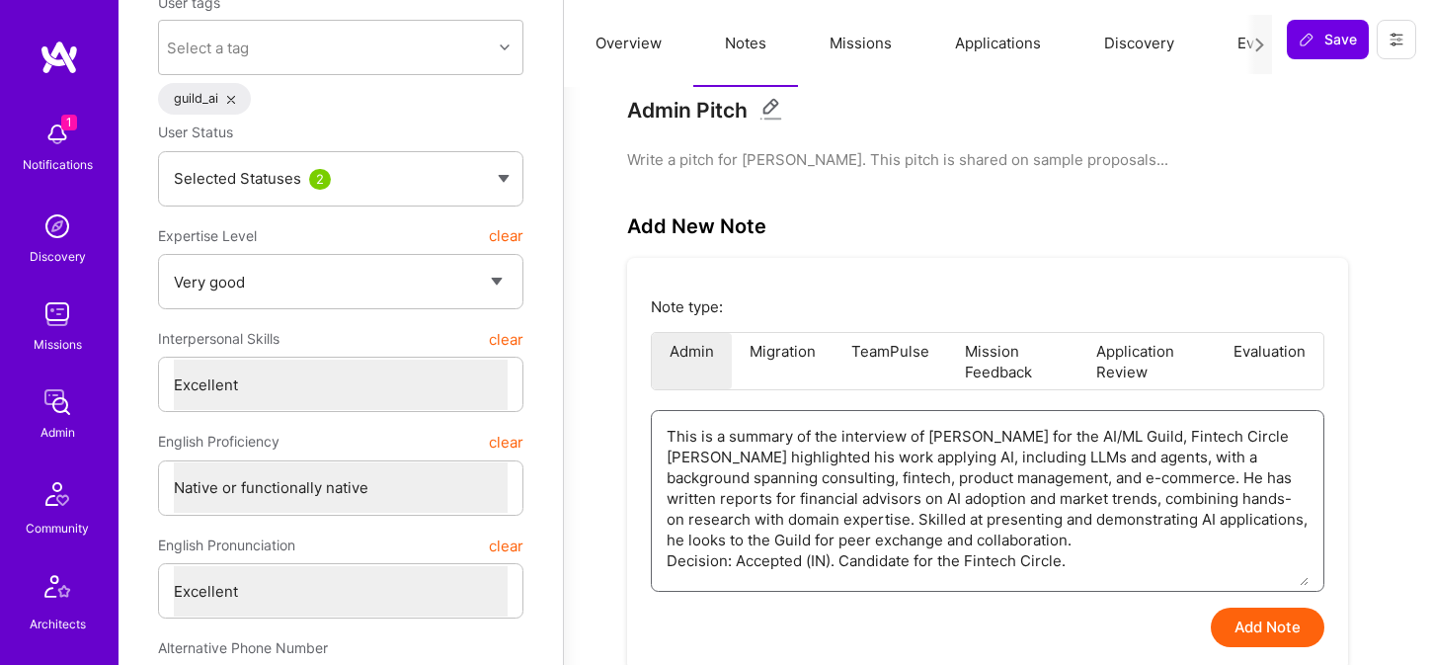
drag, startPoint x: 1154, startPoint y: 432, endPoint x: 1314, endPoint y: 437, distance: 160.0
click at [1314, 437] on div "This is a summary of the interview of [PERSON_NAME] for the AI/ML Guild, Fintec…" at bounding box center [987, 501] width 673 height 182
type textarea "x"
type textarea "This is a summary of the interview of Jeff Narucki for the AI/ML Guild, Jeff hi…"
type textarea "x"
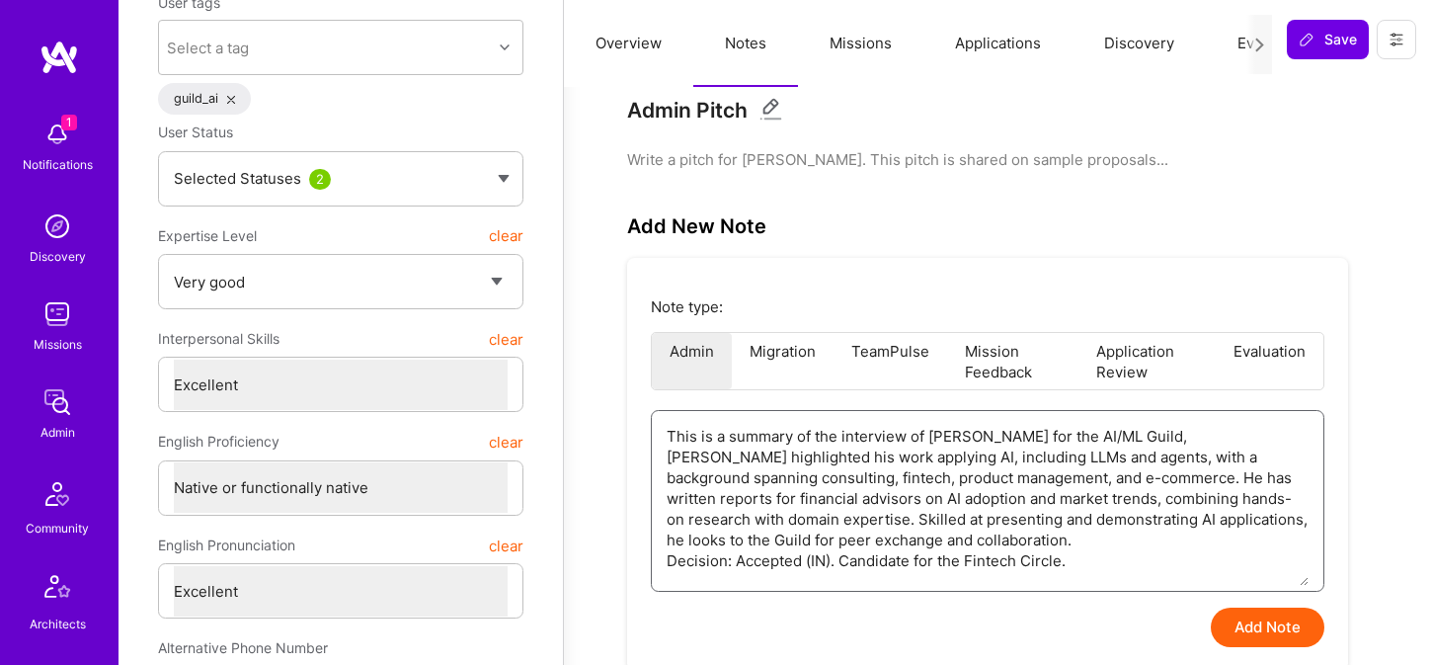
type textarea "This is a summary of the interview of Jeff Narucki for the AI/ML Guild Jeff hig…"
type textarea "x"
type textarea "This is a summary of the interview of Jeff Narucki for the AI/ML Guild Jeff hig…"
type textarea "x"
type textarea "This is a summary of the interview of Jeff Narucki for the AI/ML Guild b Jeff h…"
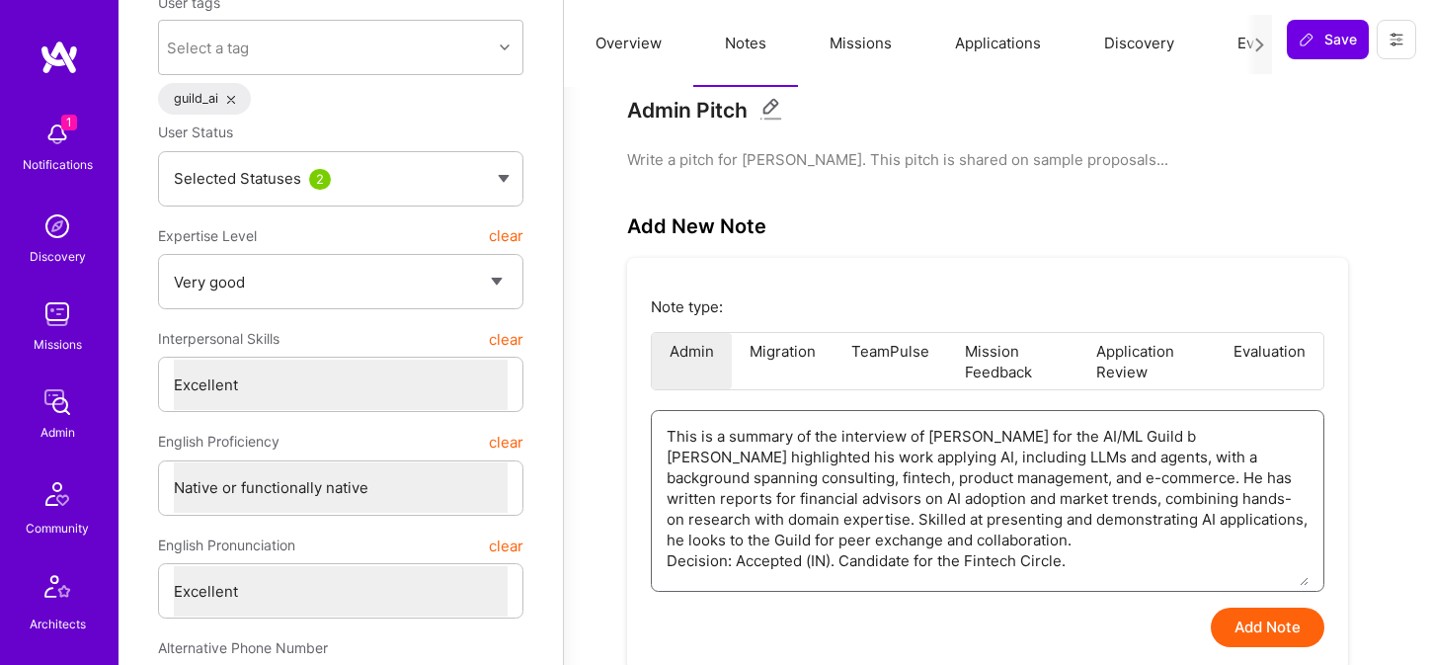
type textarea "x"
type textarea "This is a summary of the interview of Jeff Narucki for the AI/ML Guild by Jeff …"
type textarea "x"
type textarea "This is a summary of the interview of Jeff Narucki for the AI/ML Guild by Jeff …"
type textarea "x"
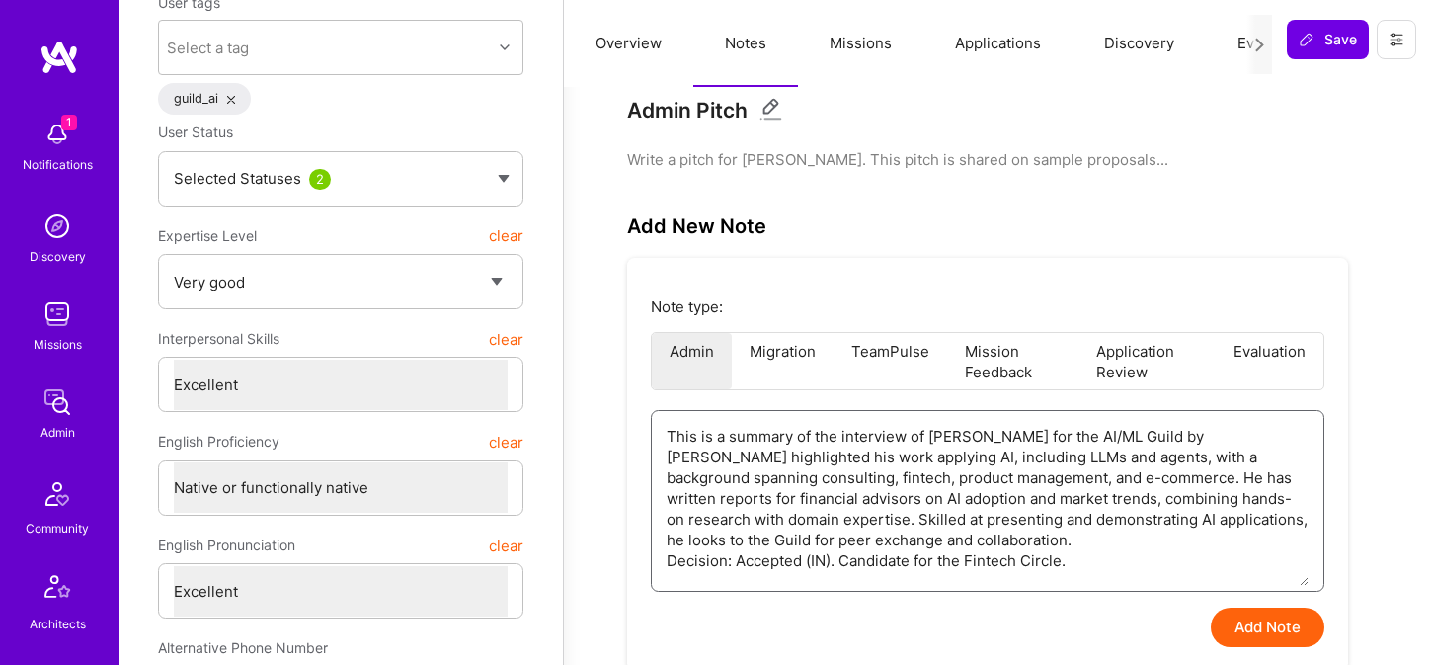
type textarea "This is a summary of the interview of Jeff Narucki for the AI/ML Guild by T Jef…"
type textarea "x"
type textarea "This is a summary of the interview of Jeff Narucki for the AI/ML Guild by To Je…"
type textarea "x"
type textarea "This is a summary of the interview of Jeff Narucki for the AI/ML Guild by Tom J…"
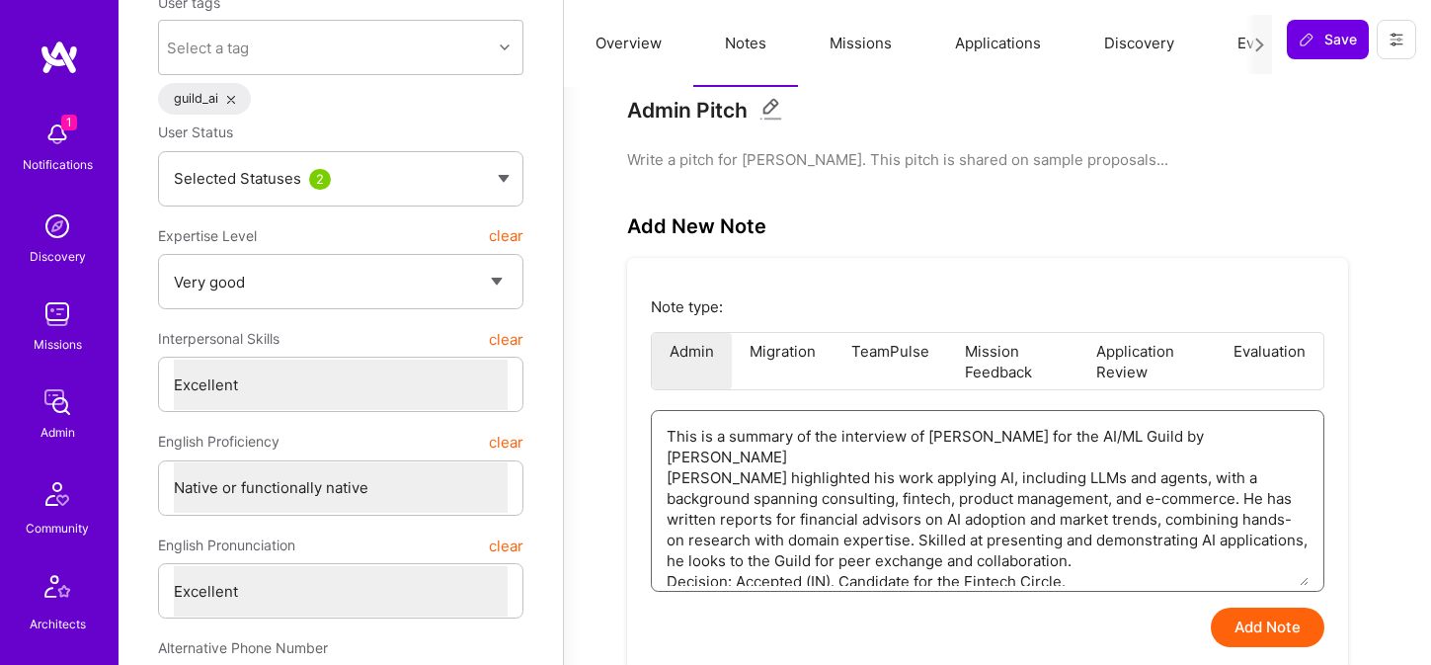
type textarea "x"
type textarea "This is a summary of the interview of Jeff Narucki for the AI/ML Guild by Tomi …"
click at [1254, 611] on button "Add Note" at bounding box center [1268, 626] width 114 height 39
type textarea "x"
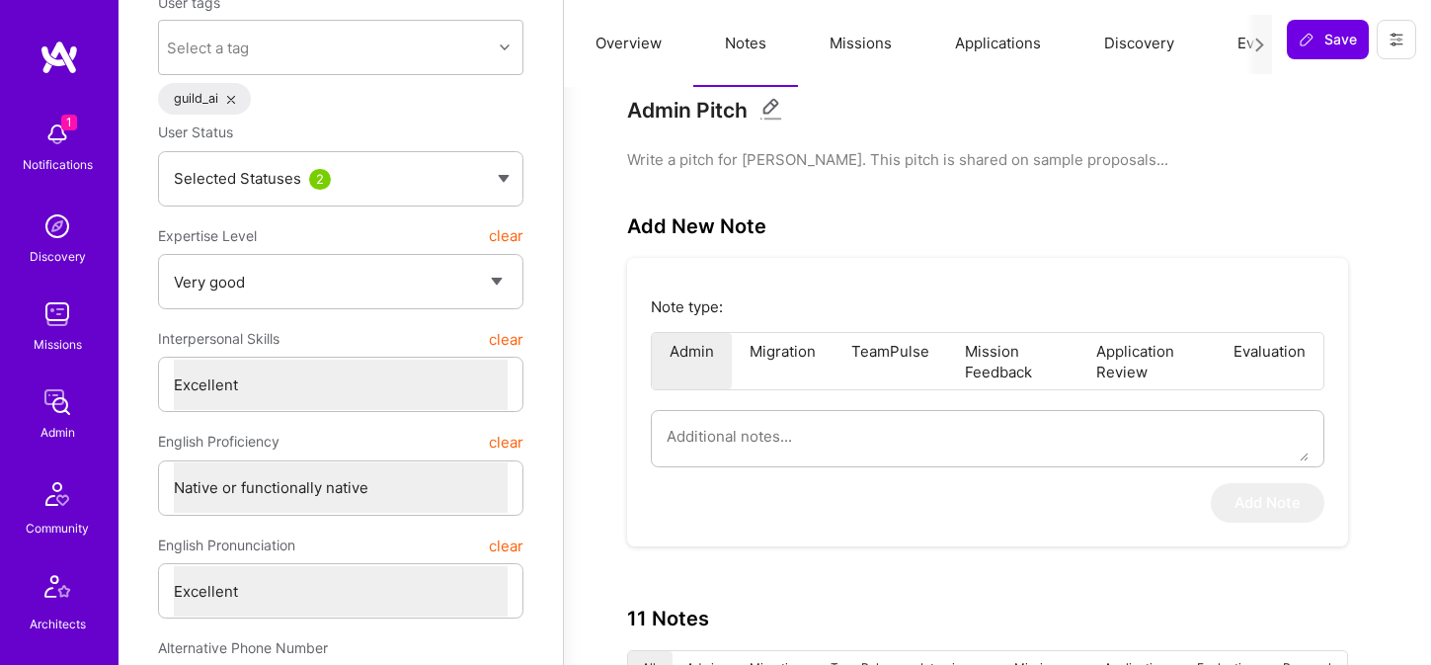
scroll to position [0, 0]
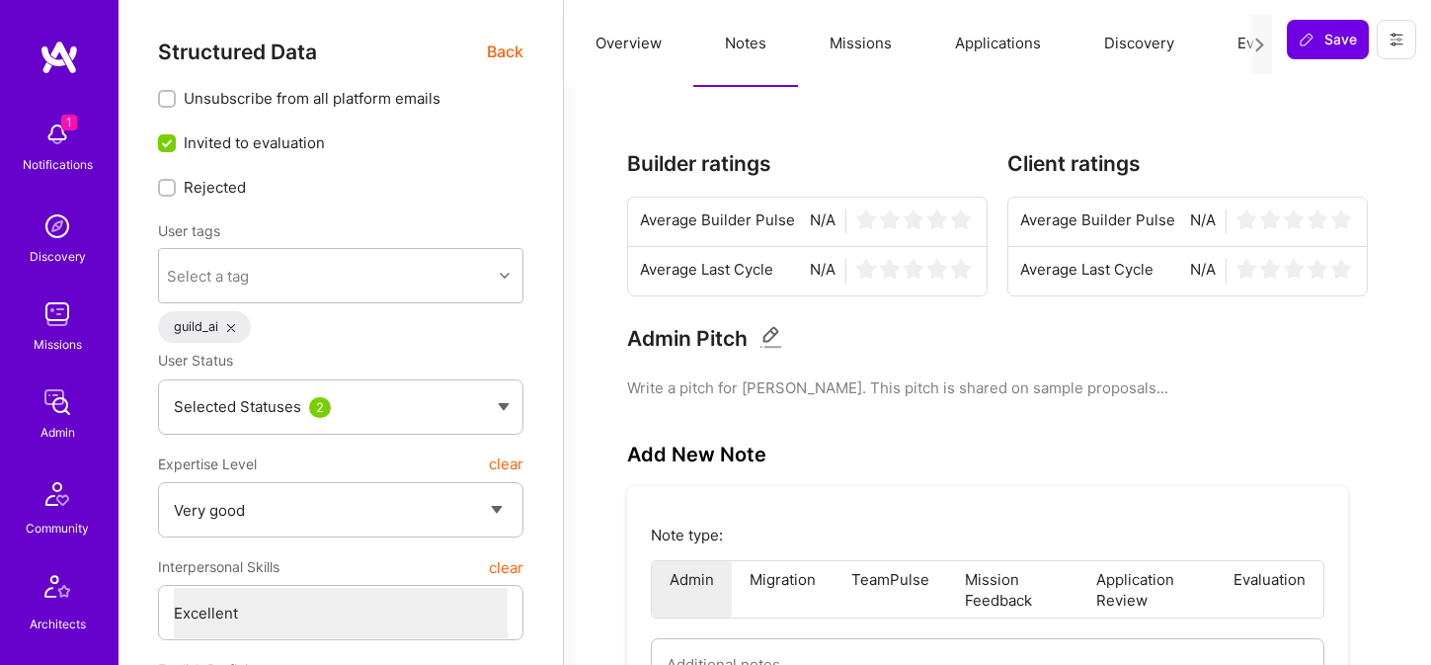
click at [506, 46] on span "Back" at bounding box center [505, 51] width 37 height 25
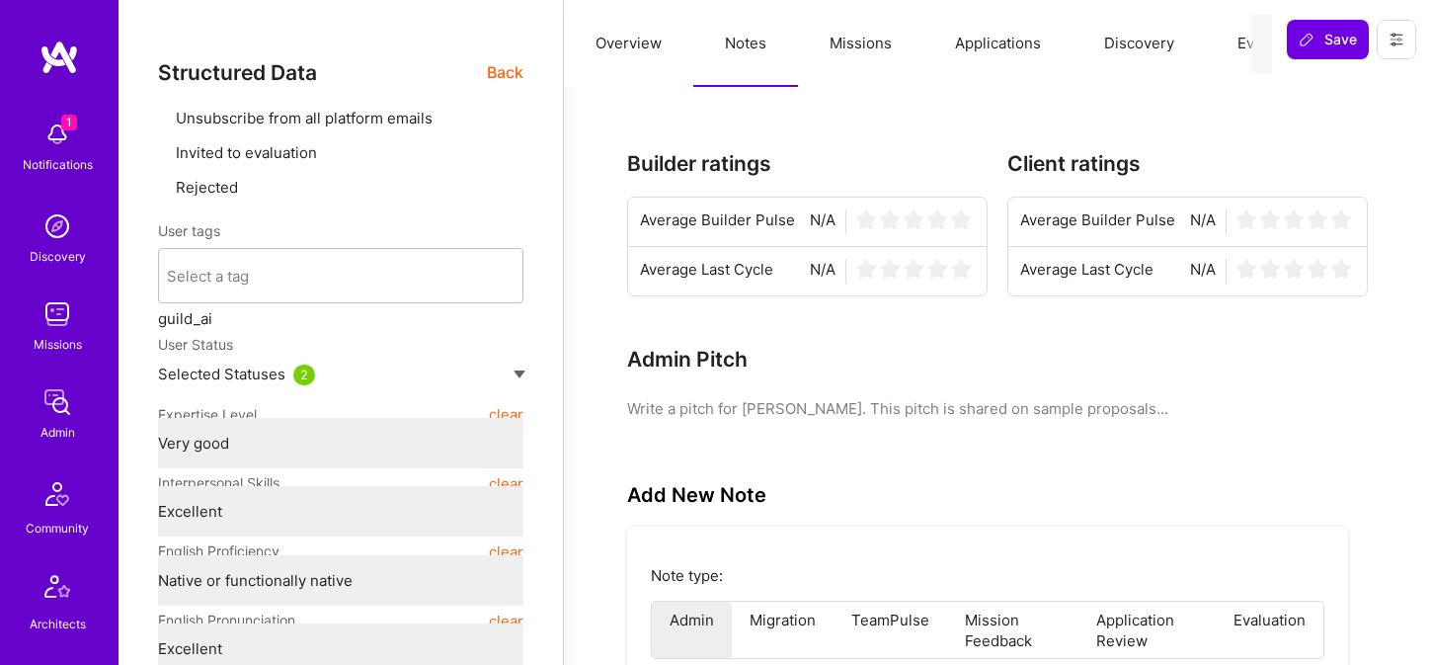
type textarea "x"
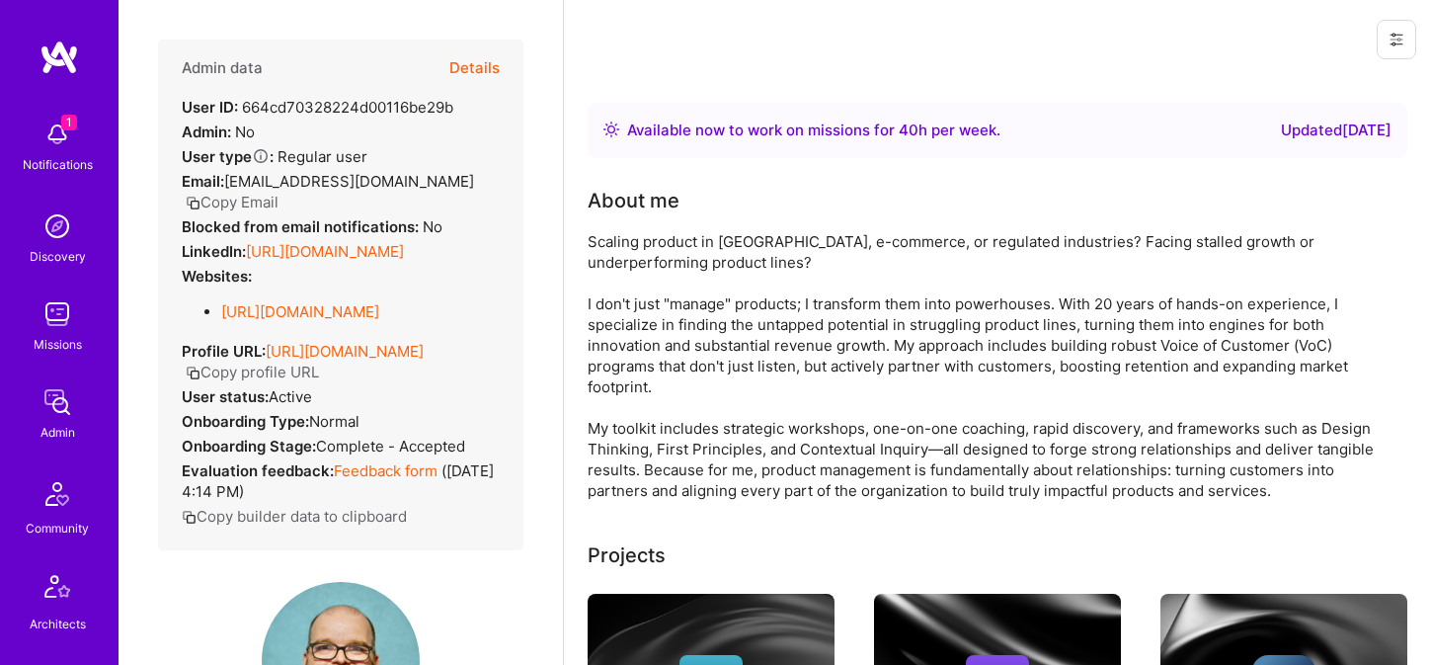
drag, startPoint x: 249, startPoint y: 231, endPoint x: 475, endPoint y: 236, distance: 226.2
click at [404, 242] on link "https://linkedin.com/in/jeffnarucki" at bounding box center [325, 251] width 158 height 19
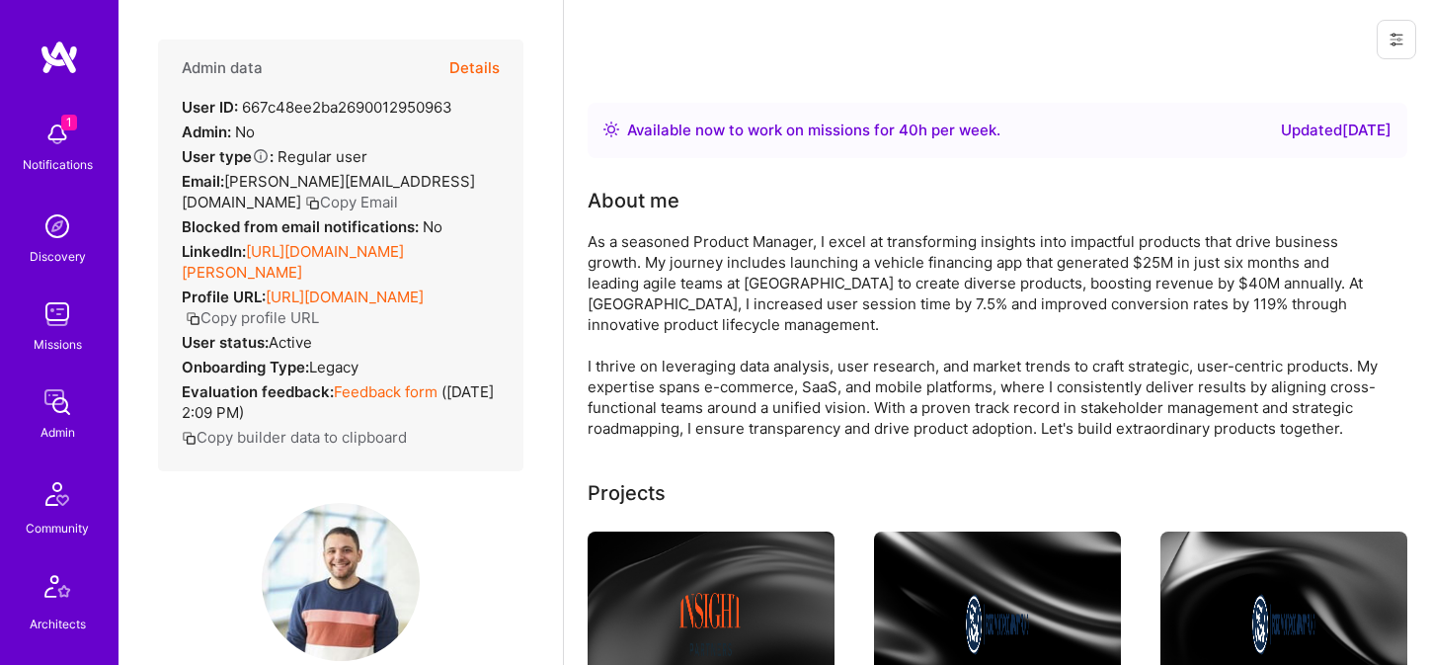
click at [305, 196] on button "Copy Email" at bounding box center [351, 202] width 93 height 21
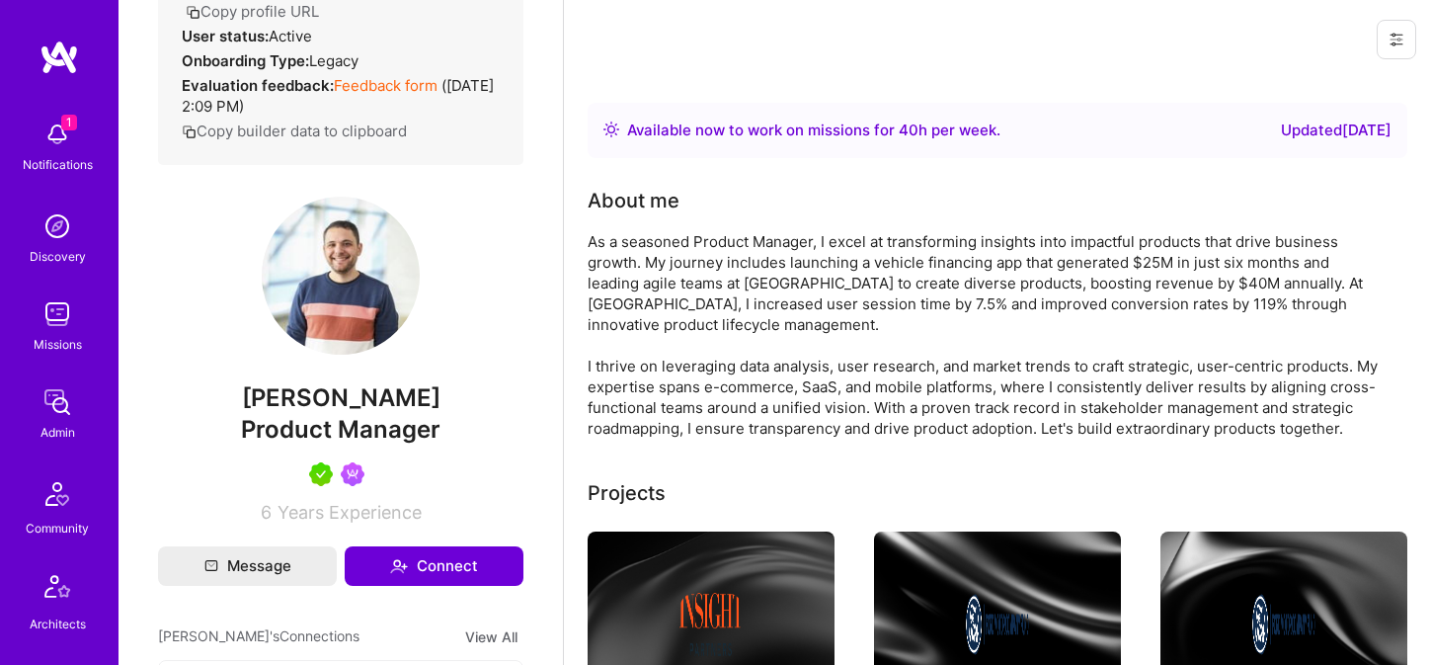
scroll to position [426, 0]
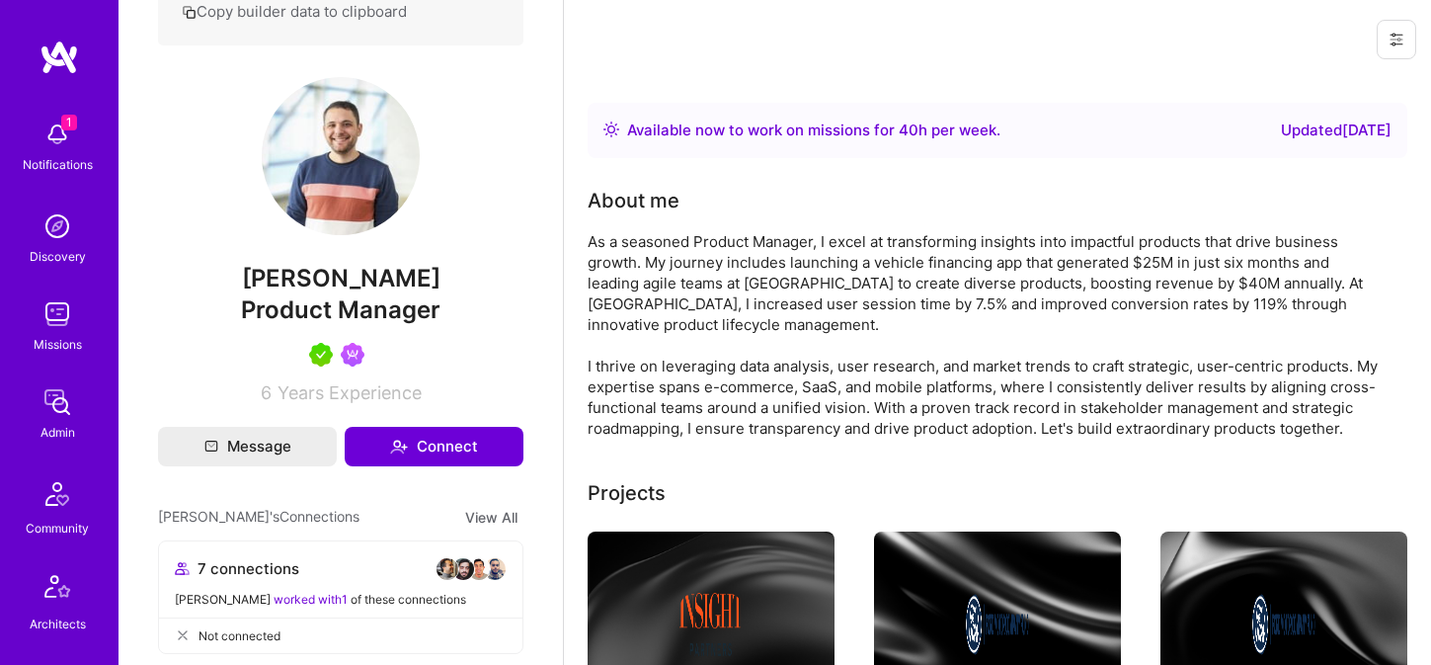
click at [324, 327] on div "Product Manager" at bounding box center [340, 310] width 365 height 34
click at [324, 324] on span "Product Manager" at bounding box center [340, 309] width 199 height 29
copy span "Product Manager"
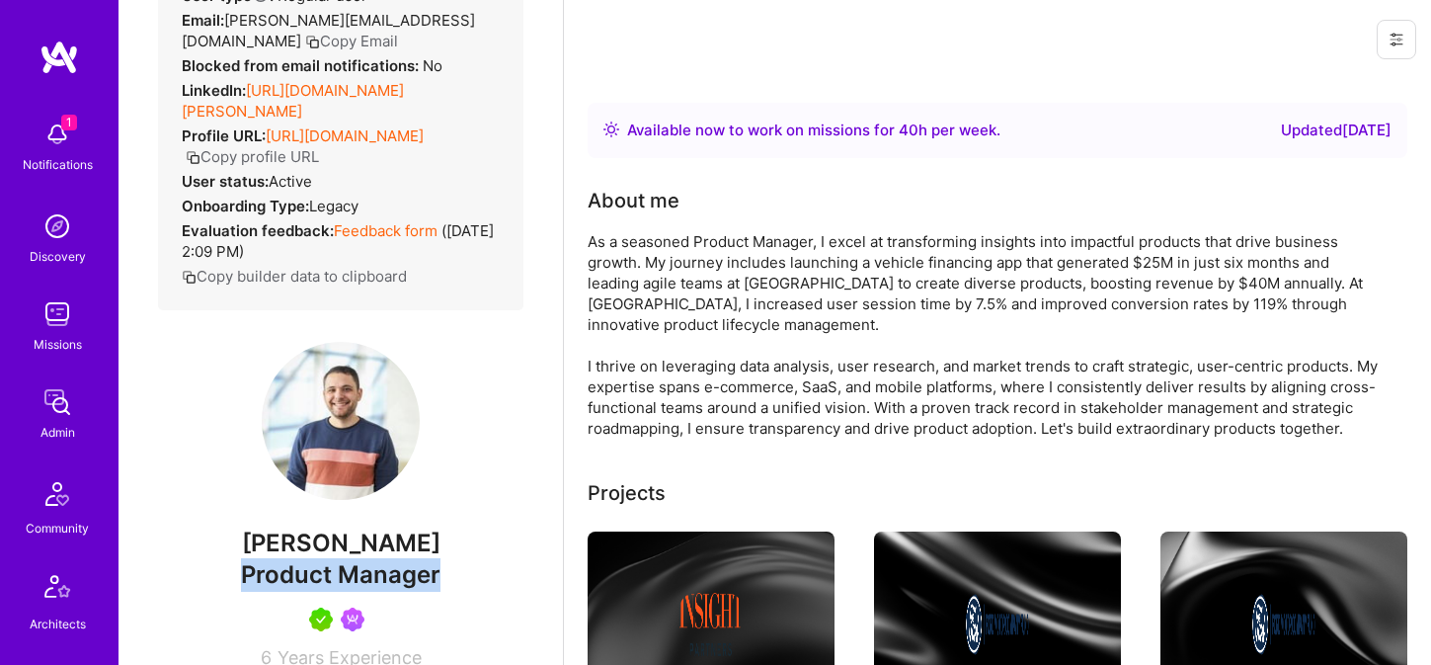
scroll to position [0, 0]
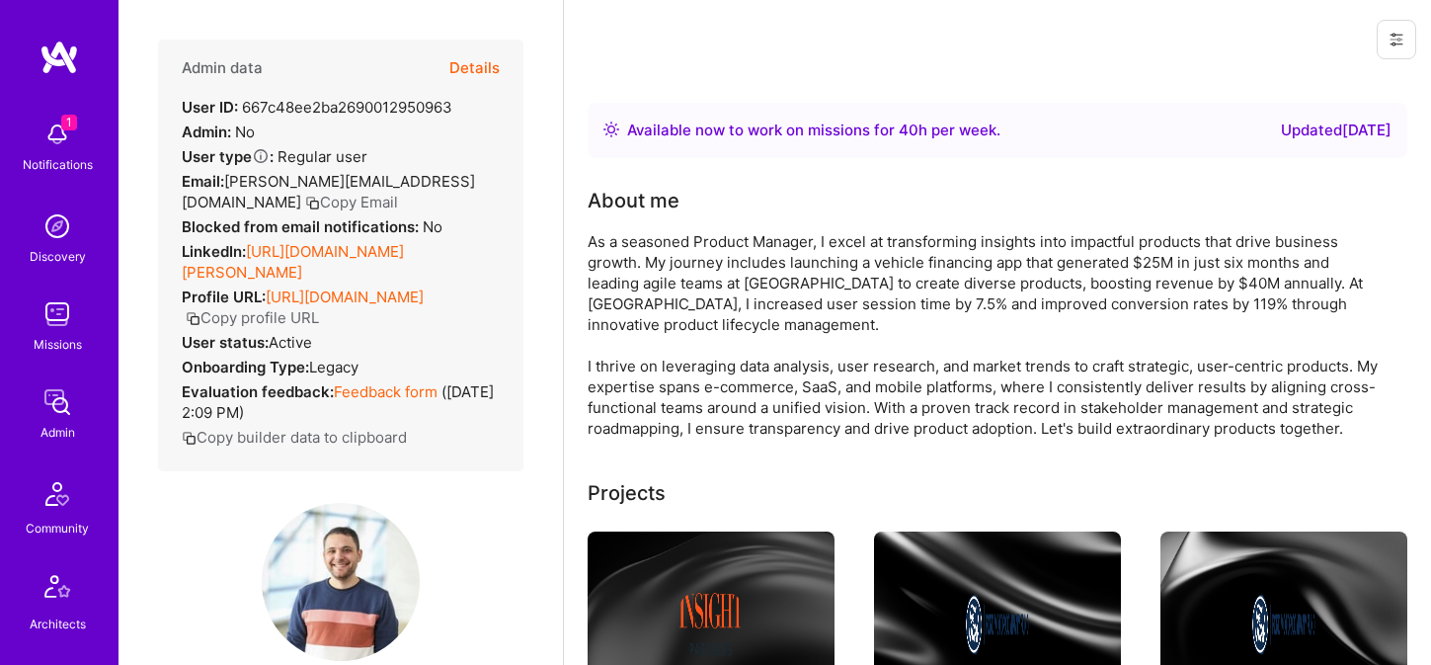
click at [489, 57] on button "Details" at bounding box center [474, 67] width 50 height 57
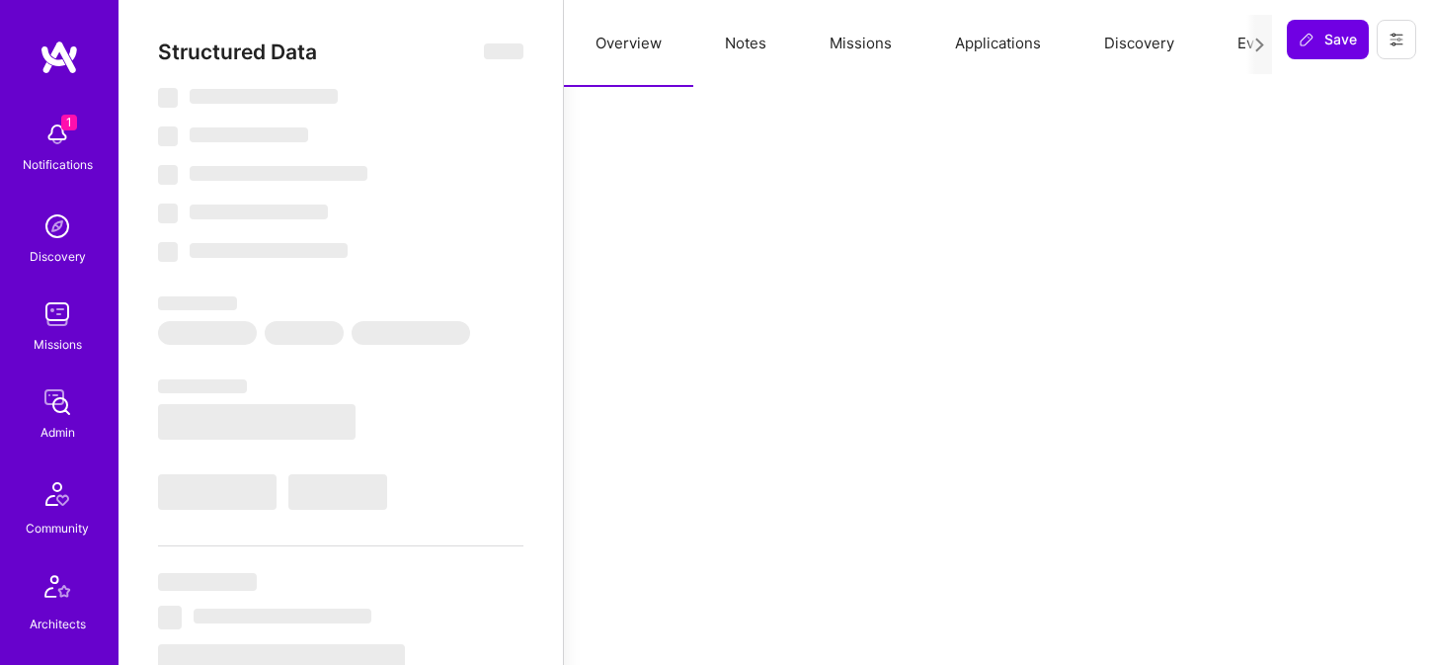
click at [751, 46] on button "Notes" at bounding box center [745, 43] width 105 height 87
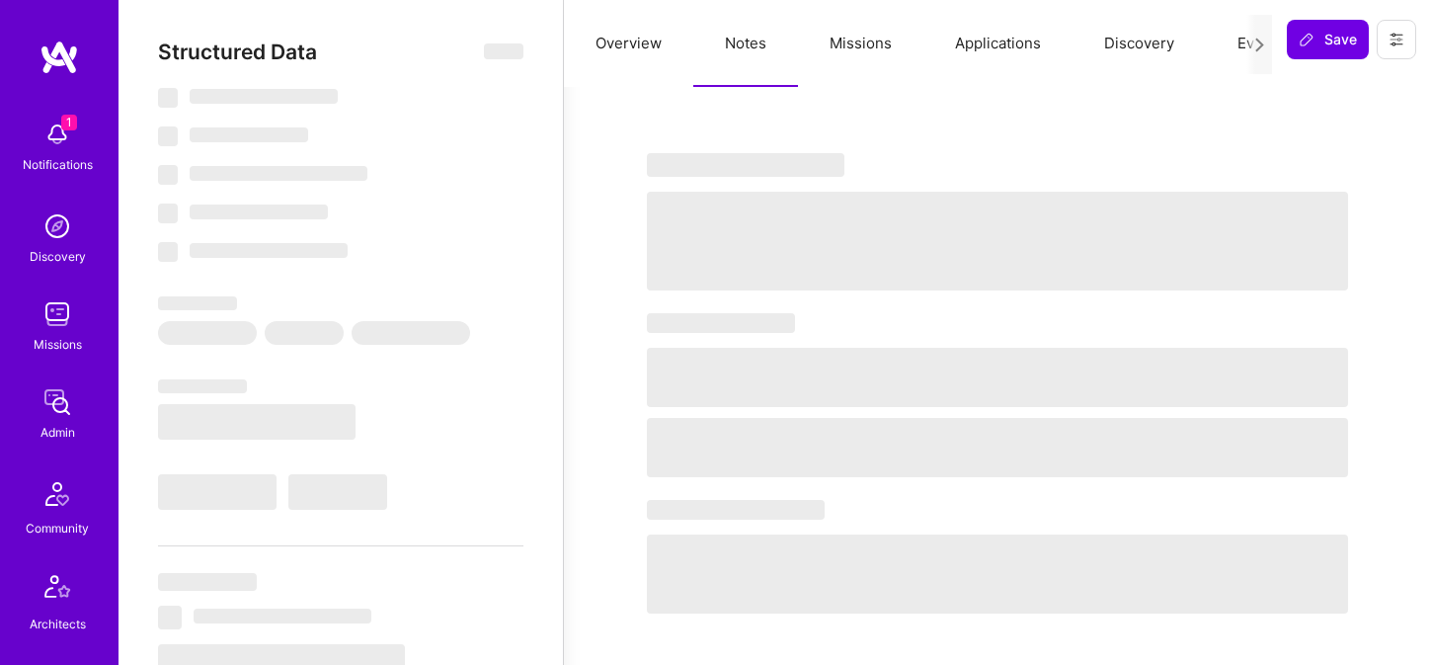
select select "Right Now"
select select "5"
select select "7"
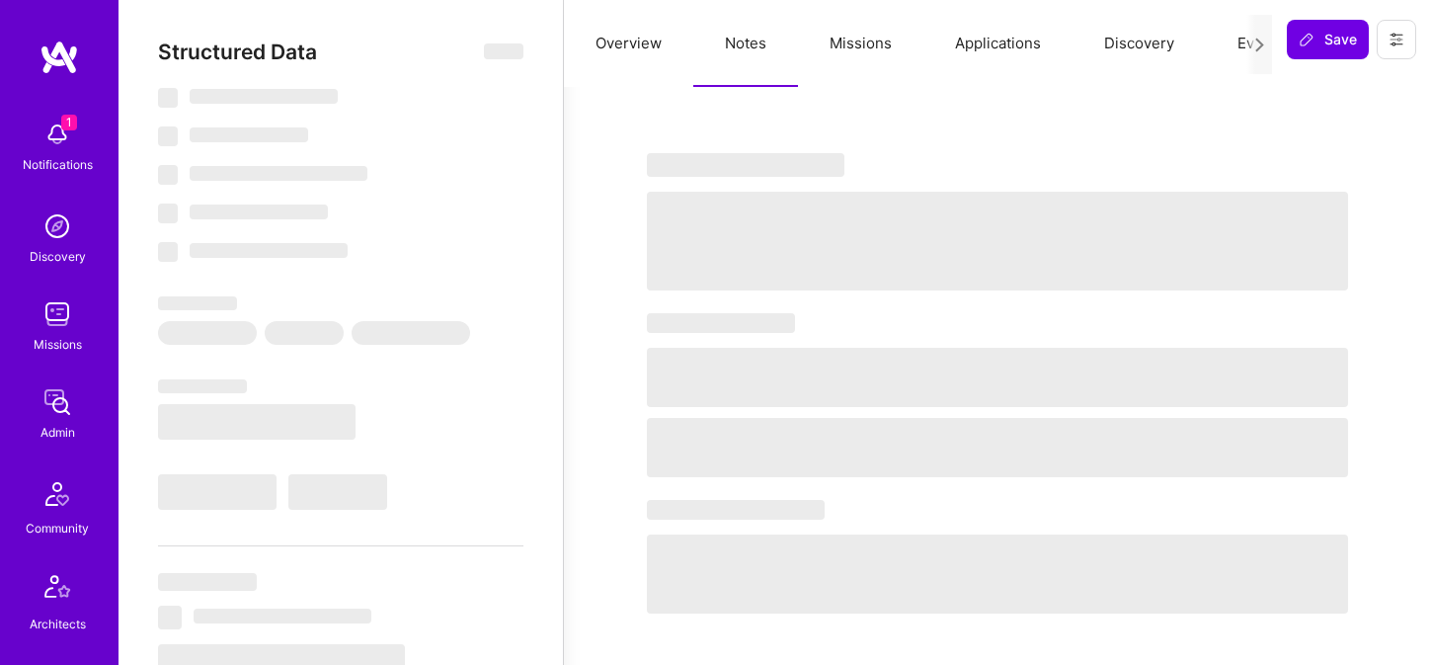
select select "US"
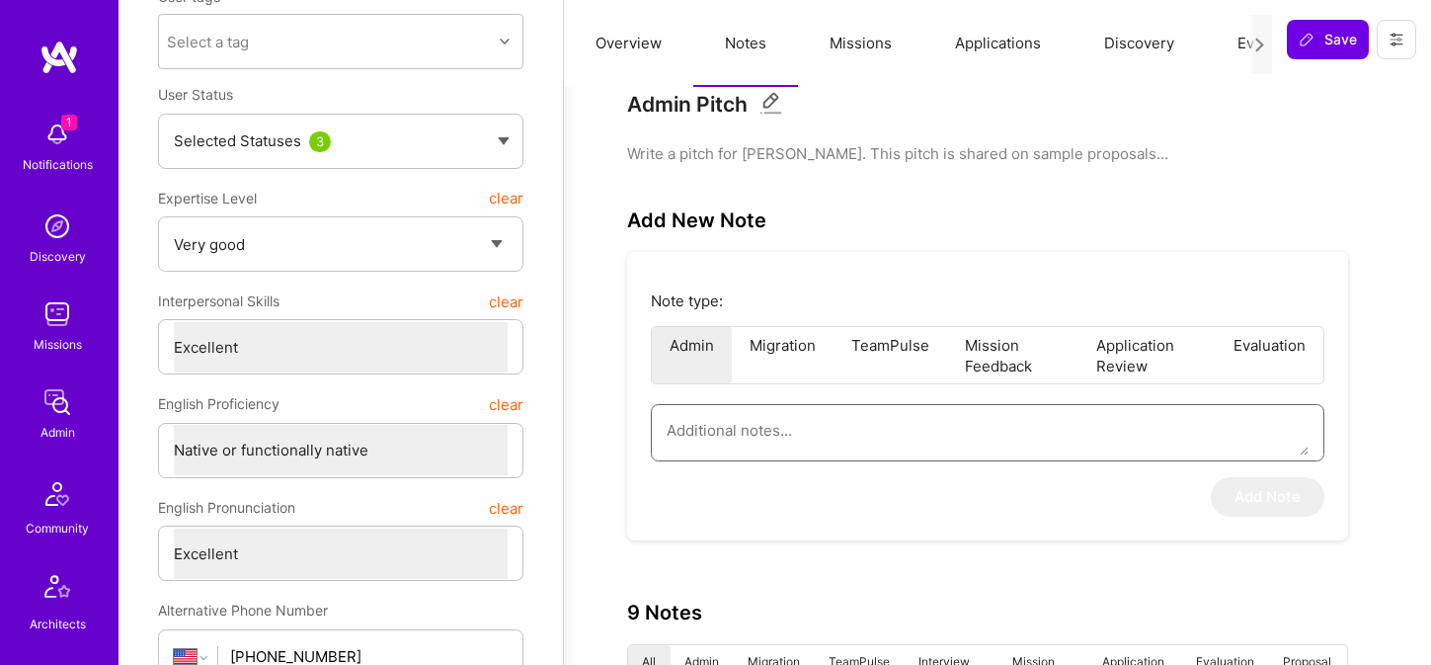
click at [772, 428] on textarea at bounding box center [987, 430] width 642 height 50
paste textarea "Lorem Ipsum – Dolorsita co Adip Elit se d eiusmod te inc utlaboree do Magnaali …"
type textarea "x"
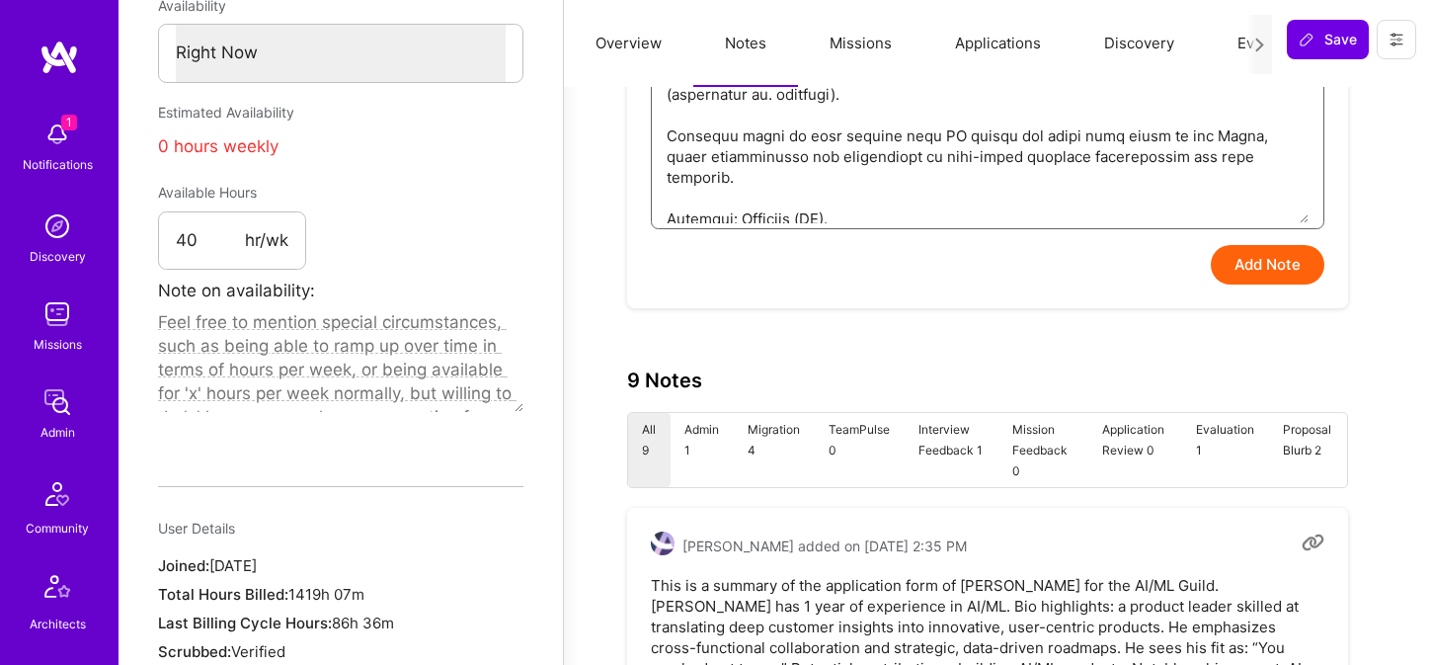
scroll to position [898, 0]
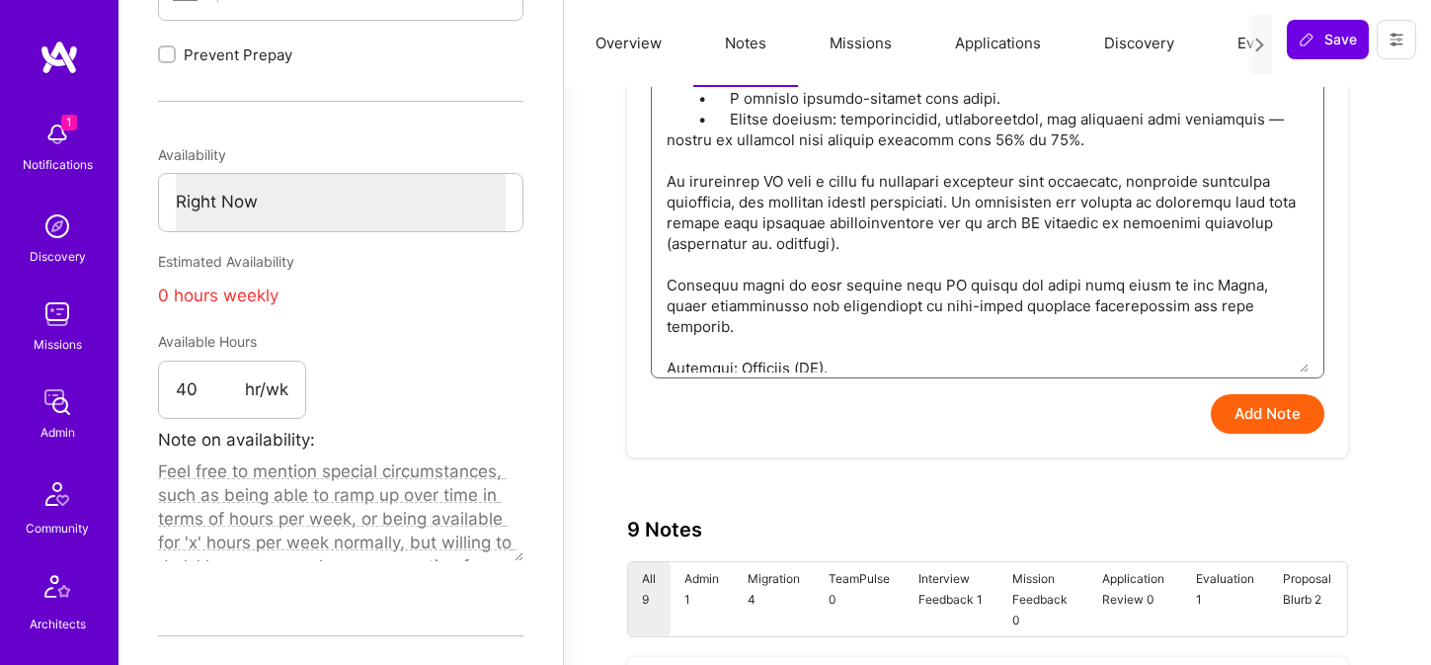
type textarea "Admin Notes – Interview by Elon This is a summary of the interview of Jonathan …"
click at [1287, 412] on button "Add Note" at bounding box center [1268, 413] width 114 height 39
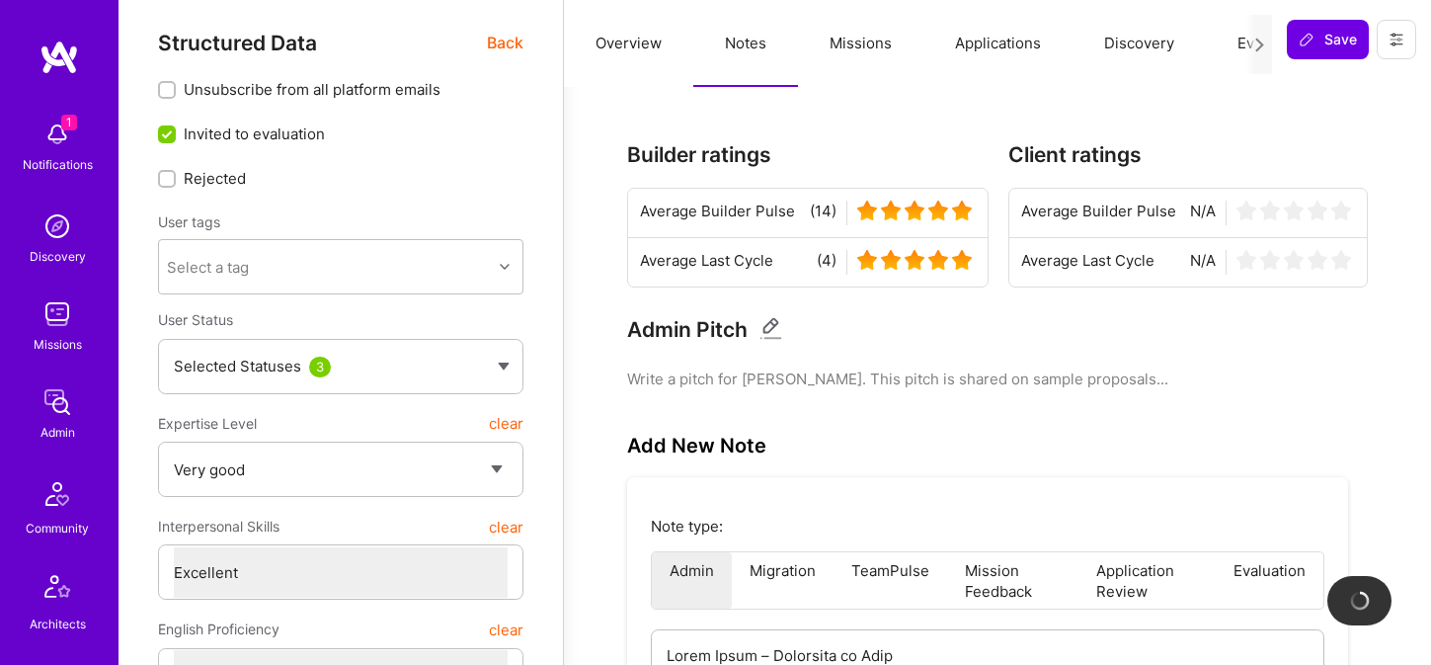
scroll to position [0, 0]
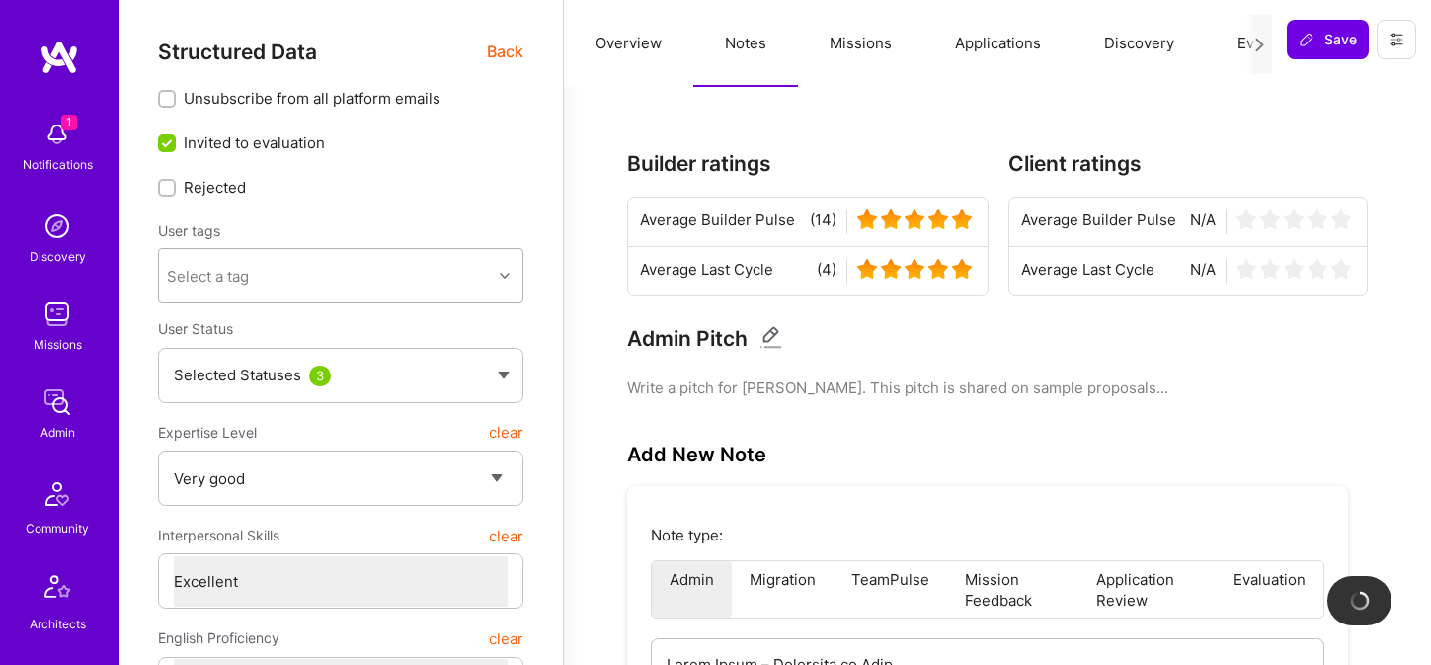
click at [327, 282] on div "Select a tag" at bounding box center [325, 275] width 333 height 39
type textarea "x"
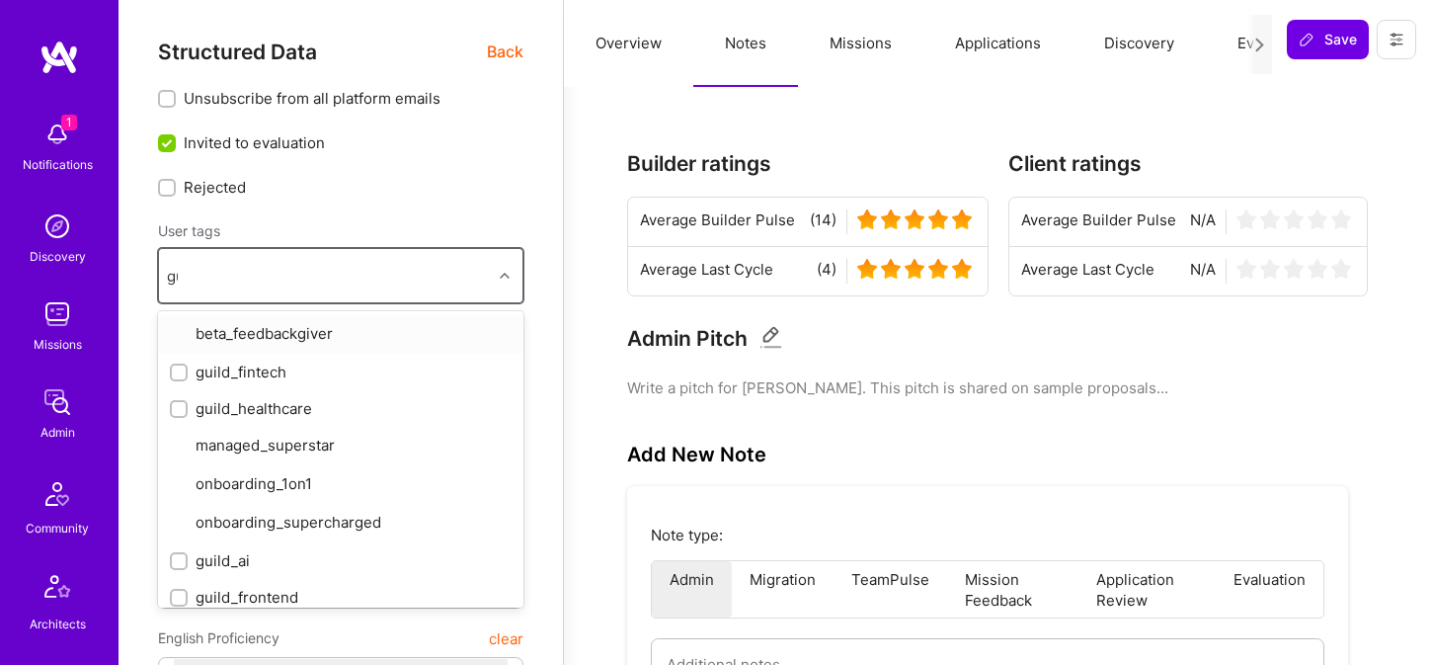
type input "gui"
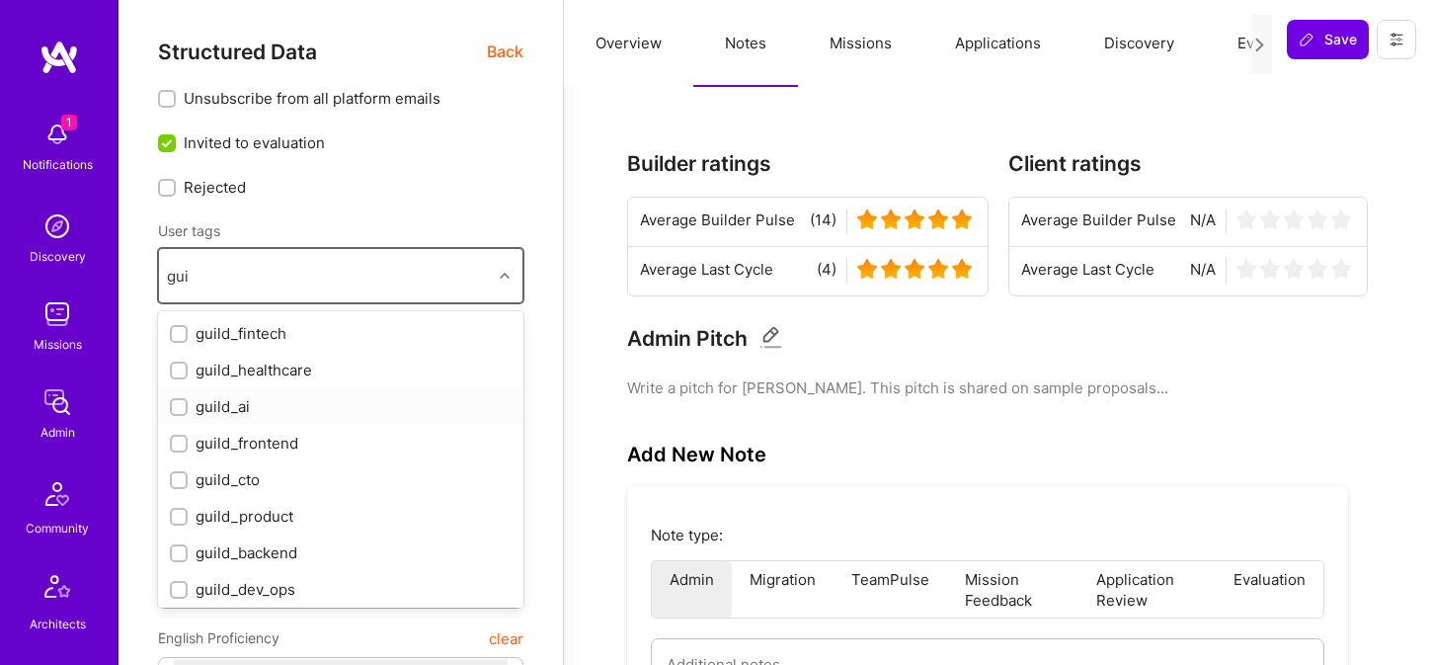
click at [263, 401] on div "guild_ai" at bounding box center [341, 406] width 342 height 21
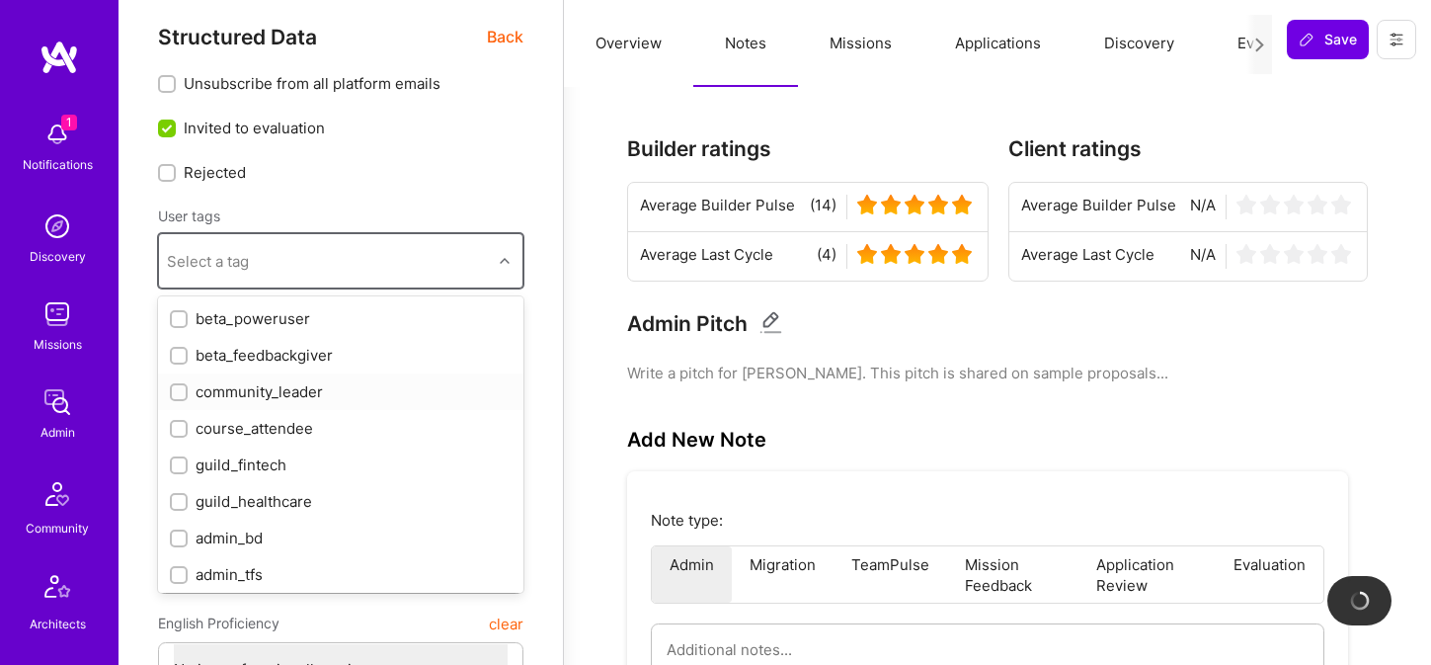
checkbox input "true"
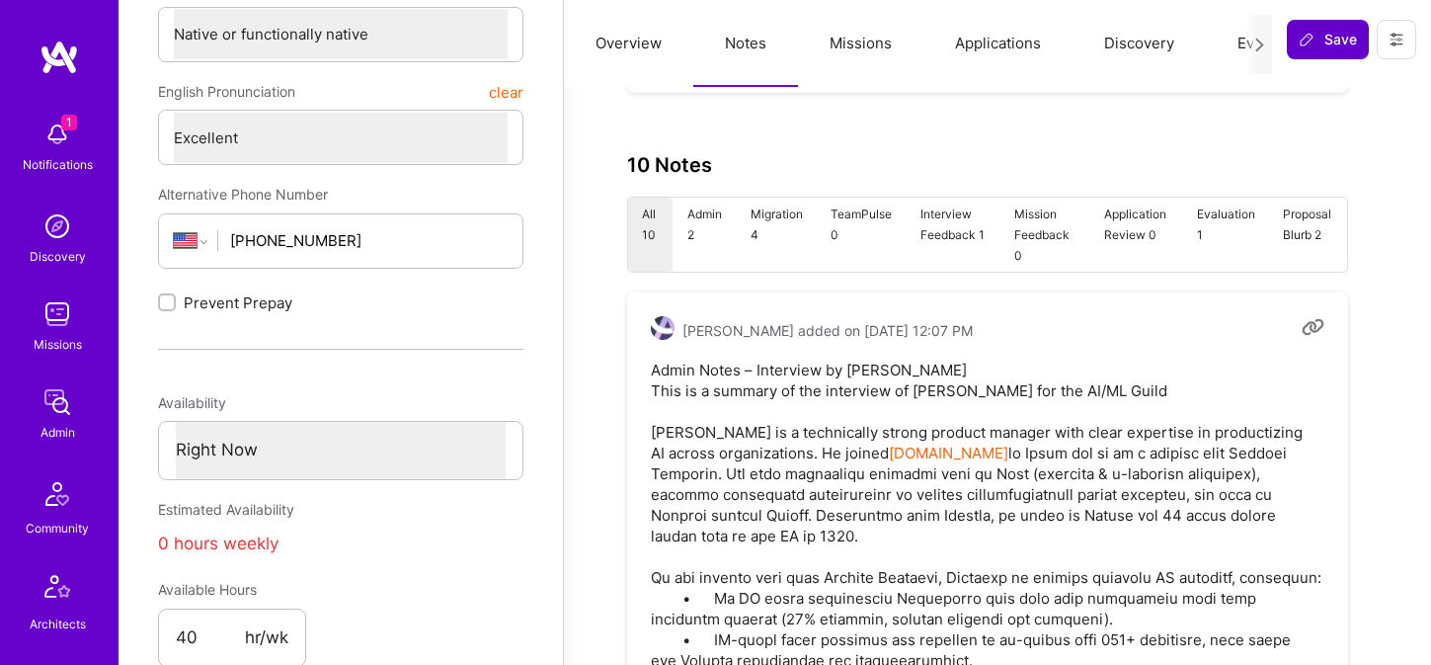
click at [1310, 44] on icon at bounding box center [1306, 40] width 16 height 16
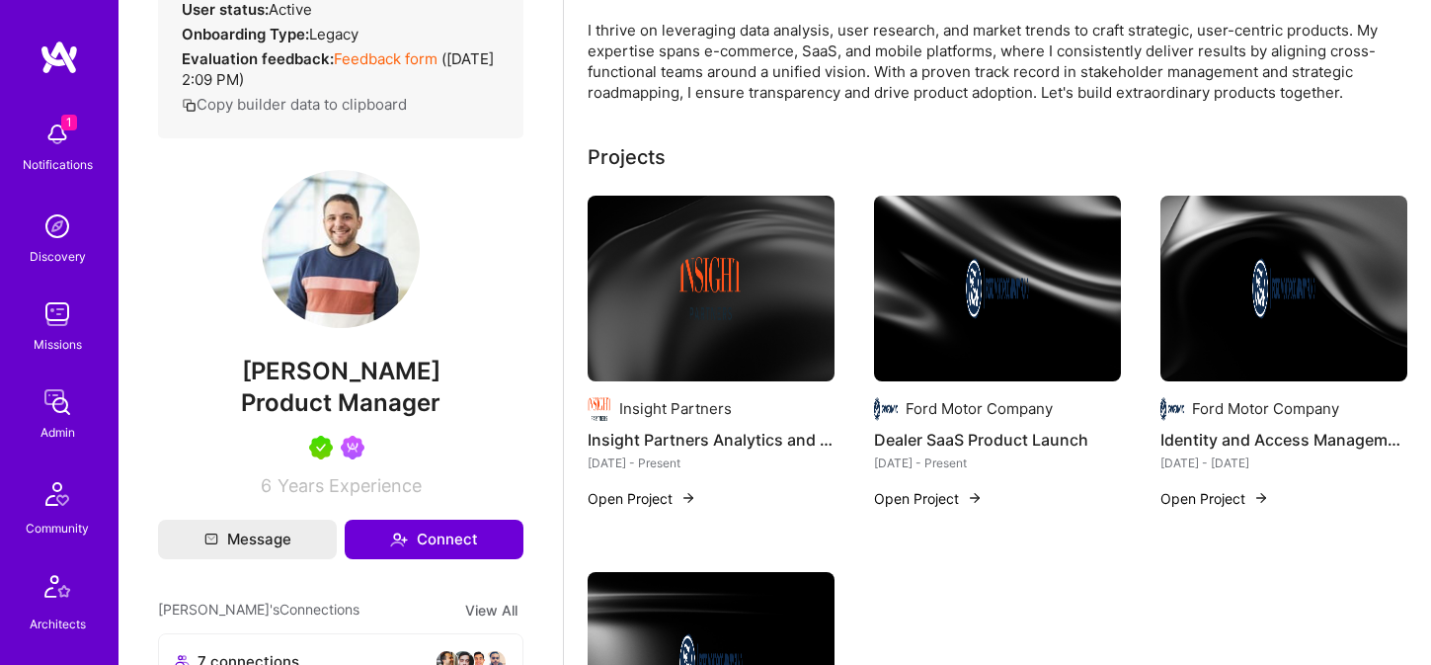
scroll to position [427, 0]
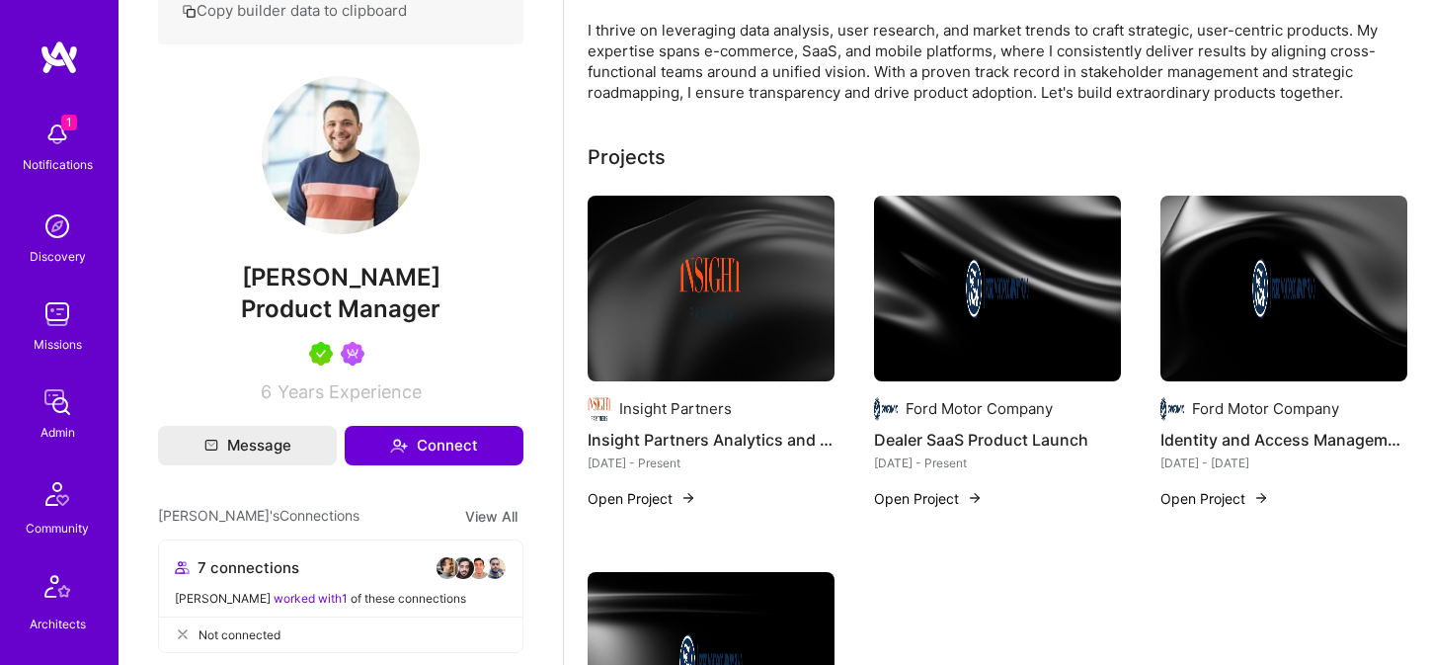
click at [288, 292] on span "Jonathan Poor" at bounding box center [340, 278] width 365 height 30
copy span "Jonathan"
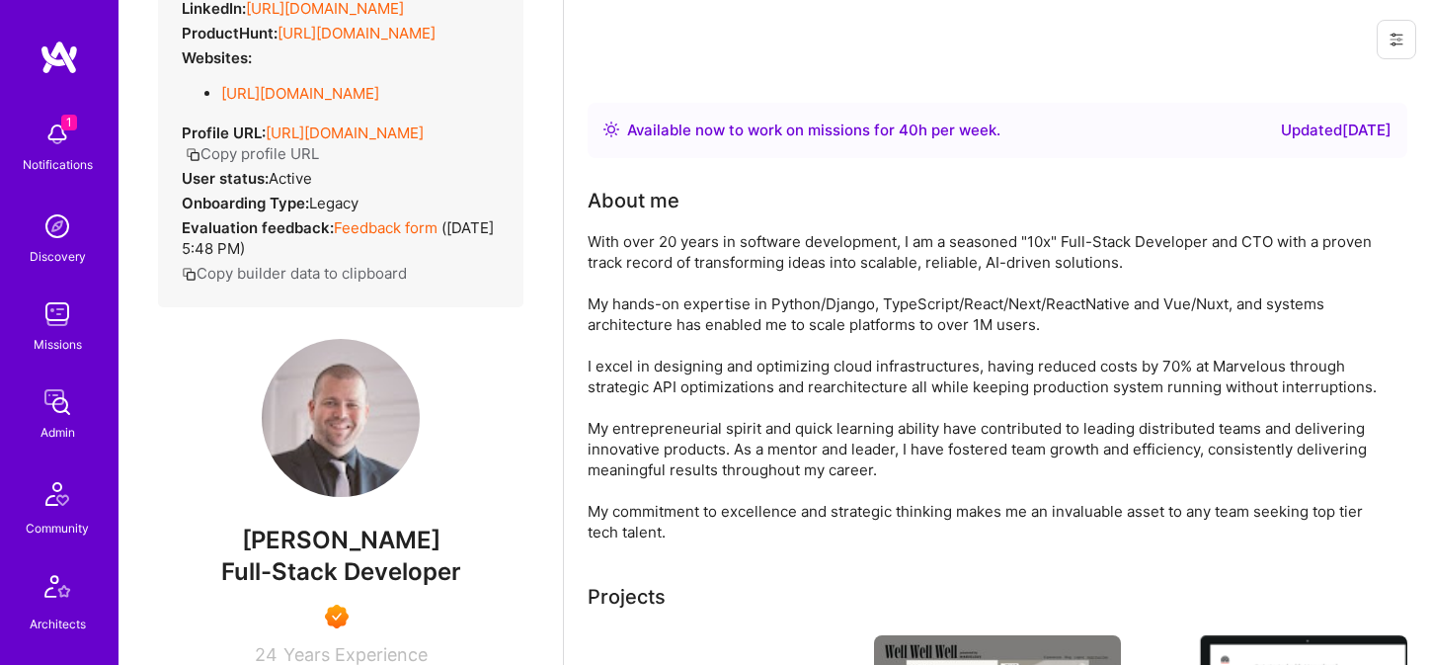
scroll to position [398, 0]
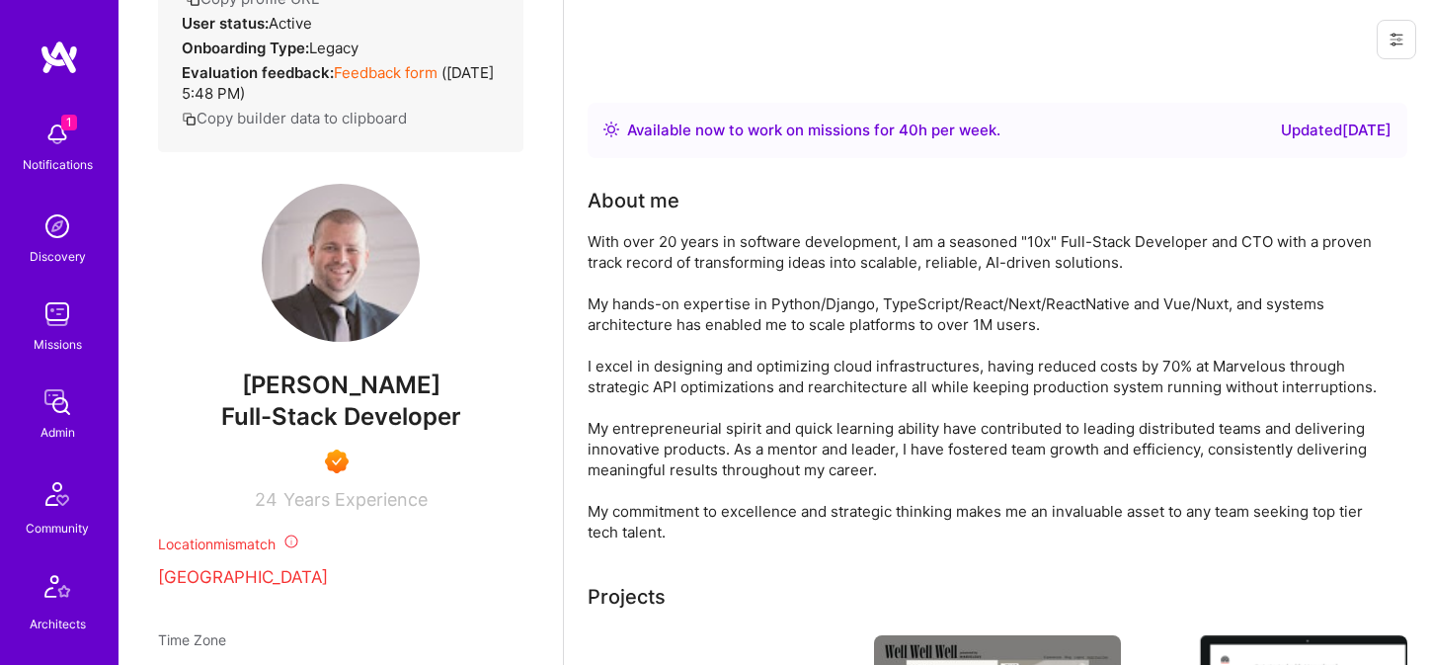
click at [328, 422] on span "Full-Stack Developer" at bounding box center [341, 416] width 240 height 29
click at [328, 400] on span "[PERSON_NAME]" at bounding box center [340, 385] width 365 height 30
copy span "[PERSON_NAME]"
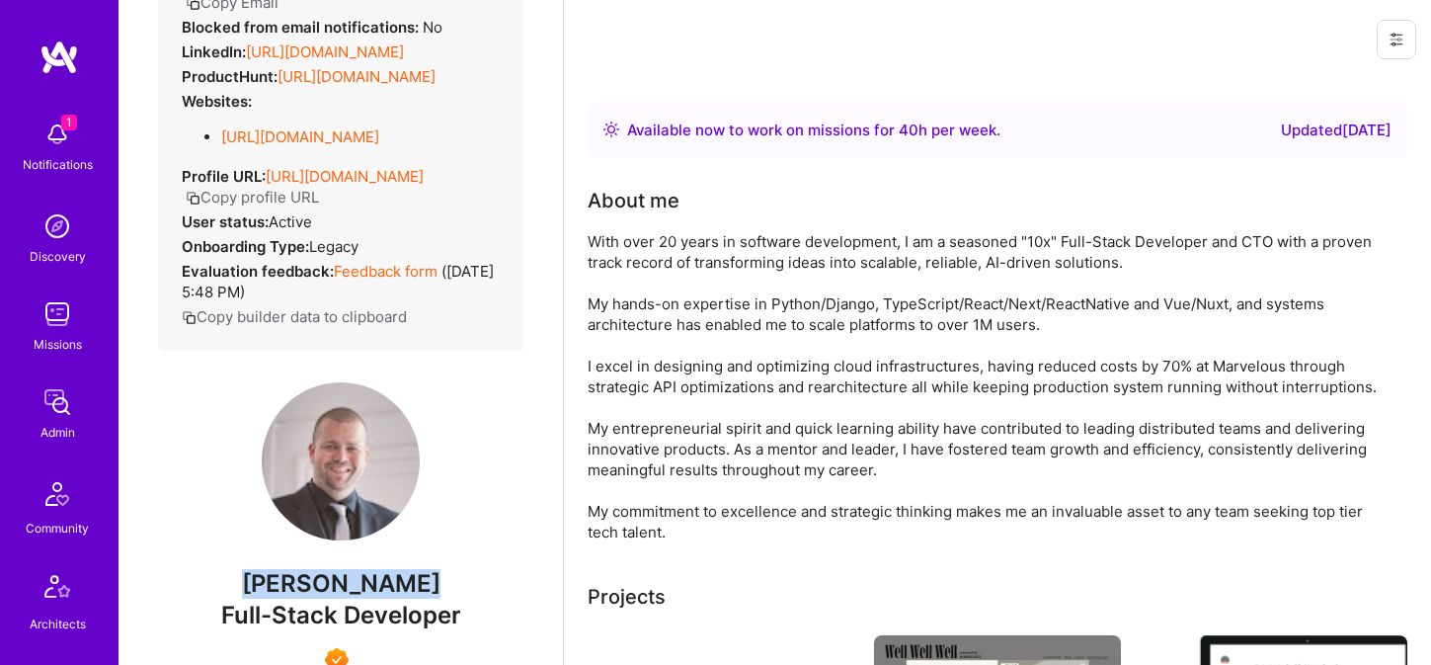
scroll to position [0, 0]
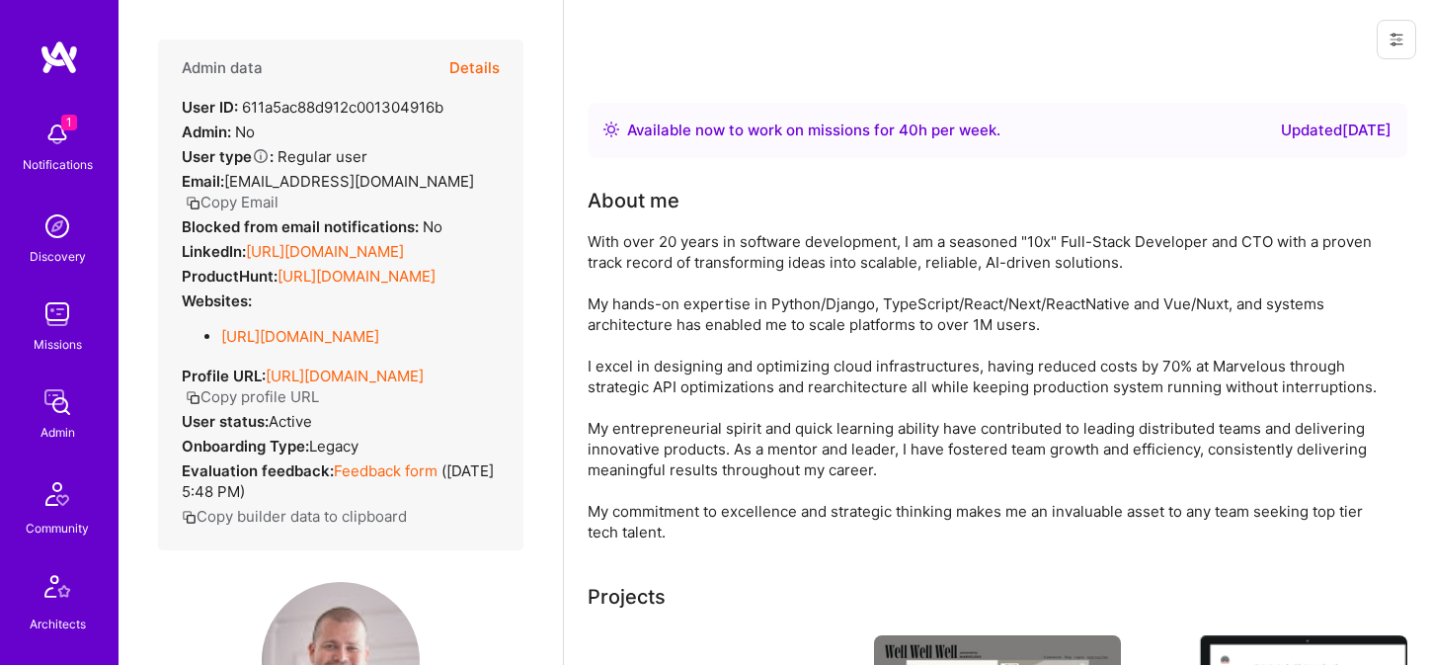
click at [278, 192] on button "Copy Email" at bounding box center [232, 202] width 93 height 21
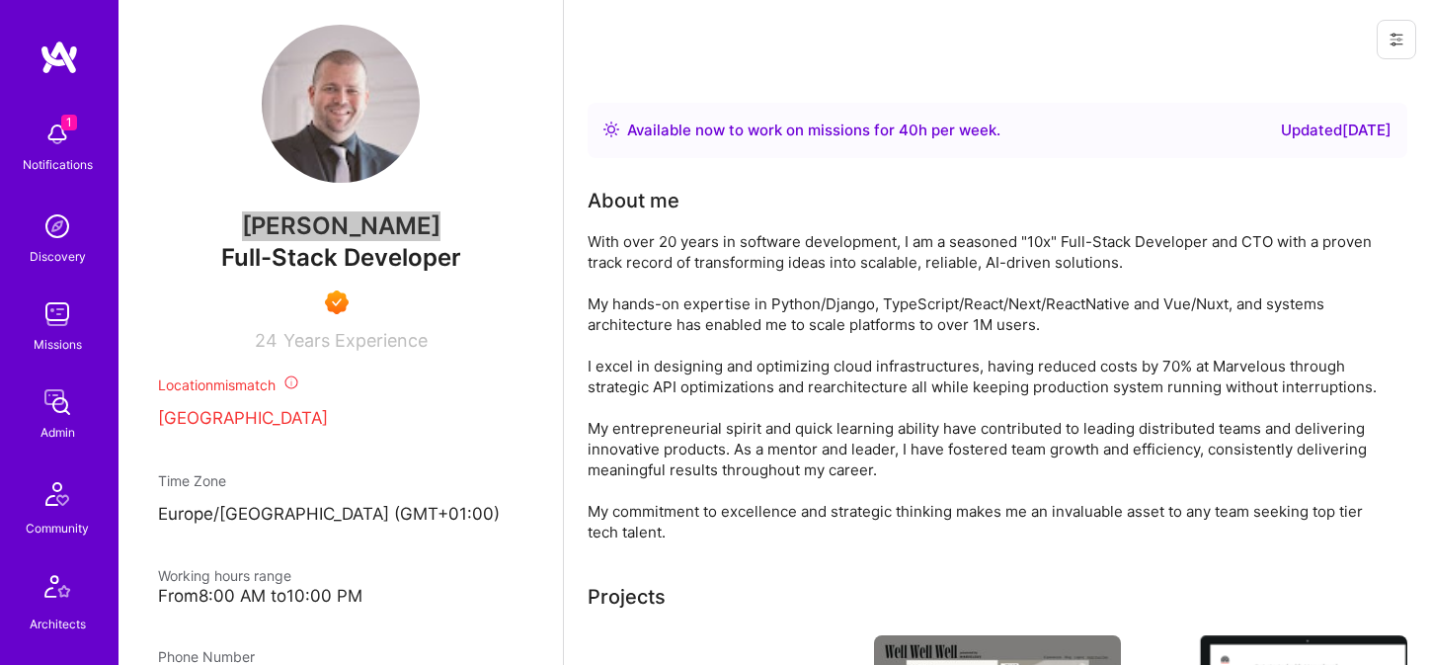
scroll to position [605, 0]
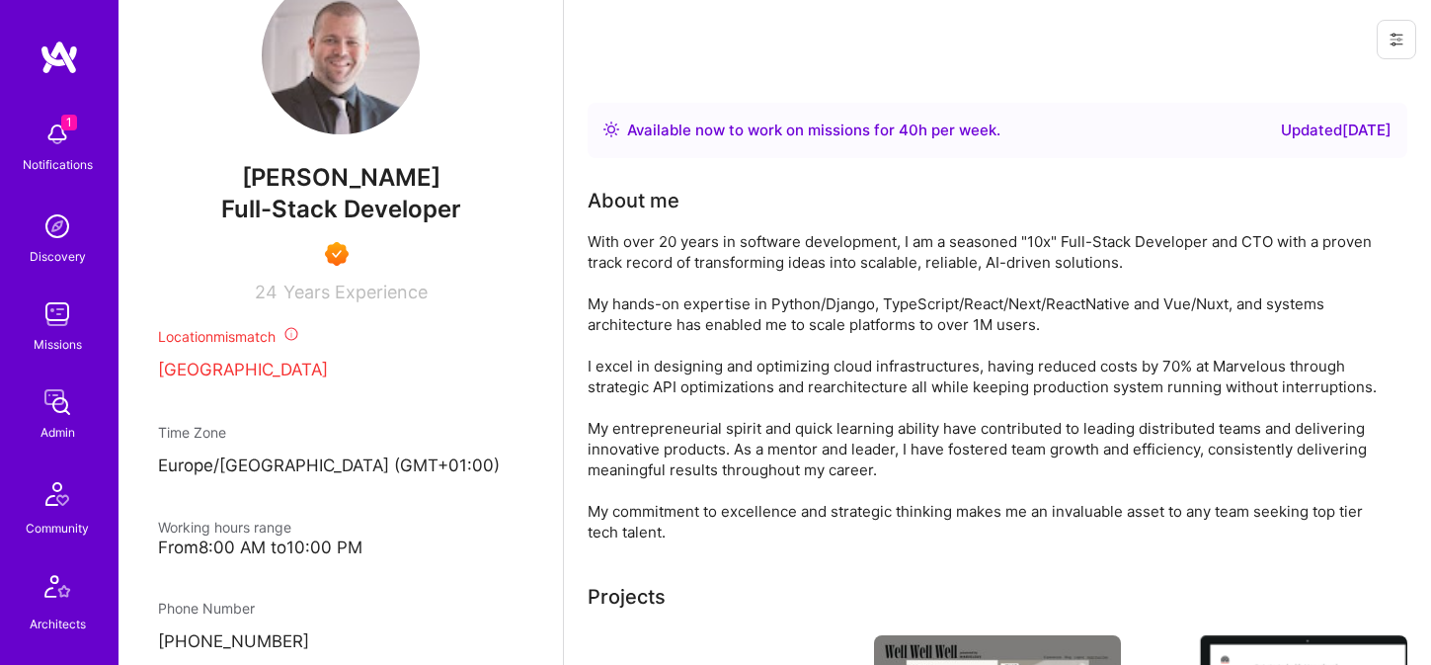
click at [356, 223] on span "Full-Stack Developer" at bounding box center [341, 209] width 240 height 29
copy span "Full-Stack Developer"
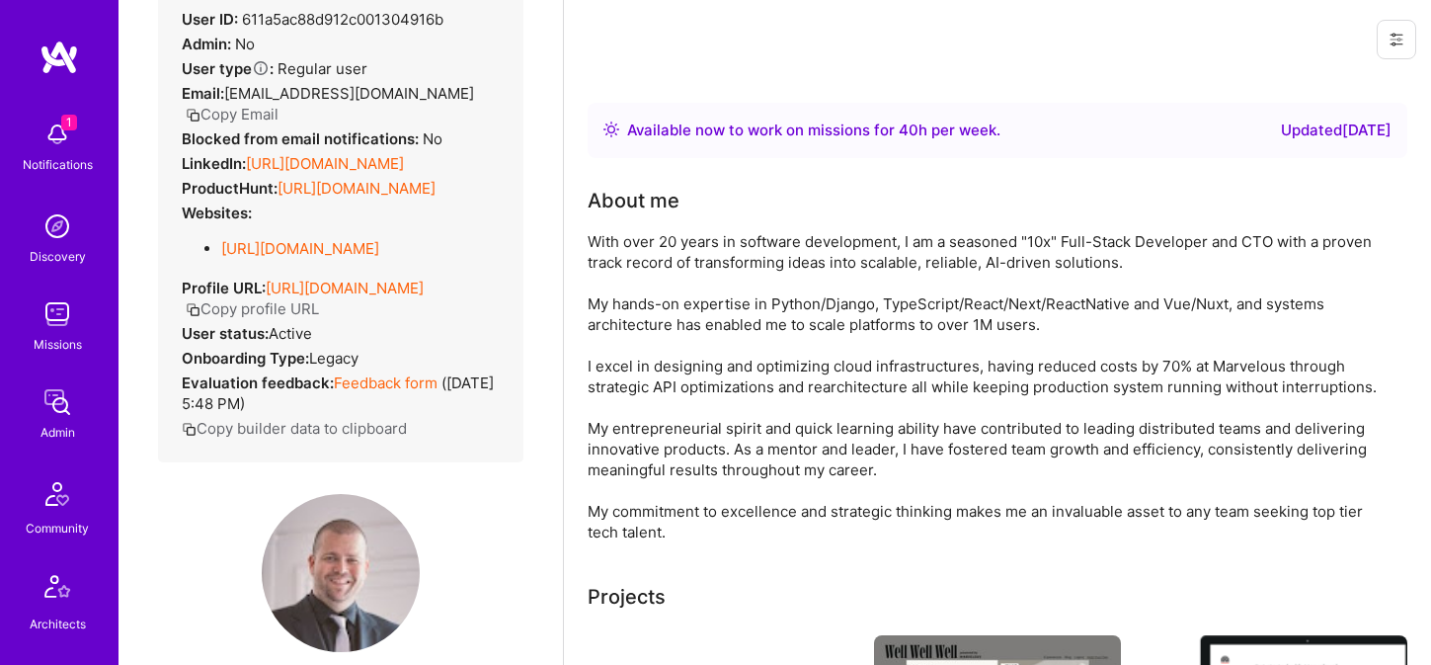
scroll to position [0, 0]
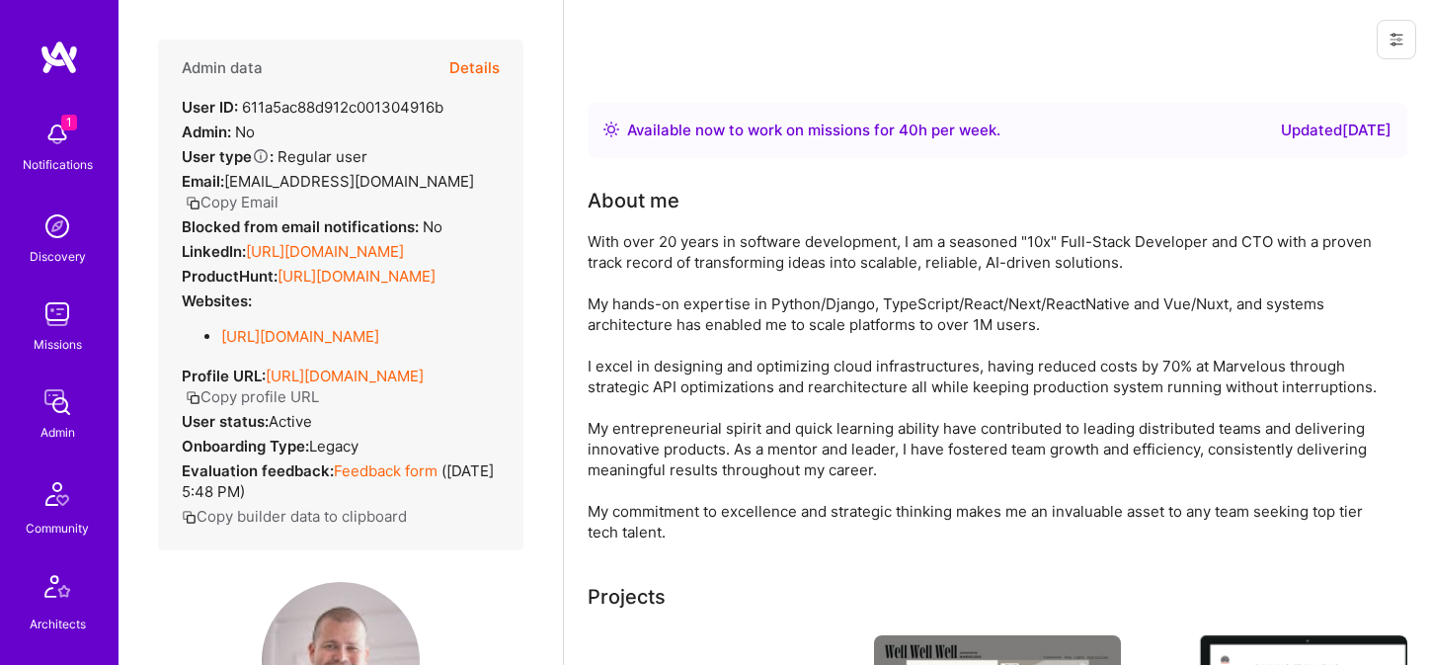
click at [469, 72] on button "Details" at bounding box center [474, 67] width 50 height 57
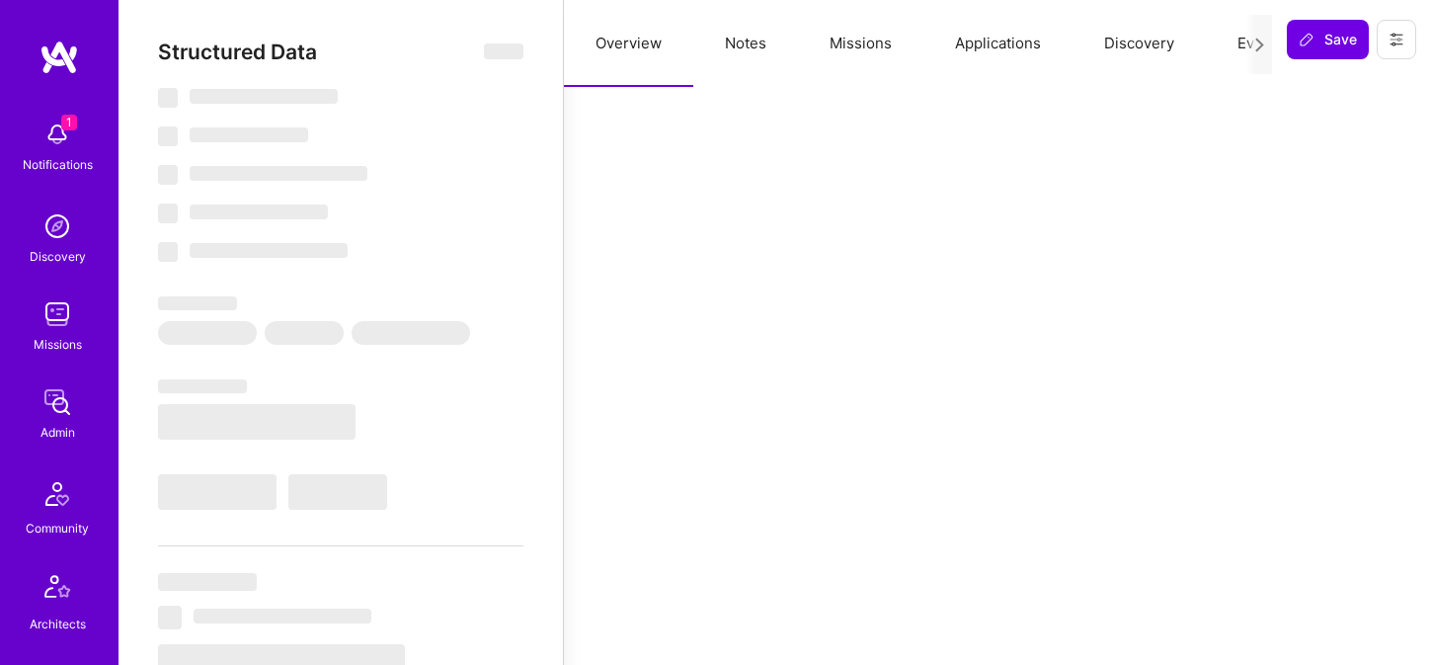
click at [745, 39] on button "Notes" at bounding box center [745, 43] width 105 height 87
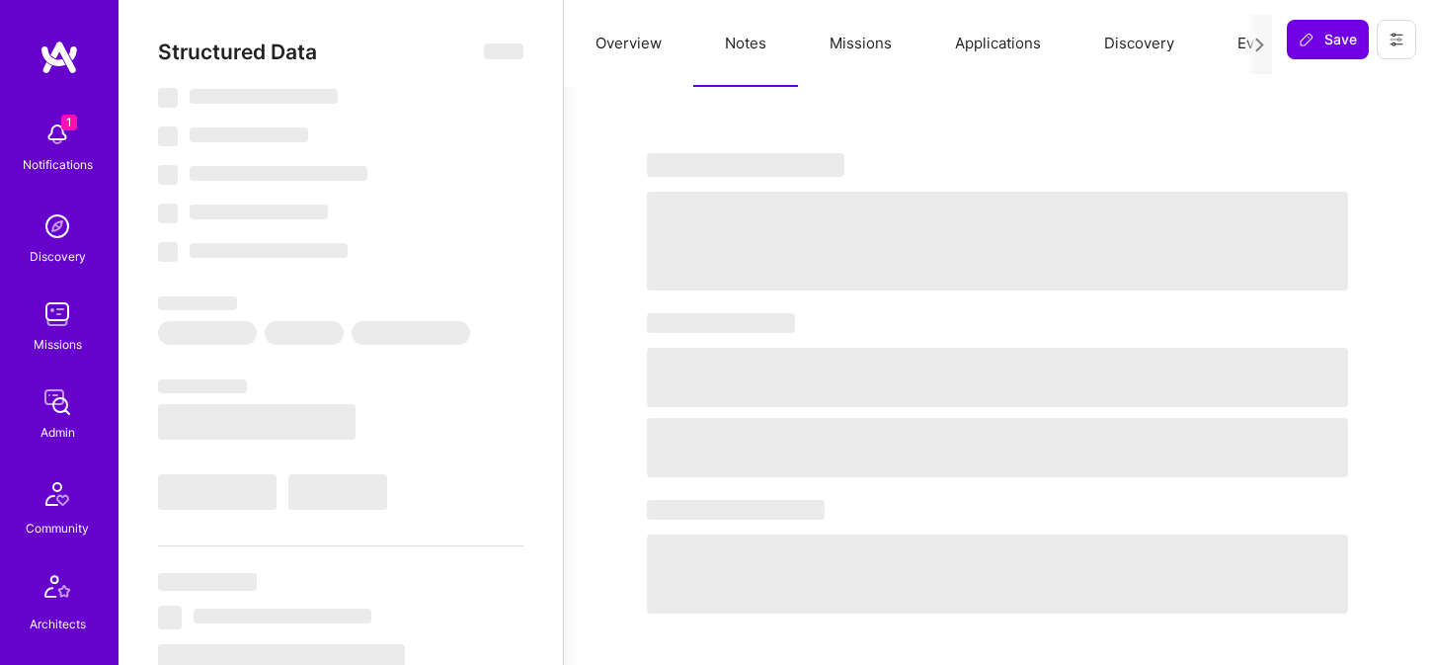
select select "Right Now"
select select "7"
select select "4"
select select "7"
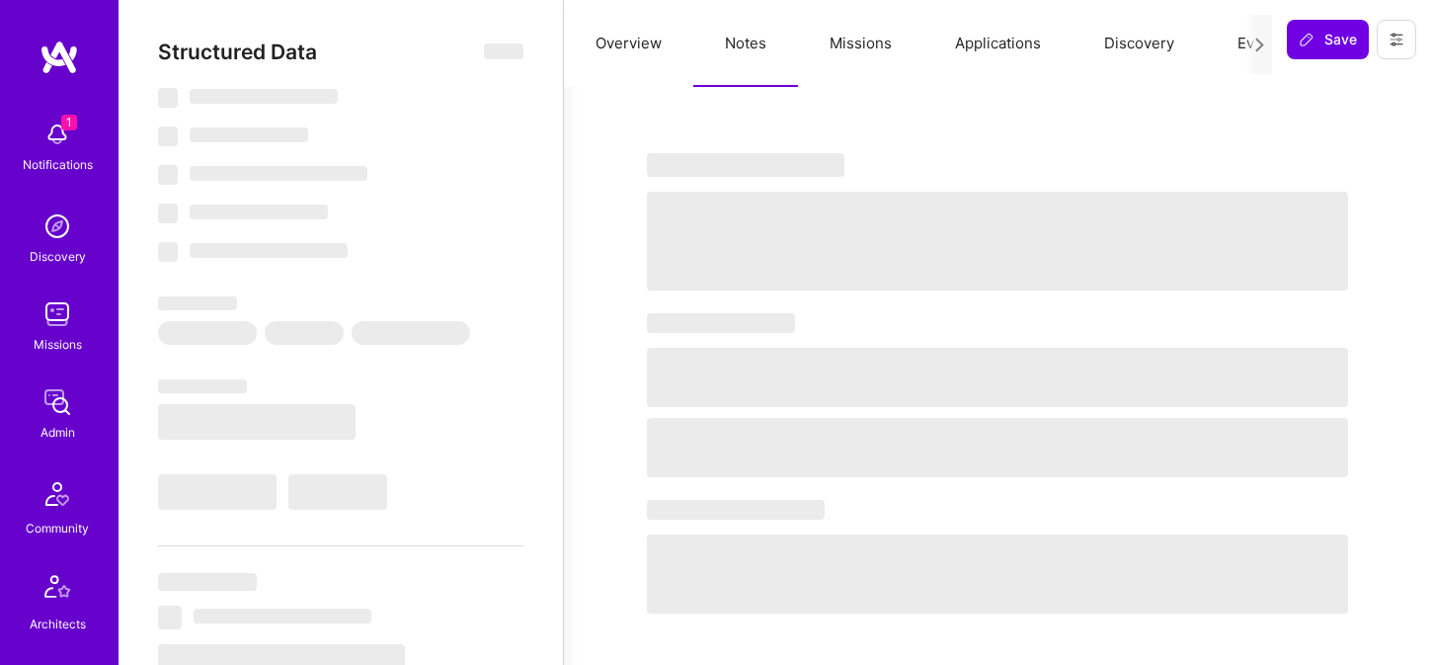
select select "SI"
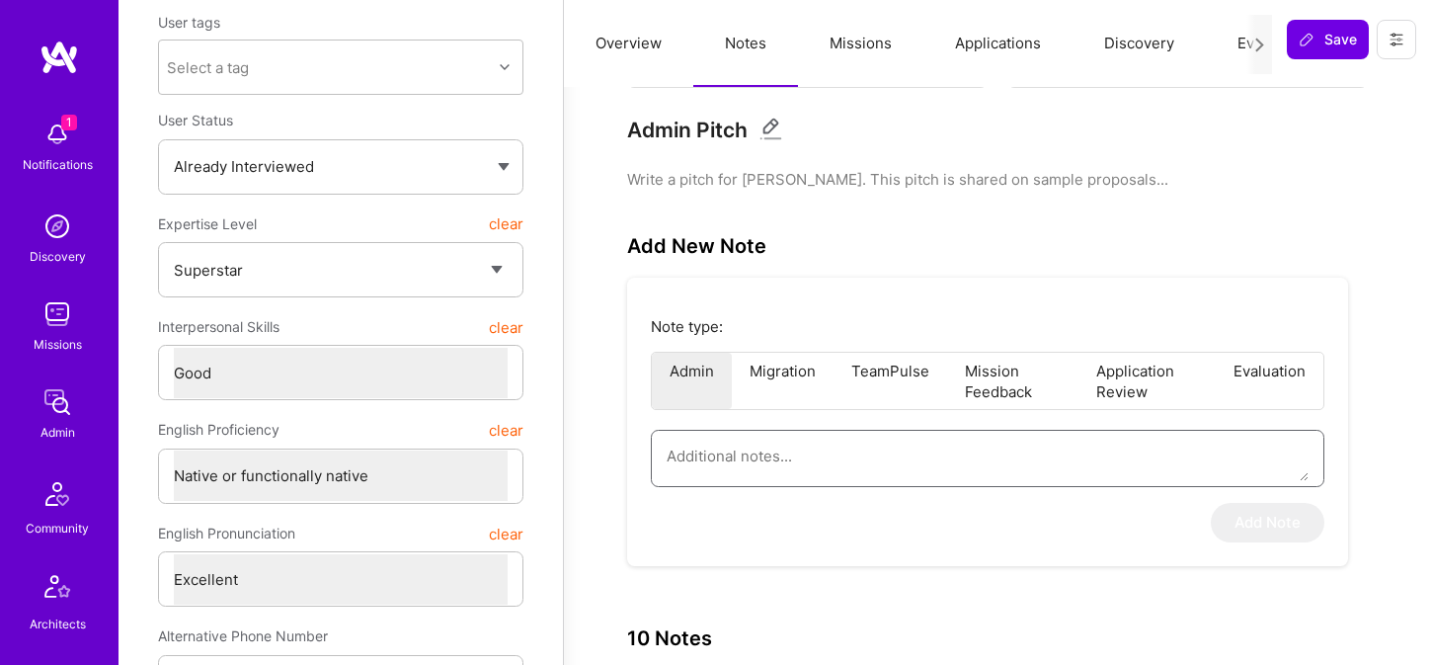
click at [735, 454] on textarea at bounding box center [987, 455] width 642 height 50
paste textarea "Lorem Ipsum – Dolorsita co Adip Elit se d eiusmod te inc utlaboree do Magna Ali…"
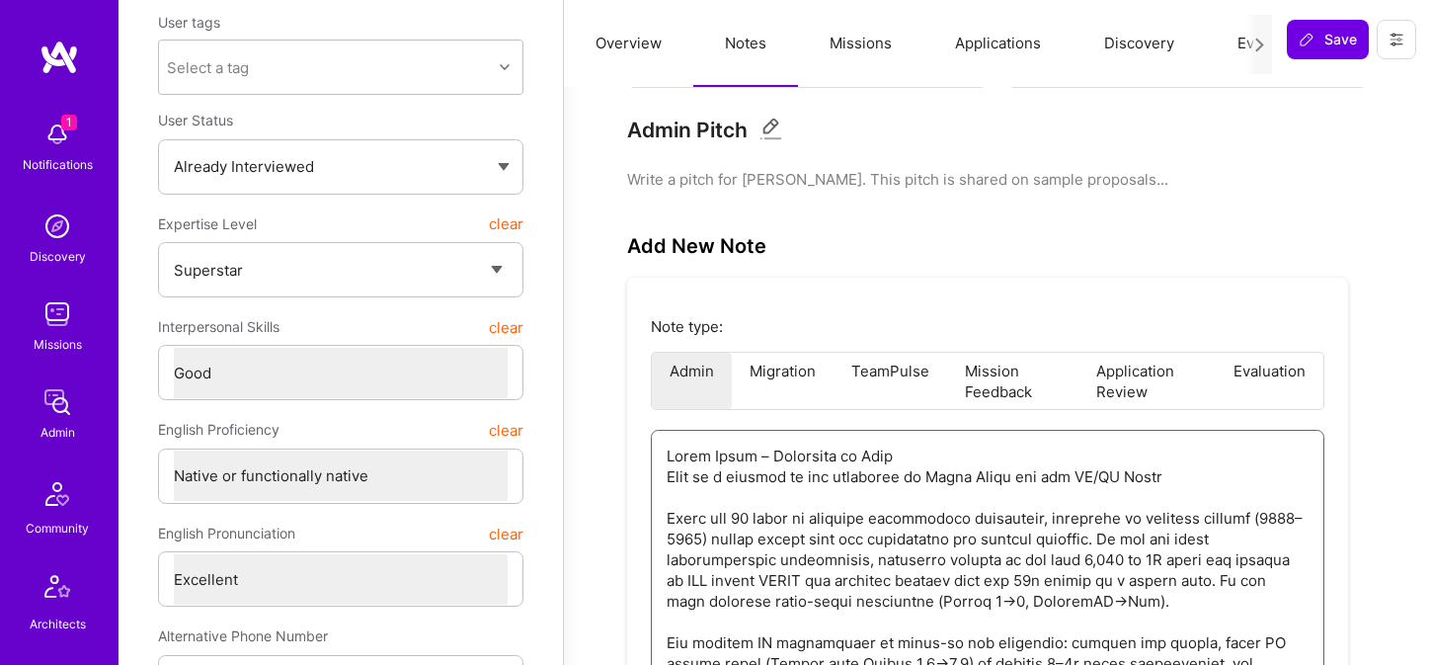
type textarea "x"
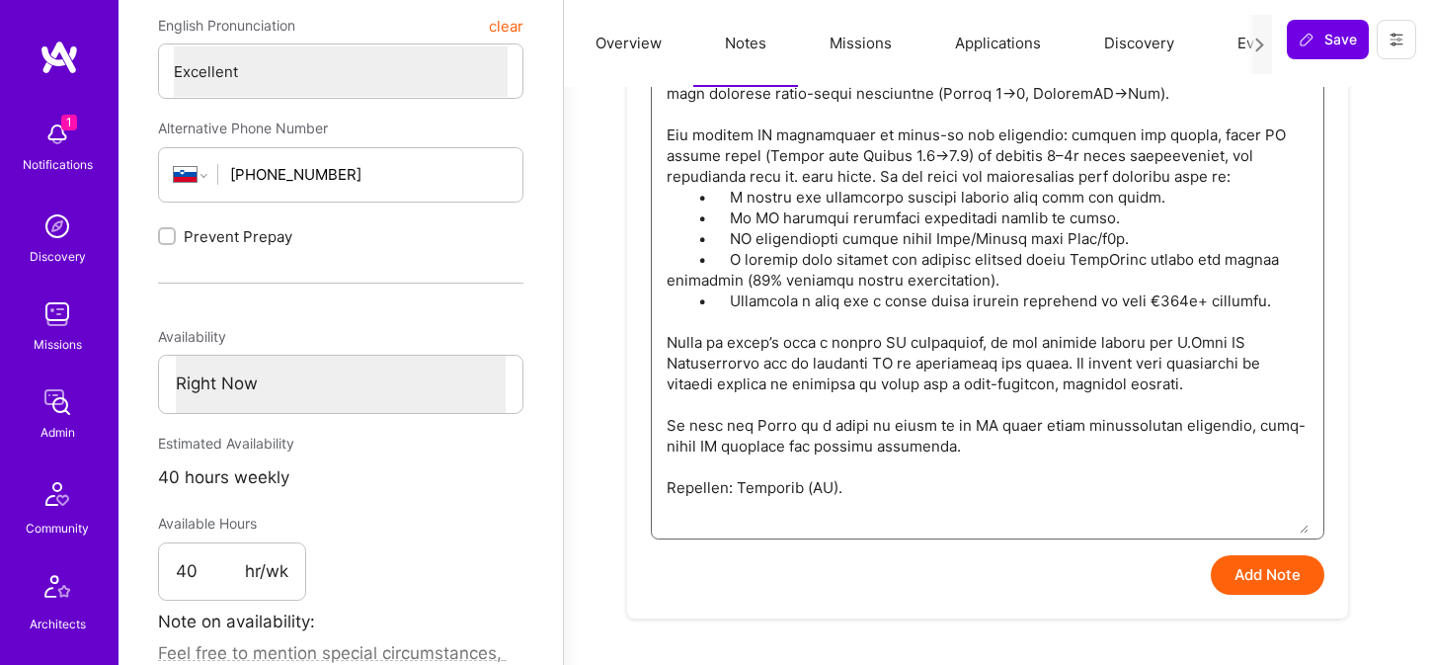
scroll to position [740, 0]
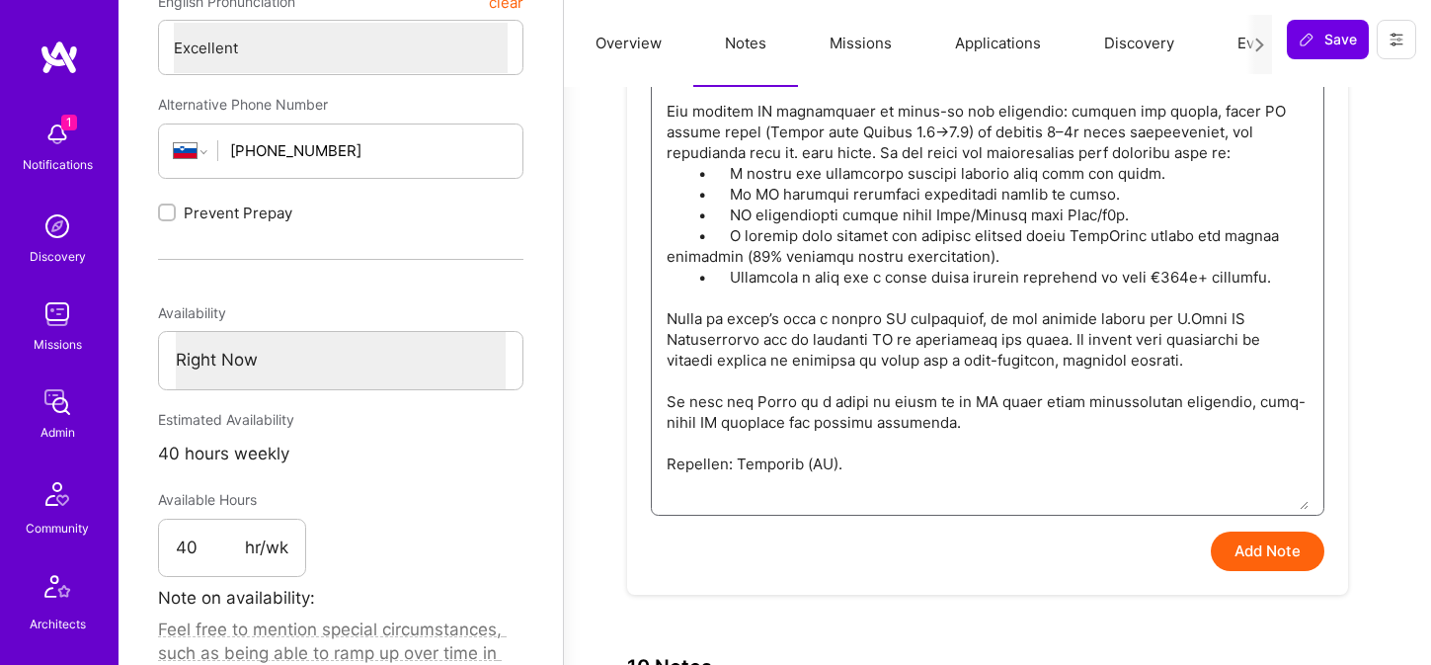
type textarea "Lorem Ipsum – Dolorsita co Adip Elit se d eiusmod te inc utlaboree do Magna Ali…"
click at [1240, 555] on button "Add Note" at bounding box center [1268, 550] width 114 height 39
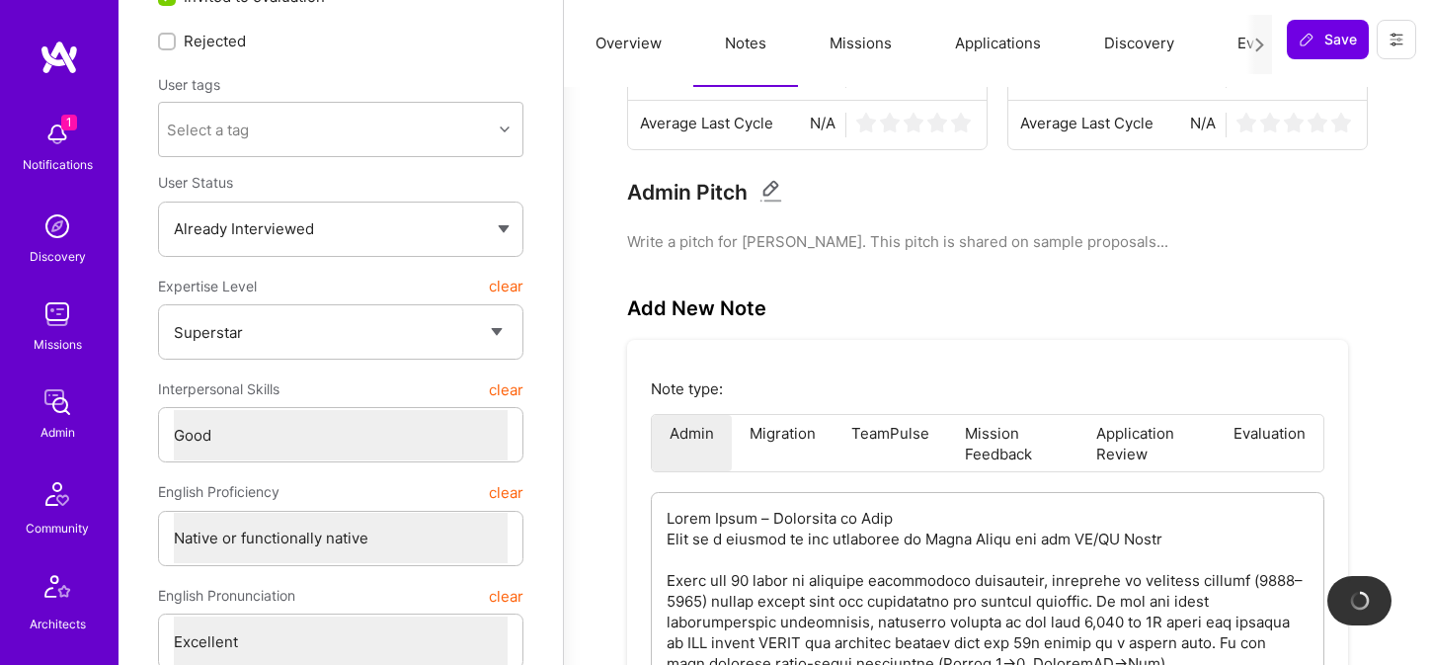
scroll to position [0, 0]
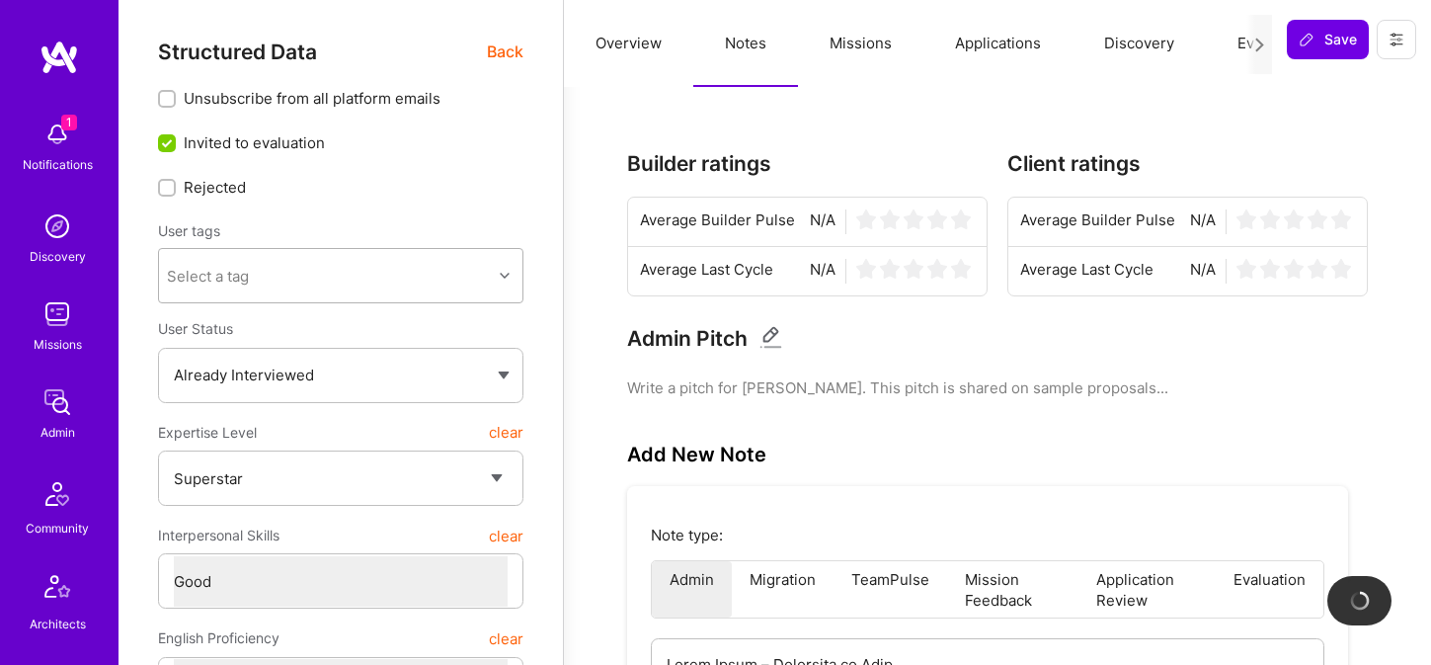
click at [363, 278] on div "Select a tag" at bounding box center [325, 275] width 333 height 39
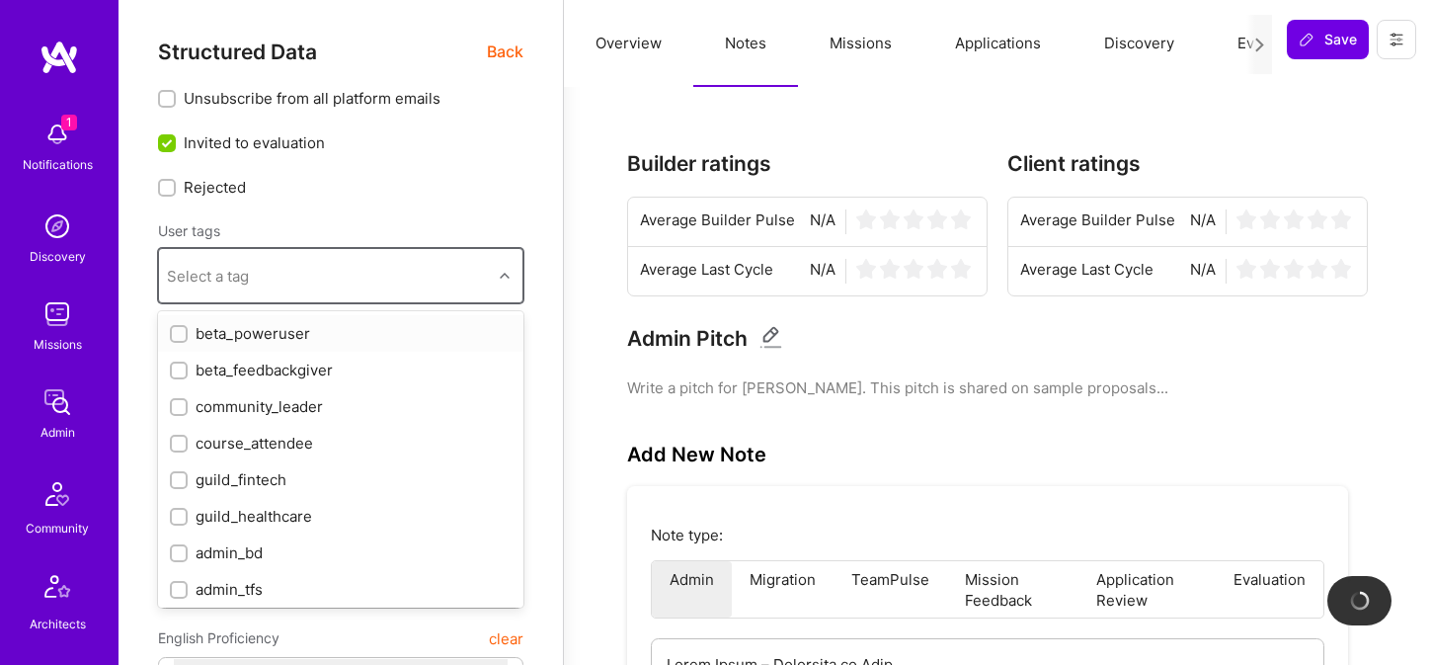
type textarea "x"
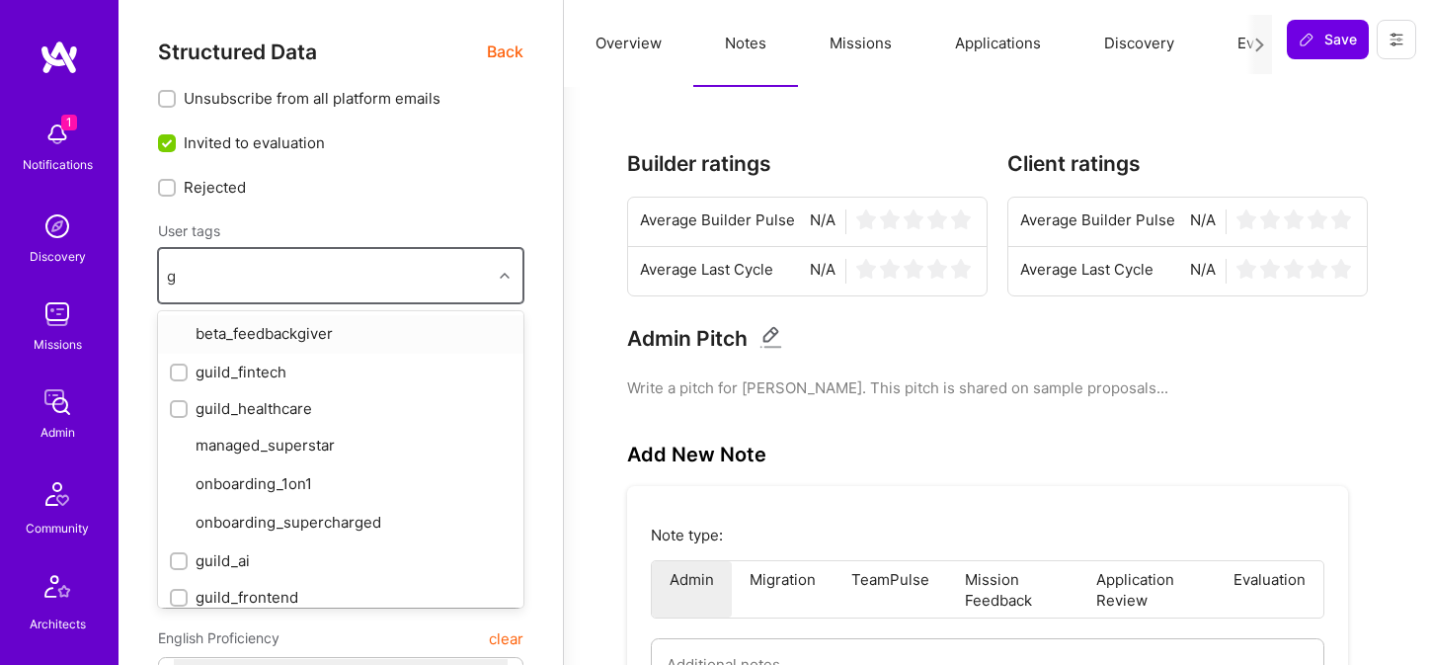
type input "gu"
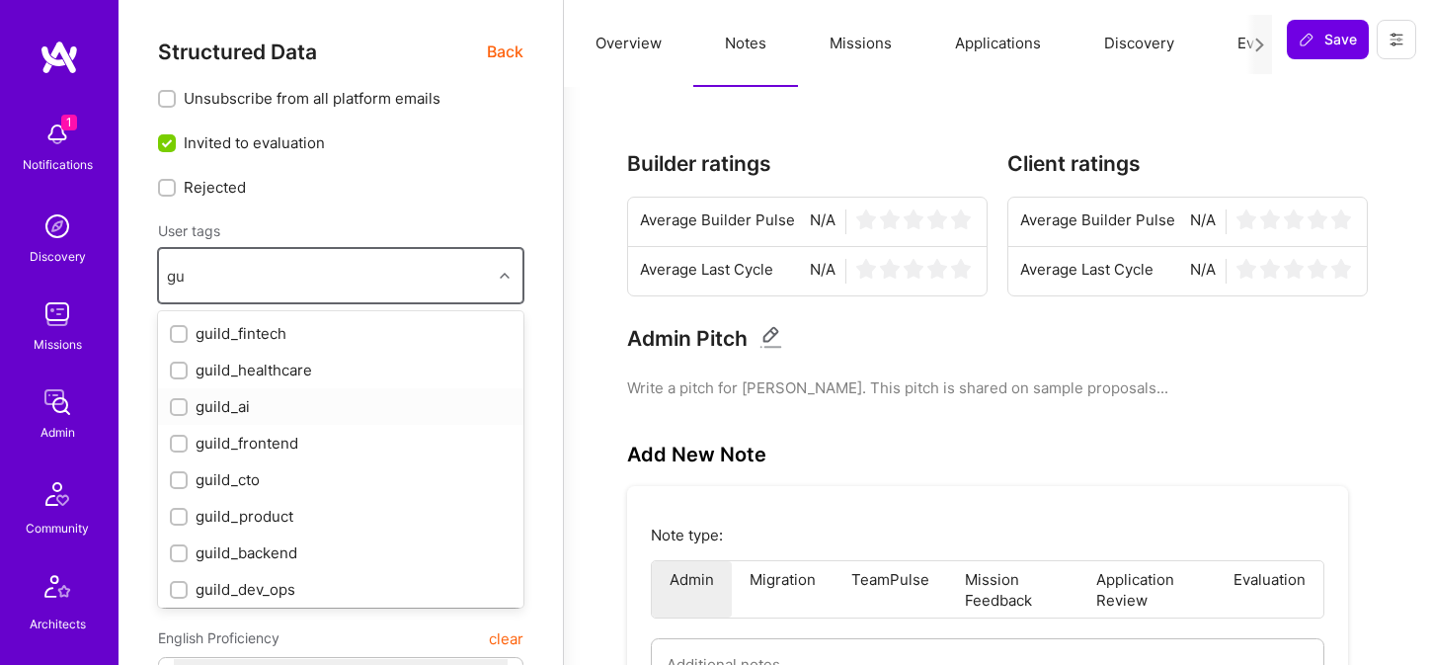
click at [294, 401] on div "guild_ai" at bounding box center [341, 406] width 342 height 21
checkbox input "true"
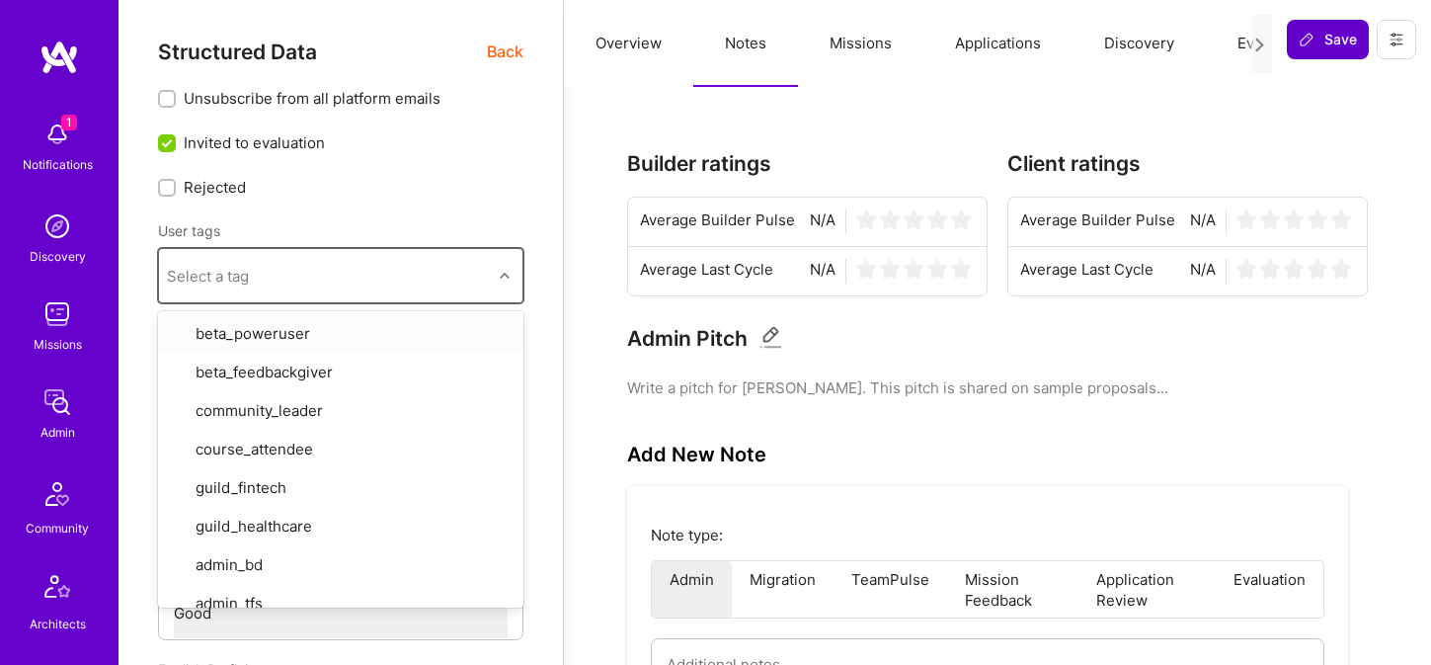
click at [1311, 49] on button "Save" at bounding box center [1328, 39] width 82 height 39
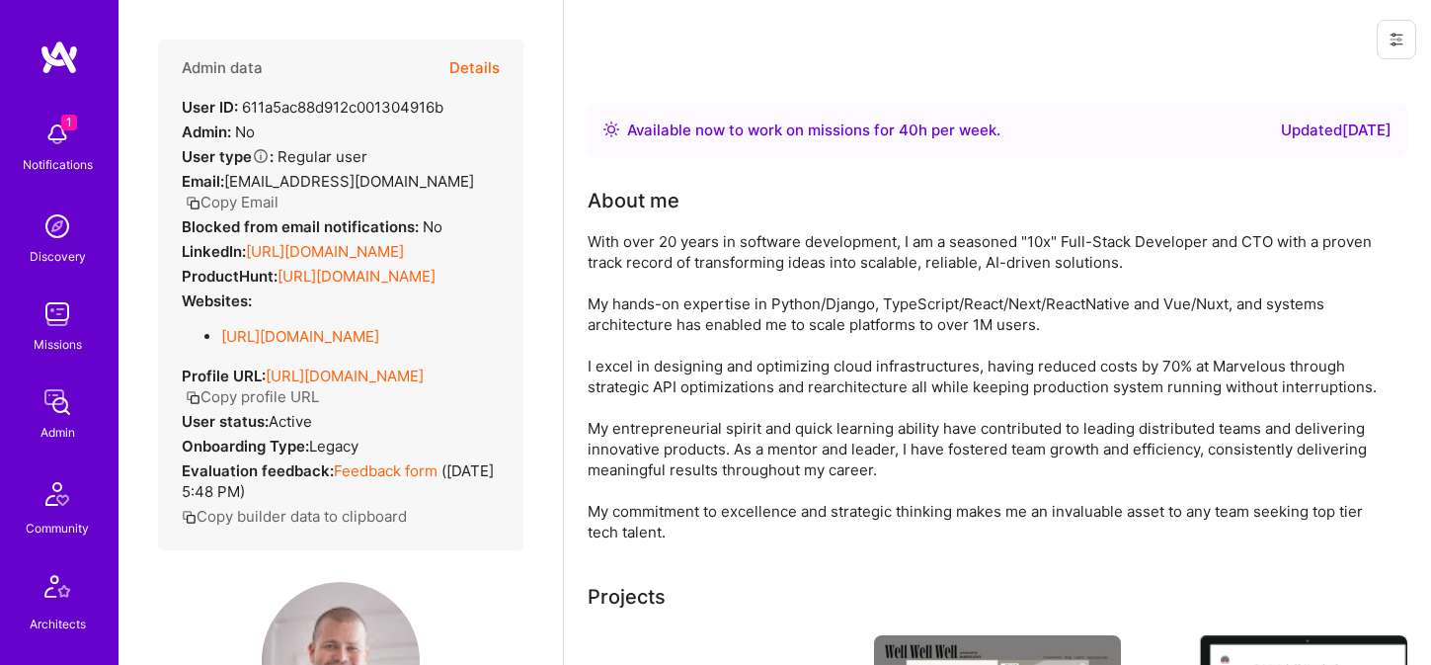
click at [479, 61] on button "Details" at bounding box center [474, 67] width 50 height 57
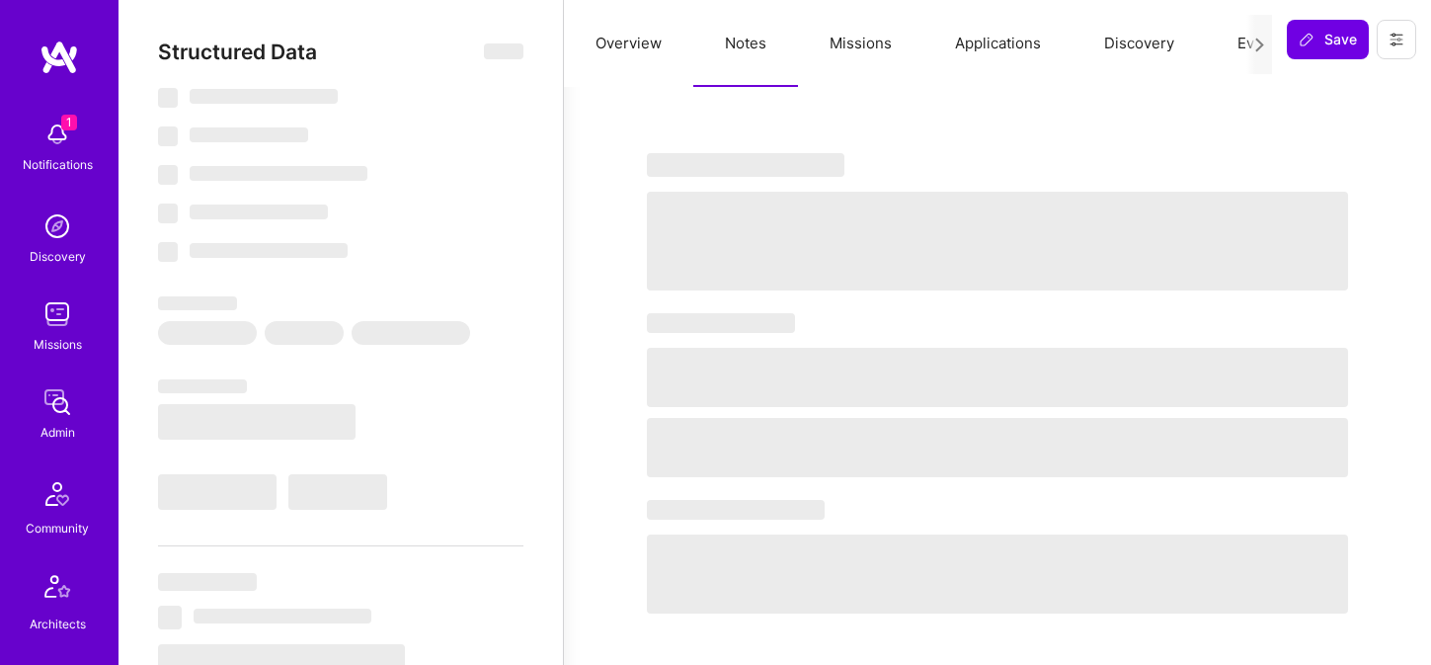
type textarea "x"
select select "Right Now"
select select "7"
select select "4"
select select "7"
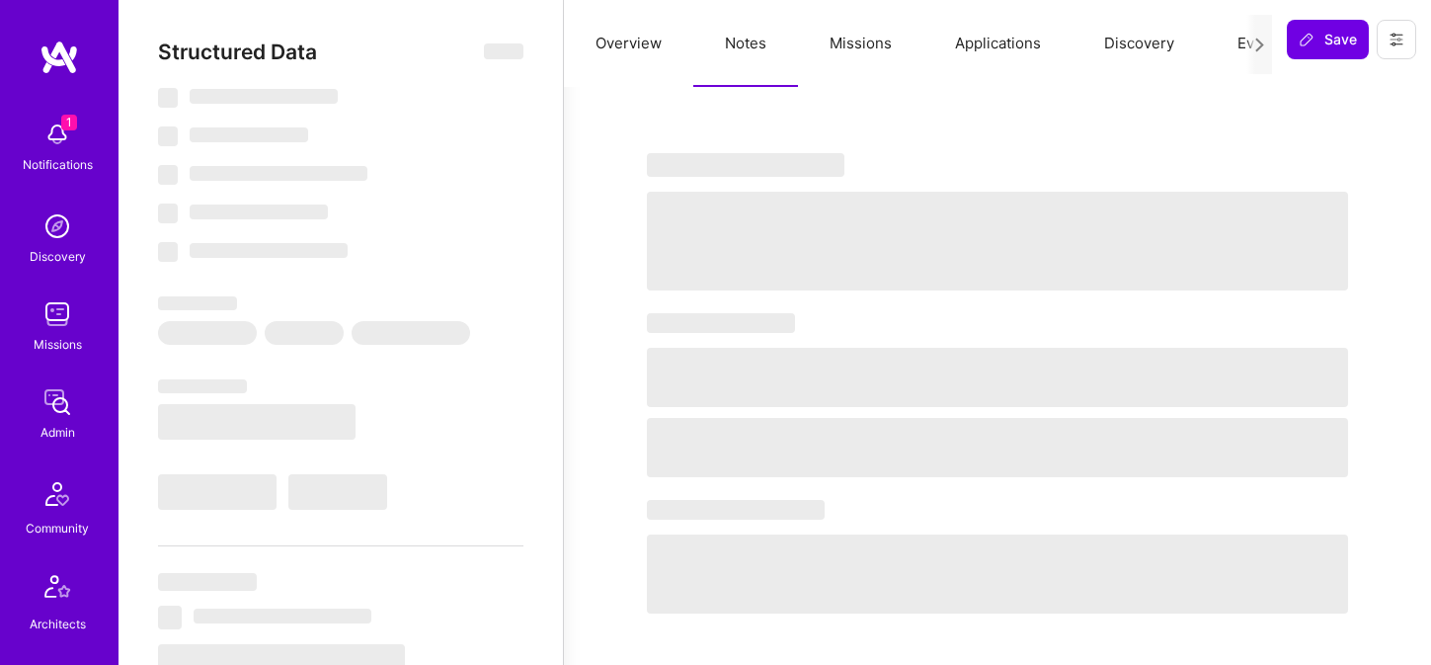
select select "7"
select select "SI"
